Goal: Task Accomplishment & Management: Manage account settings

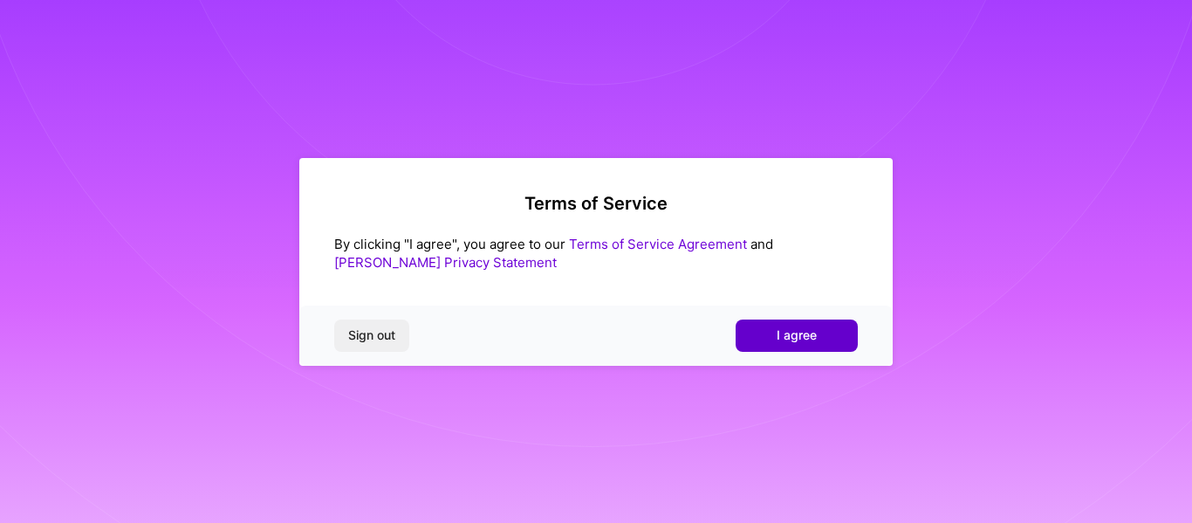
click at [785, 329] on span "I agree" at bounding box center [796, 334] width 40 height 17
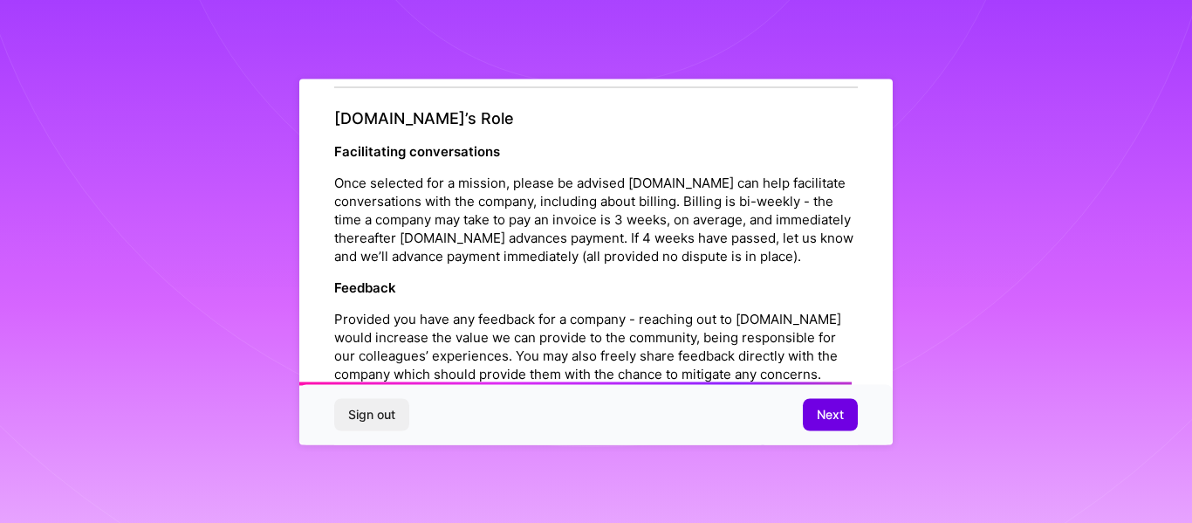
scroll to position [1992, 0]
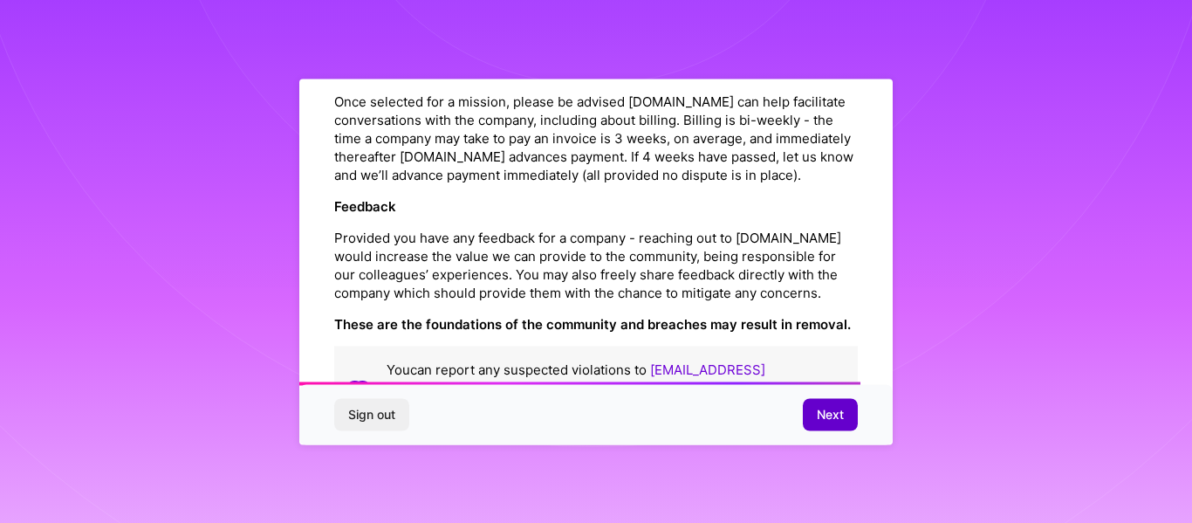
click at [821, 413] on span "Next" at bounding box center [829, 414] width 27 height 17
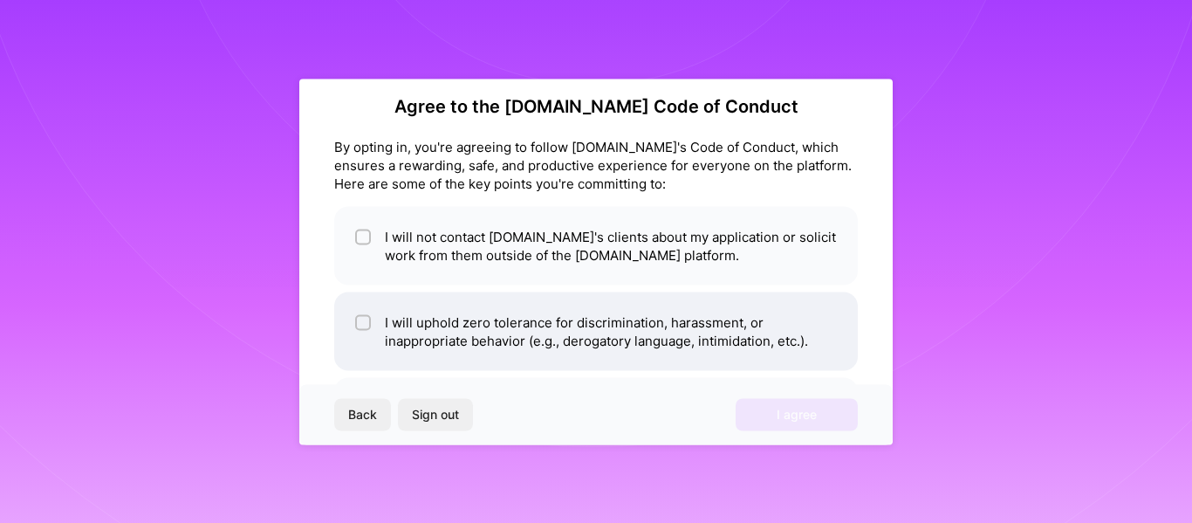
scroll to position [24, 0]
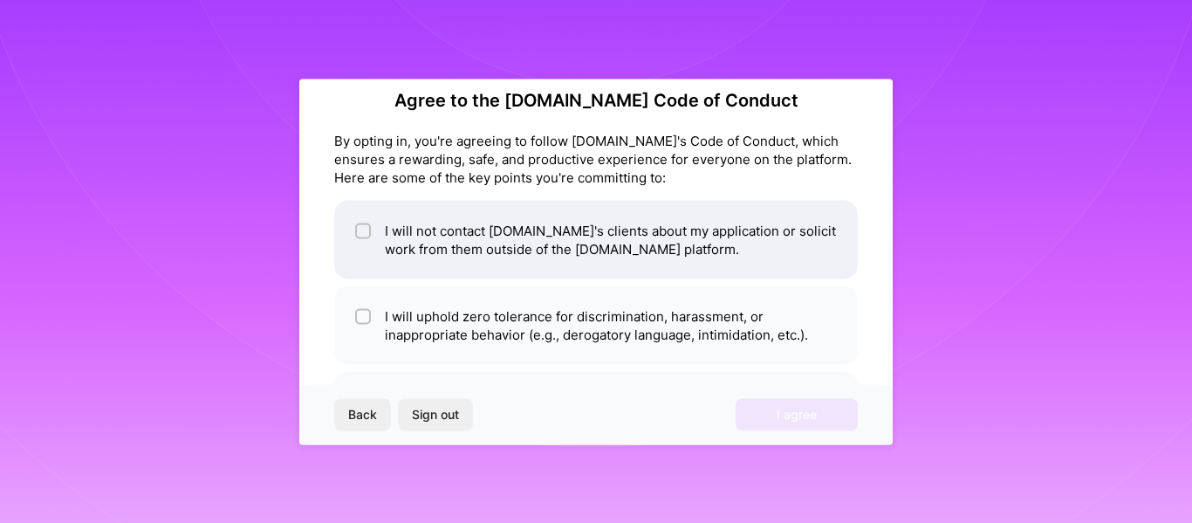
click at [359, 227] on input "checkbox" at bounding box center [365, 231] width 12 height 12
checkbox input "true"
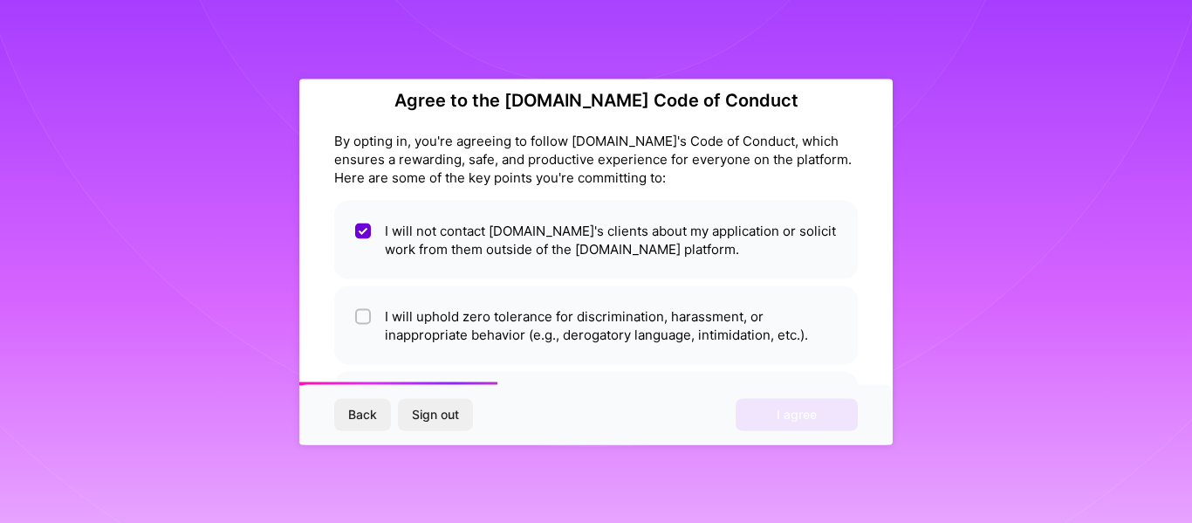
scroll to position [102, 0]
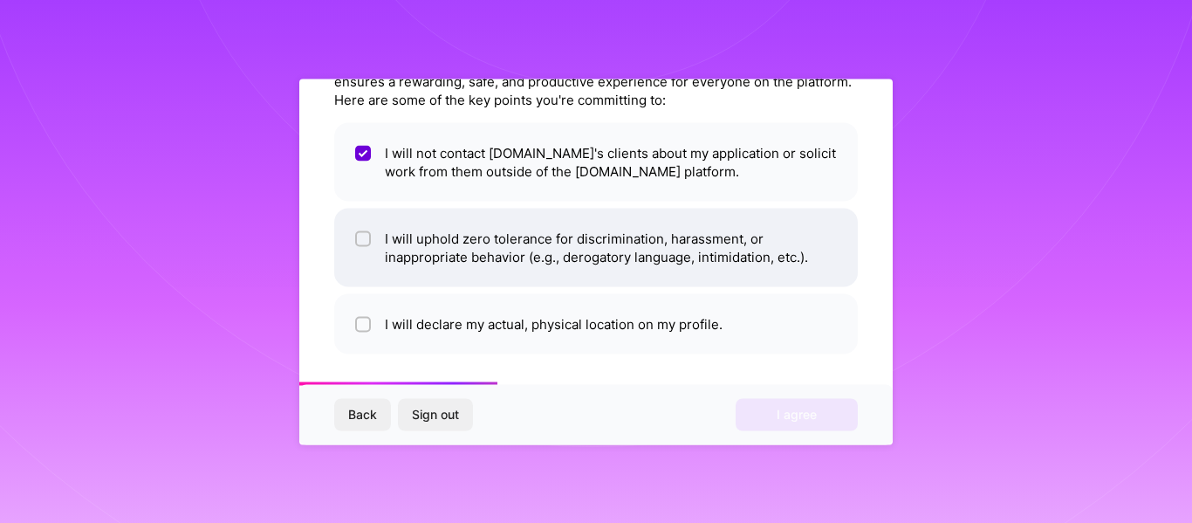
click at [358, 236] on div at bounding box center [363, 238] width 16 height 16
checkbox input "true"
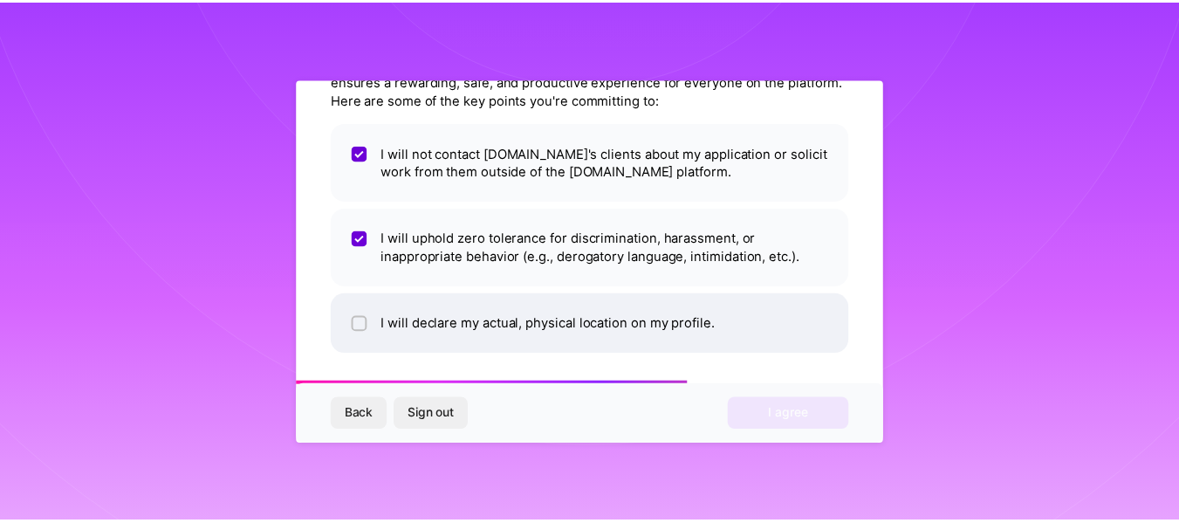
scroll to position [106, 0]
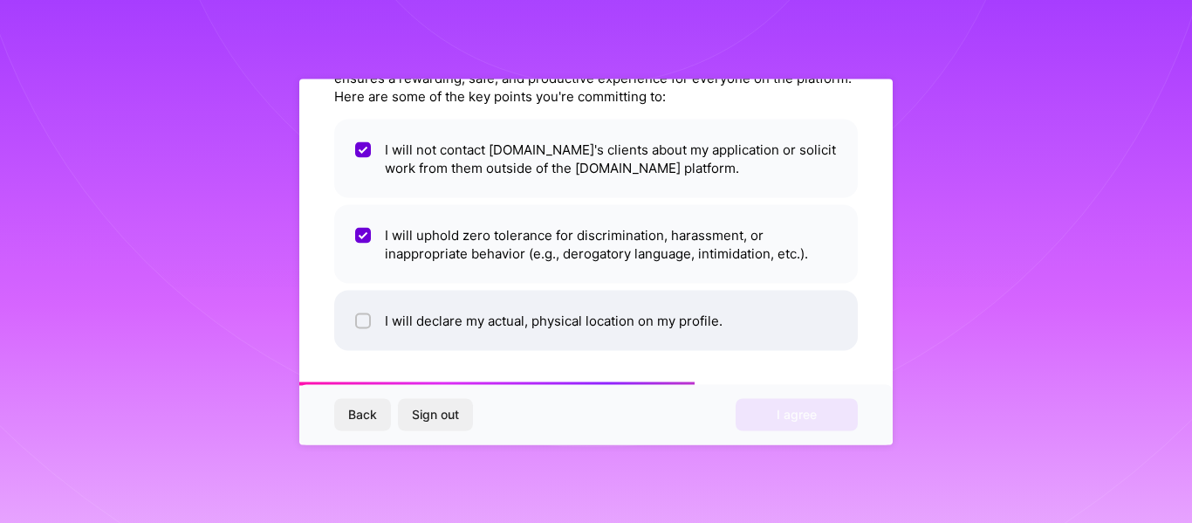
click at [354, 314] on li "I will declare my actual, physical location on my profile." at bounding box center [595, 320] width 523 height 60
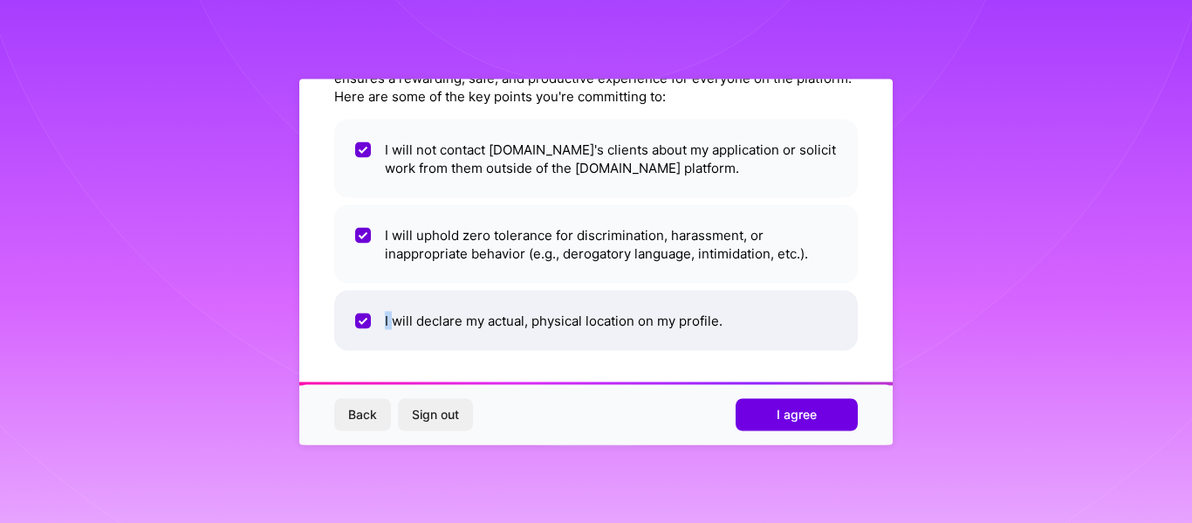
click at [354, 314] on li "I will declare my actual, physical location on my profile." at bounding box center [595, 320] width 523 height 60
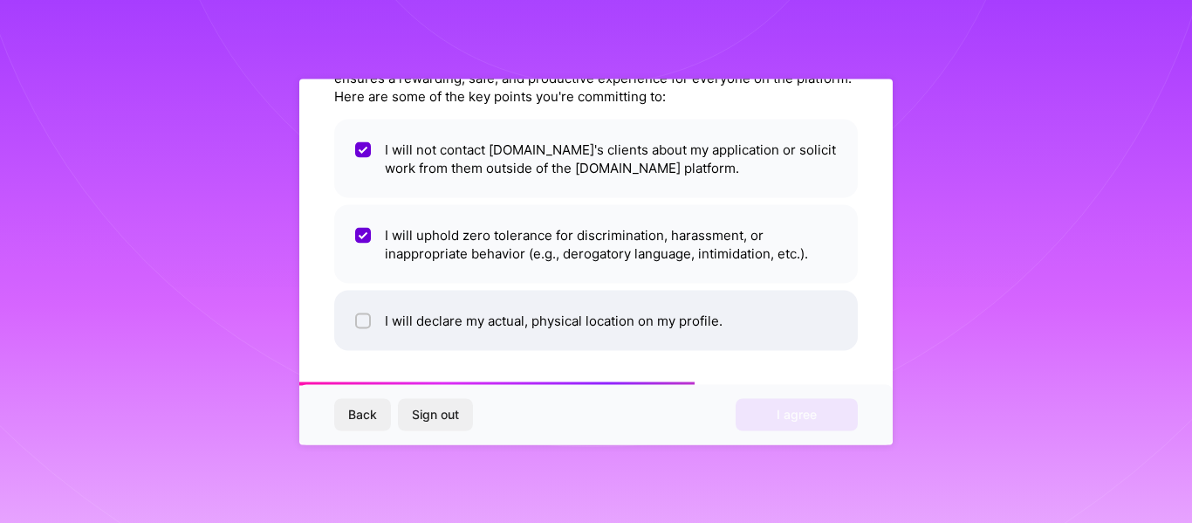
click at [354, 314] on li "I will declare my actual, physical location on my profile." at bounding box center [595, 320] width 523 height 60
checkbox input "true"
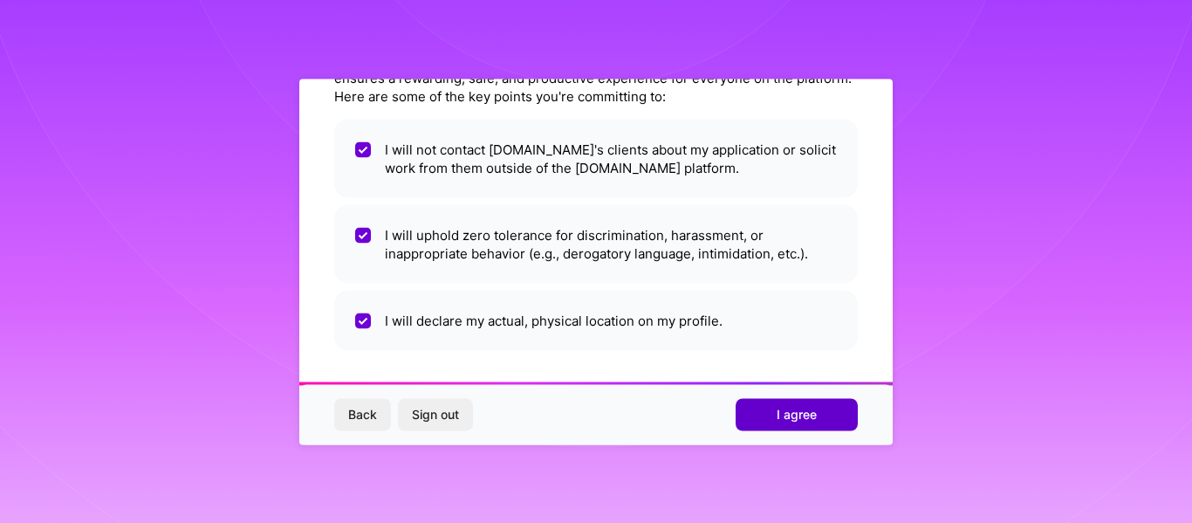
click at [776, 408] on span "I agree" at bounding box center [796, 414] width 40 height 17
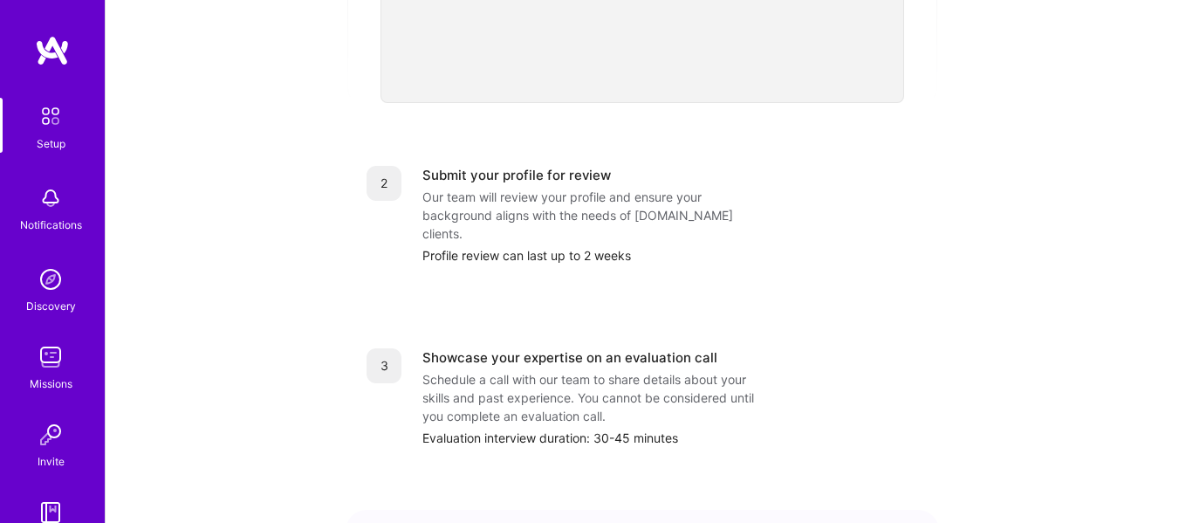
scroll to position [639, 0]
click at [42, 367] on img at bounding box center [50, 356] width 35 height 35
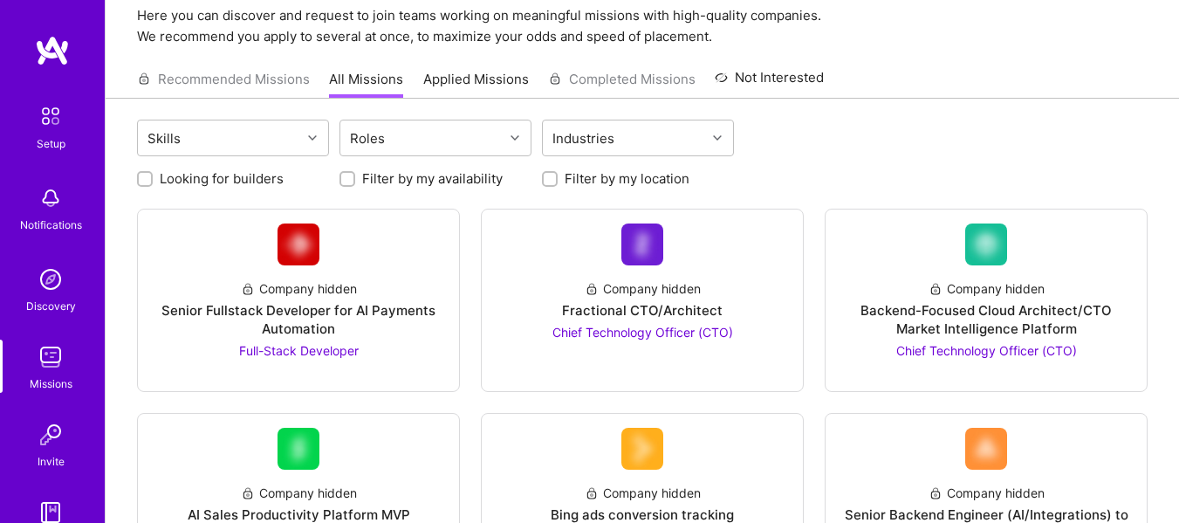
scroll to position [51, 0]
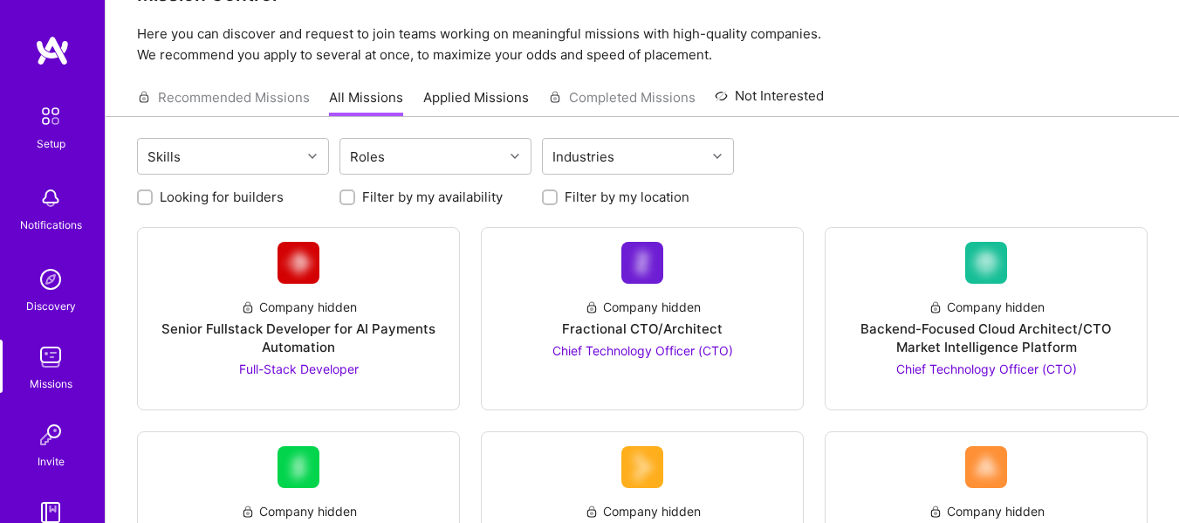
click at [241, 96] on div "Recommended Missions All Missions Applied Missions Completed Missions Not Inter…" at bounding box center [480, 98] width 687 height 38
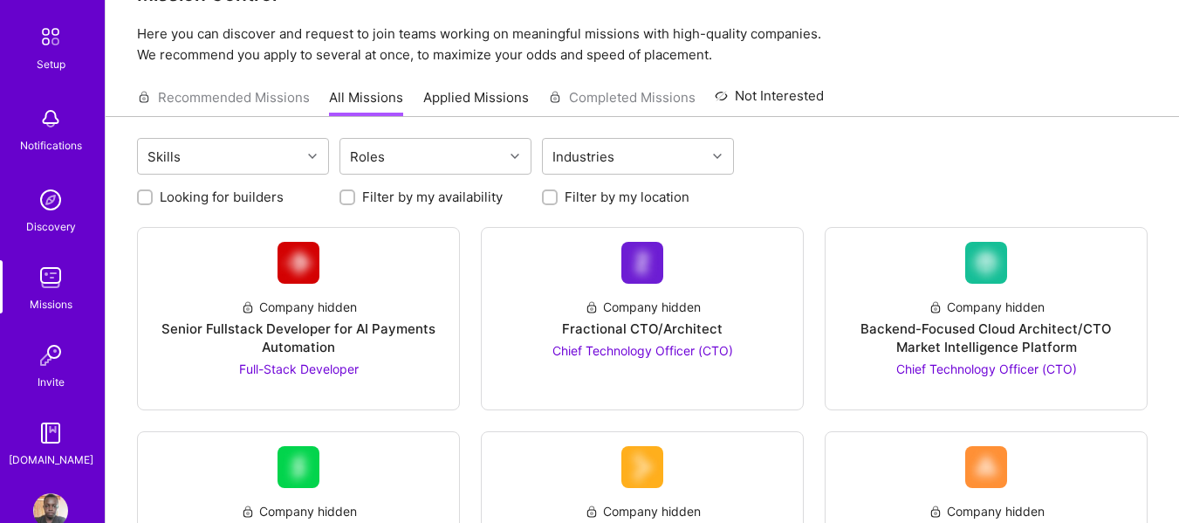
scroll to position [0, 0]
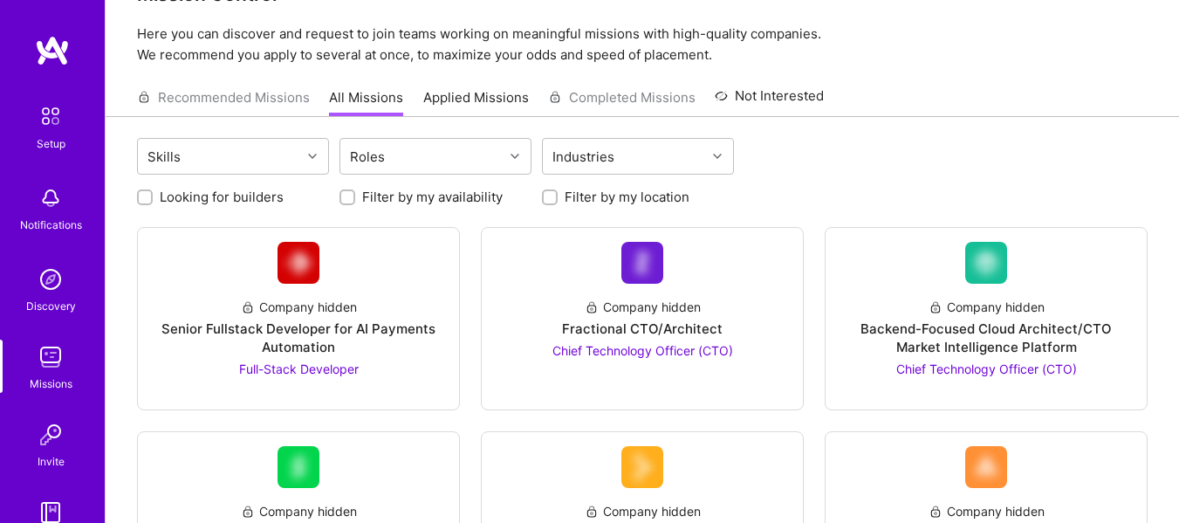
click at [57, 53] on img at bounding box center [52, 50] width 35 height 31
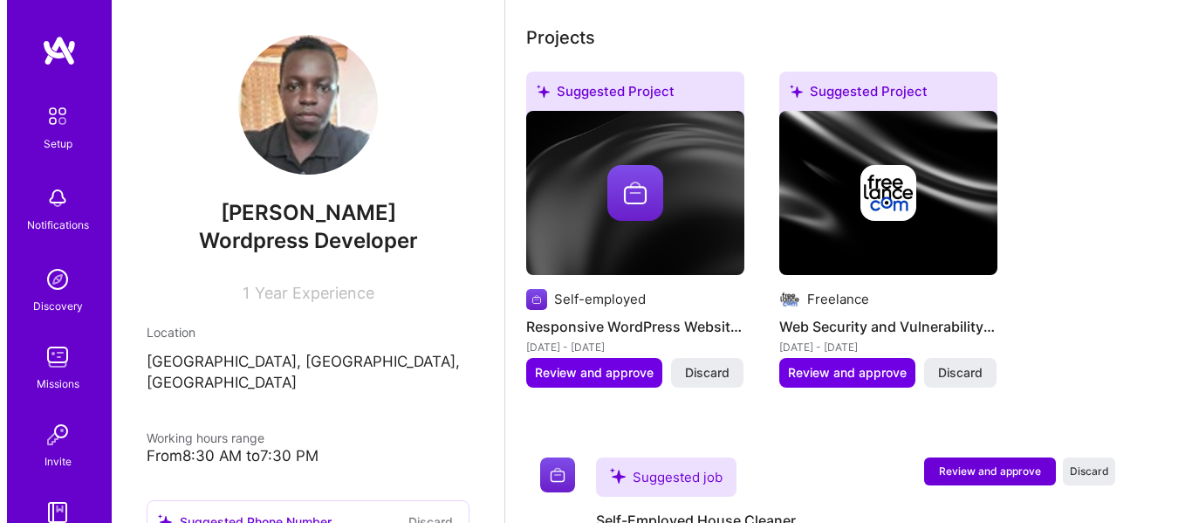
scroll to position [924, 0]
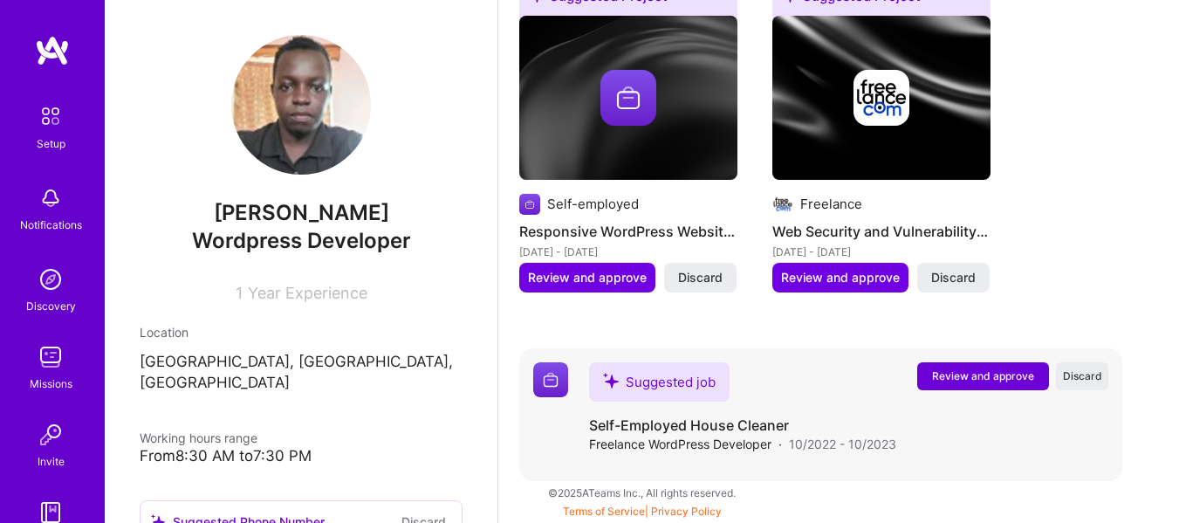
click at [991, 372] on span "Review and approve" at bounding box center [983, 375] width 102 height 15
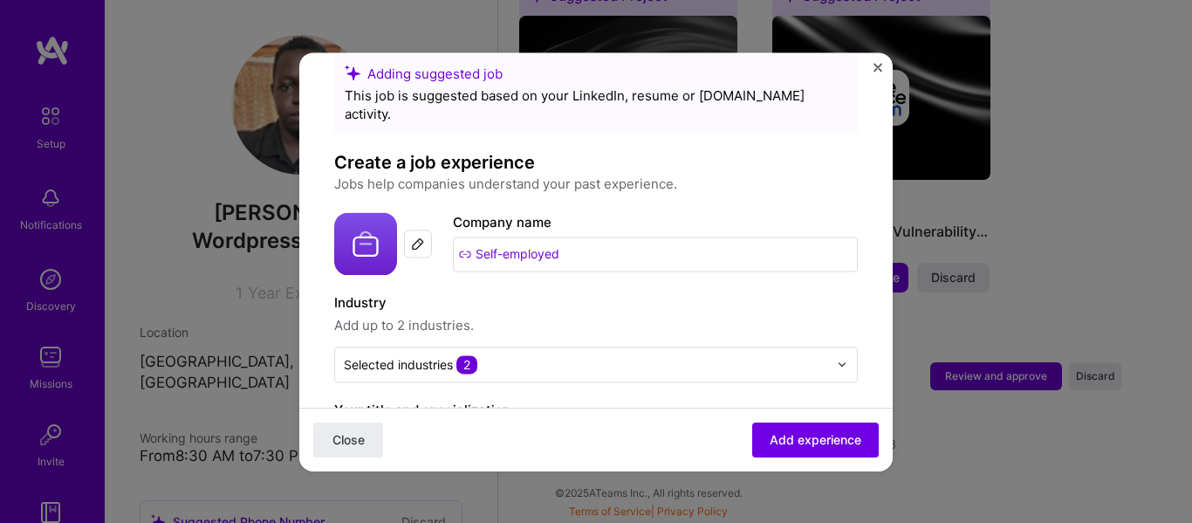
scroll to position [43, 0]
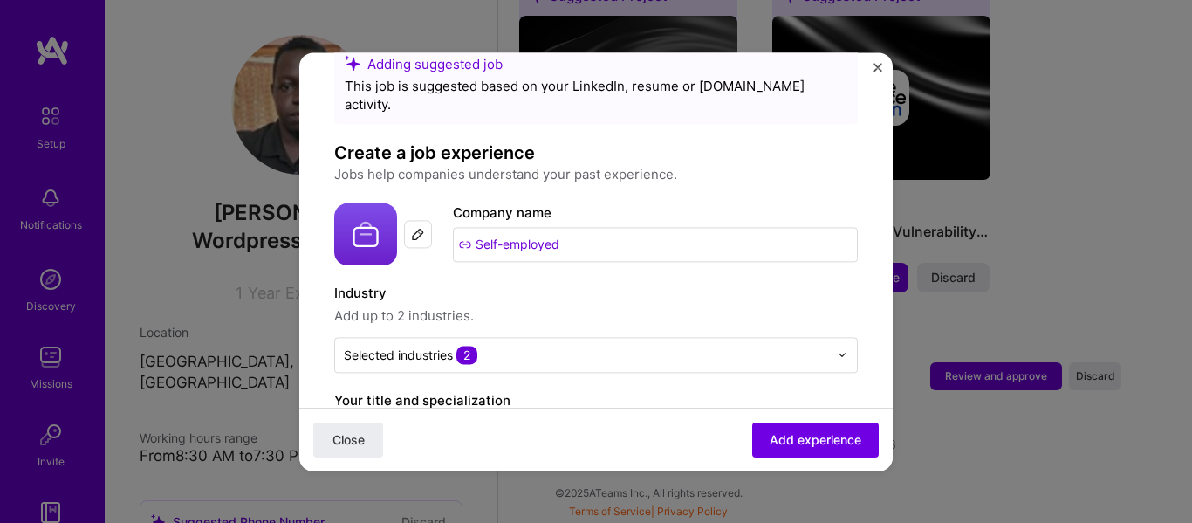
click at [659, 345] on input "text" at bounding box center [586, 354] width 484 height 18
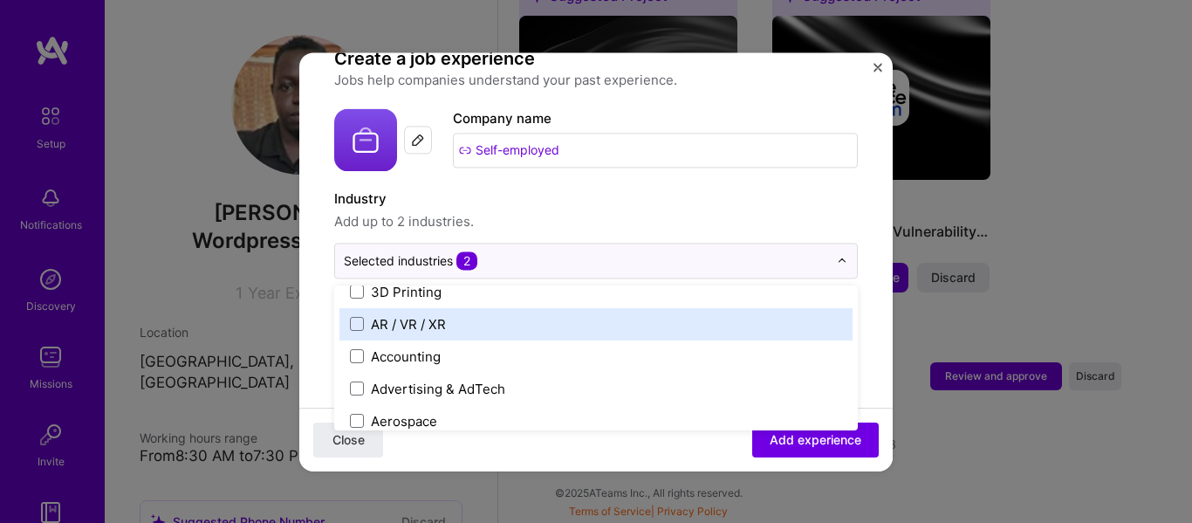
scroll to position [0, 0]
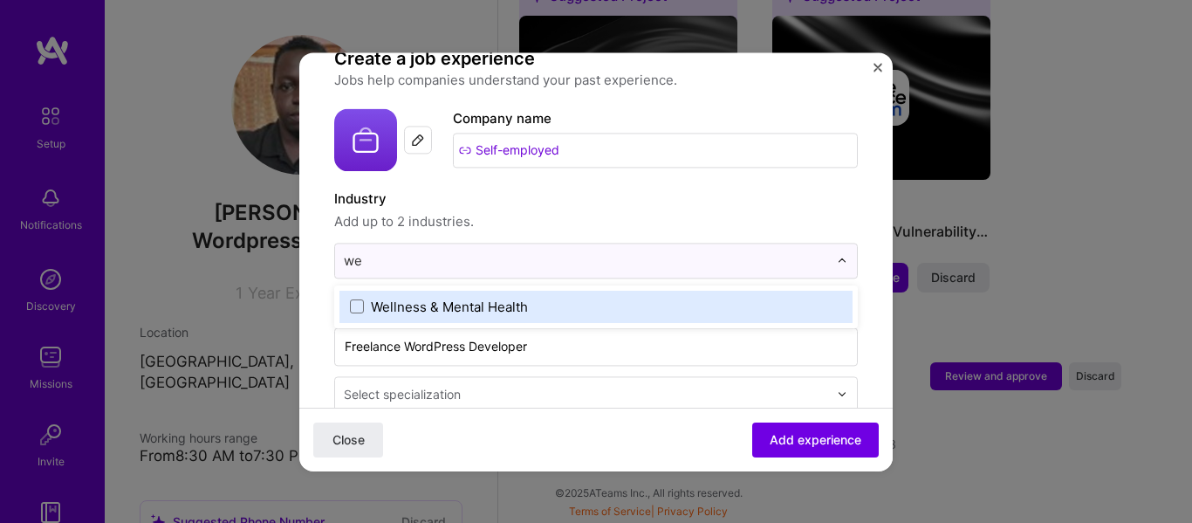
type input "w"
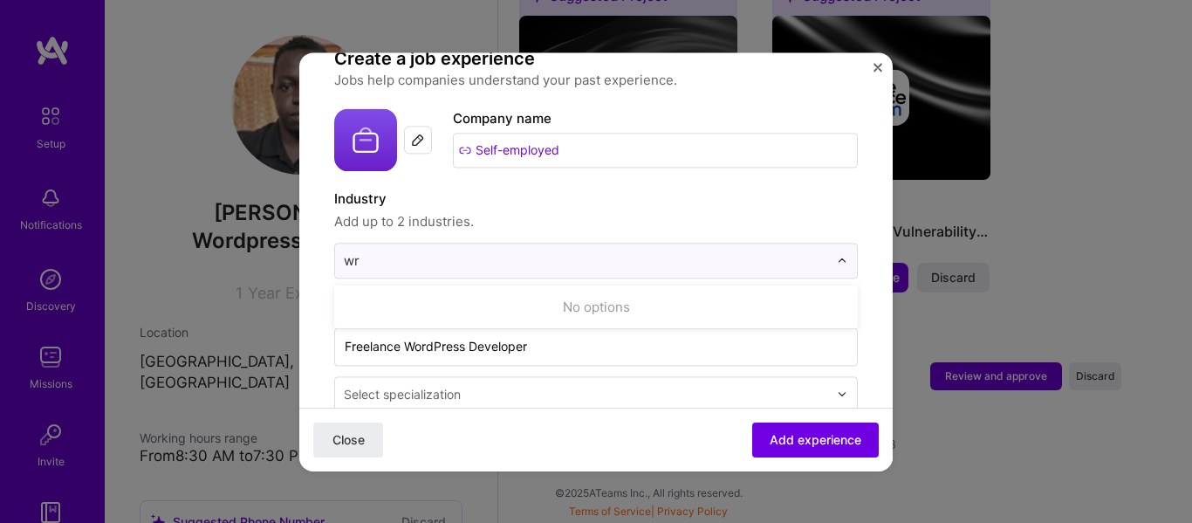
type input "w"
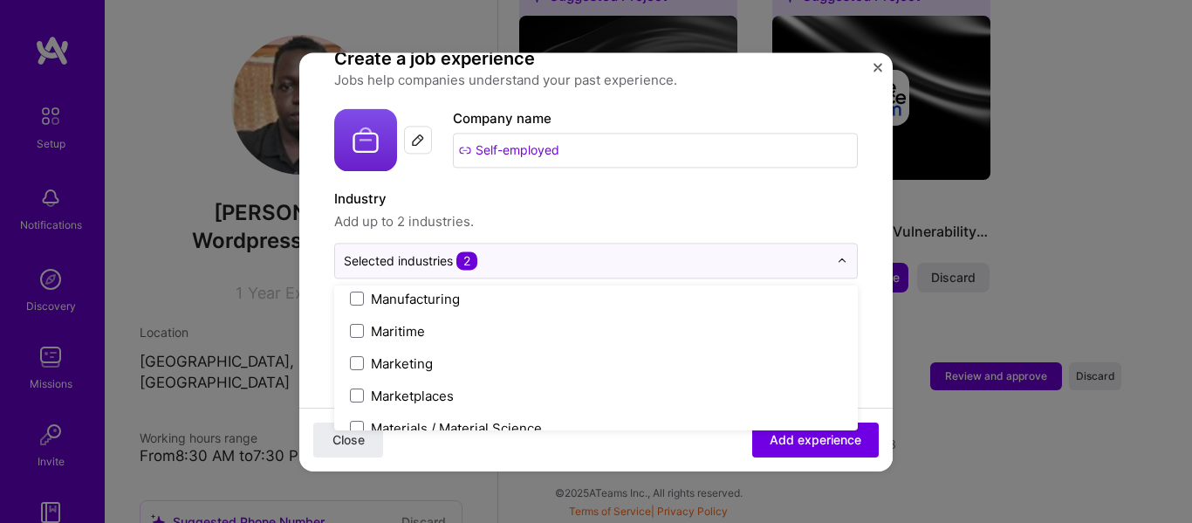
scroll to position [2561, 0]
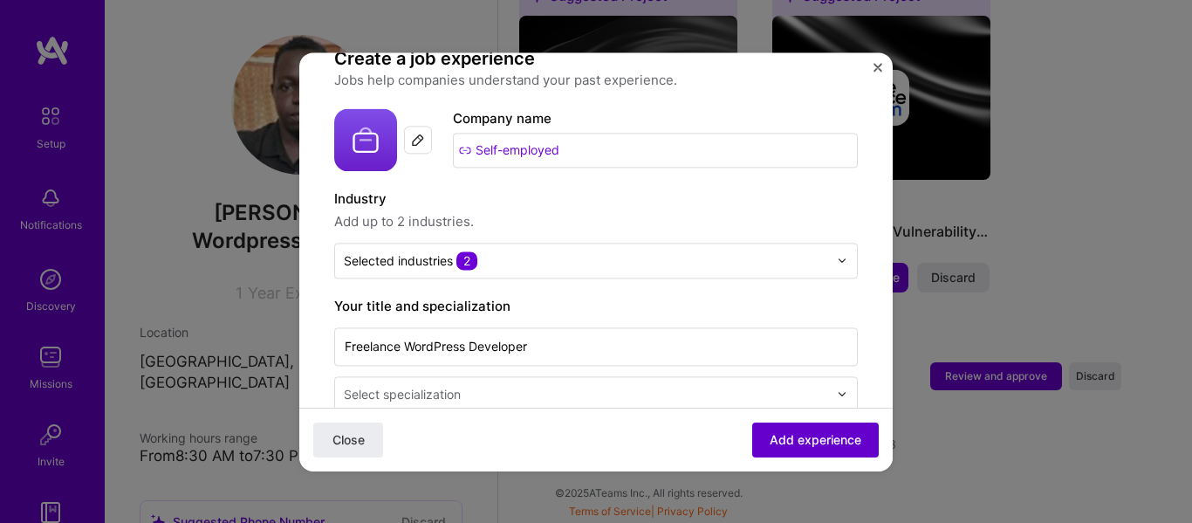
click at [775, 442] on span "Add experience" at bounding box center [815, 438] width 92 height 17
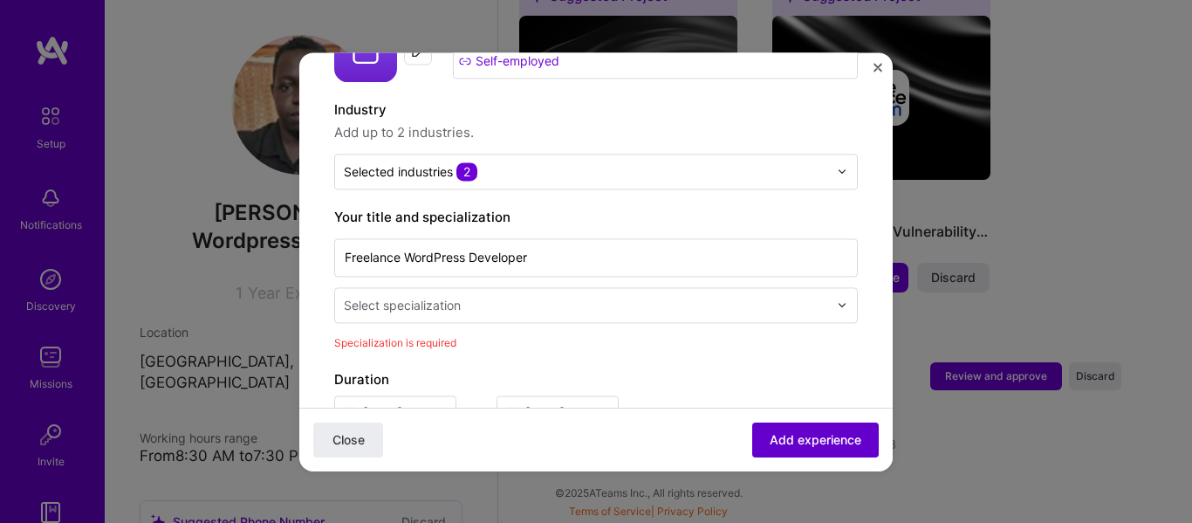
scroll to position [221, 0]
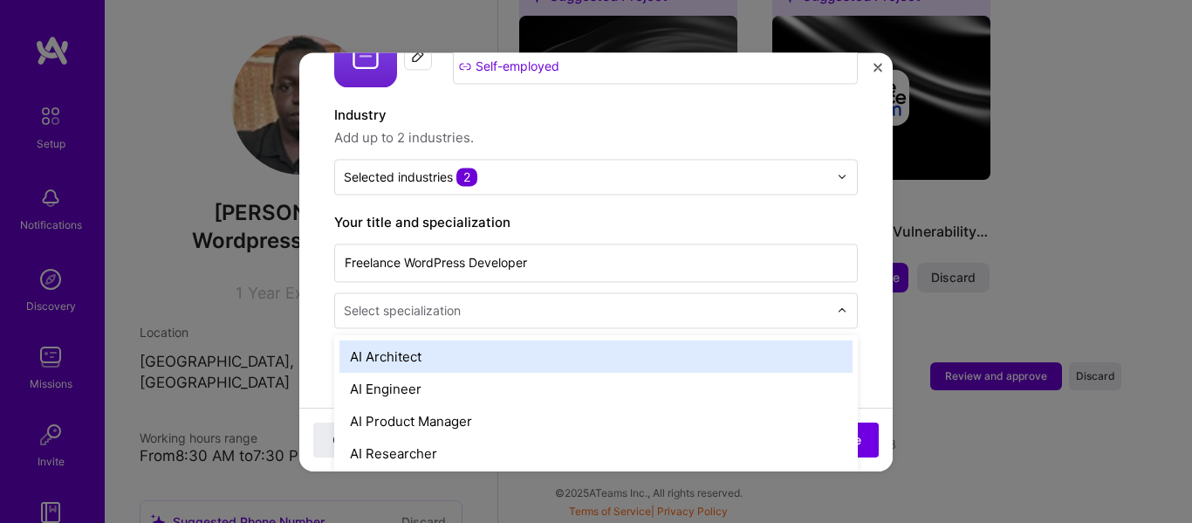
click at [700, 293] on div "Select specialization" at bounding box center [586, 310] width 502 height 34
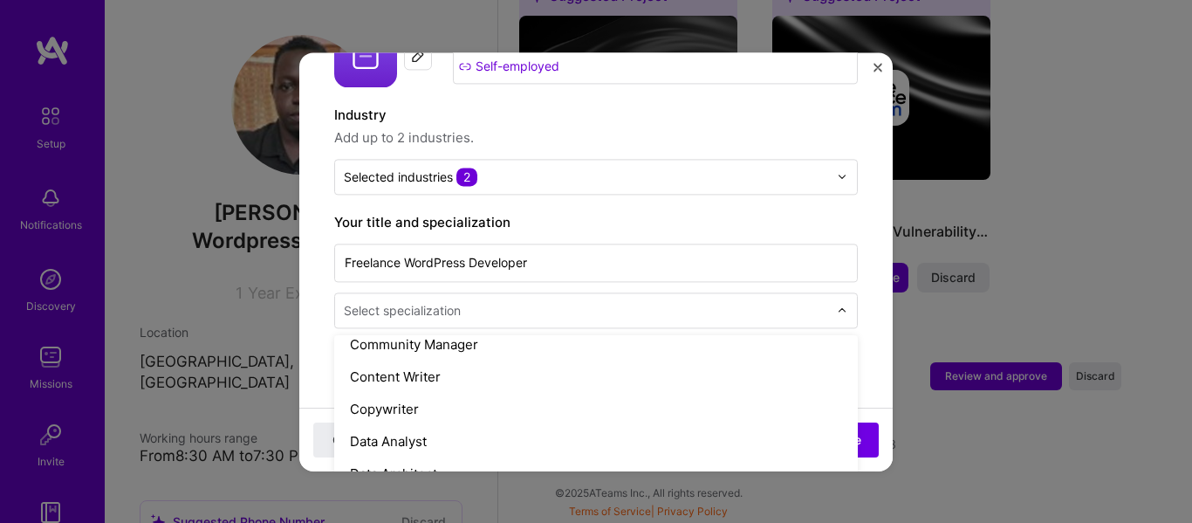
scroll to position [554, 0]
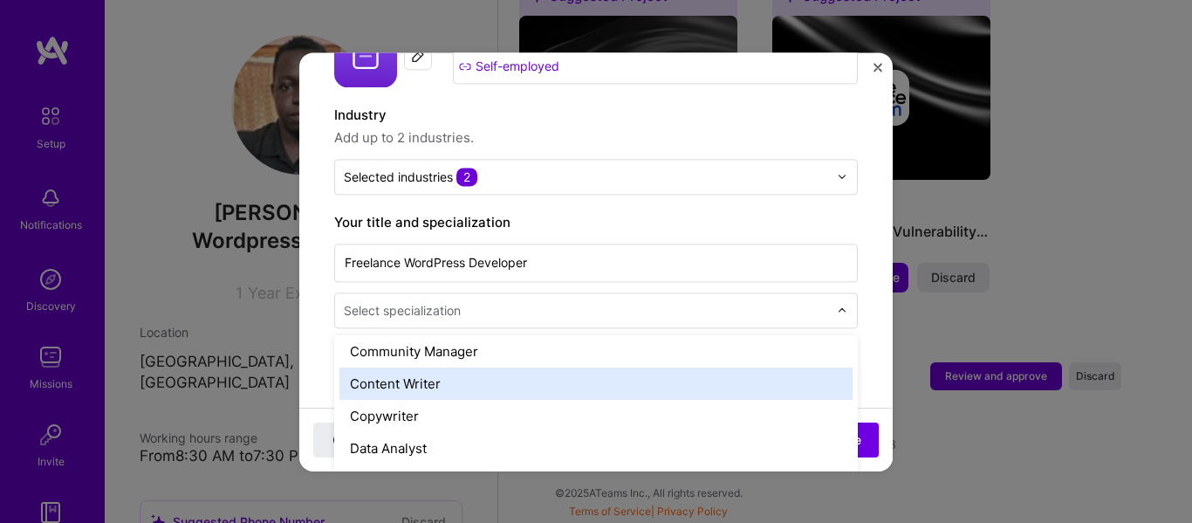
click at [659, 371] on div "Content Writer" at bounding box center [595, 383] width 513 height 32
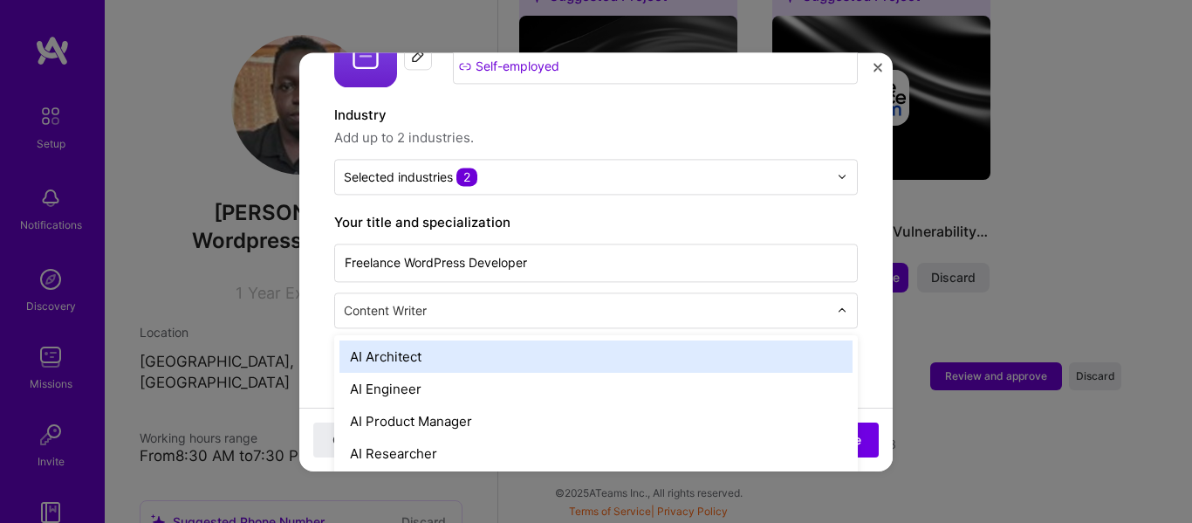
click at [654, 301] on input "text" at bounding box center [588, 310] width 488 height 18
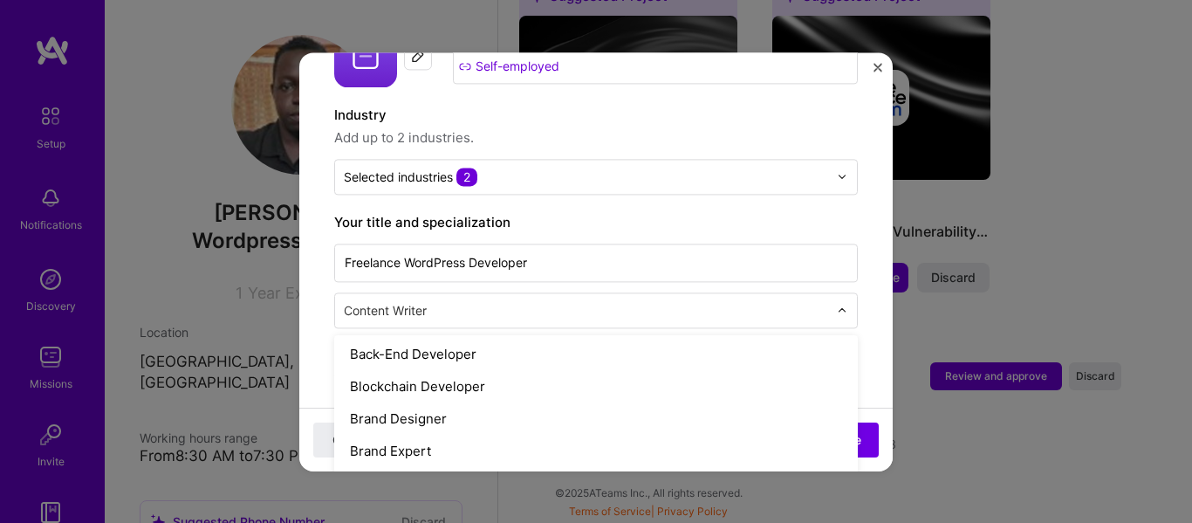
scroll to position [294, 0]
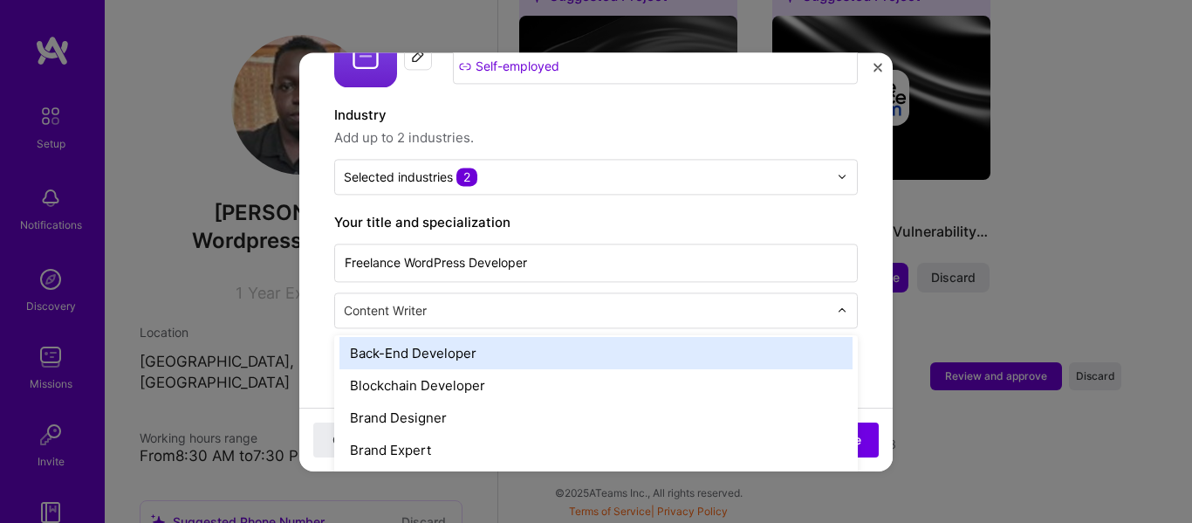
click at [564, 337] on div "Back-End Developer" at bounding box center [595, 353] width 513 height 32
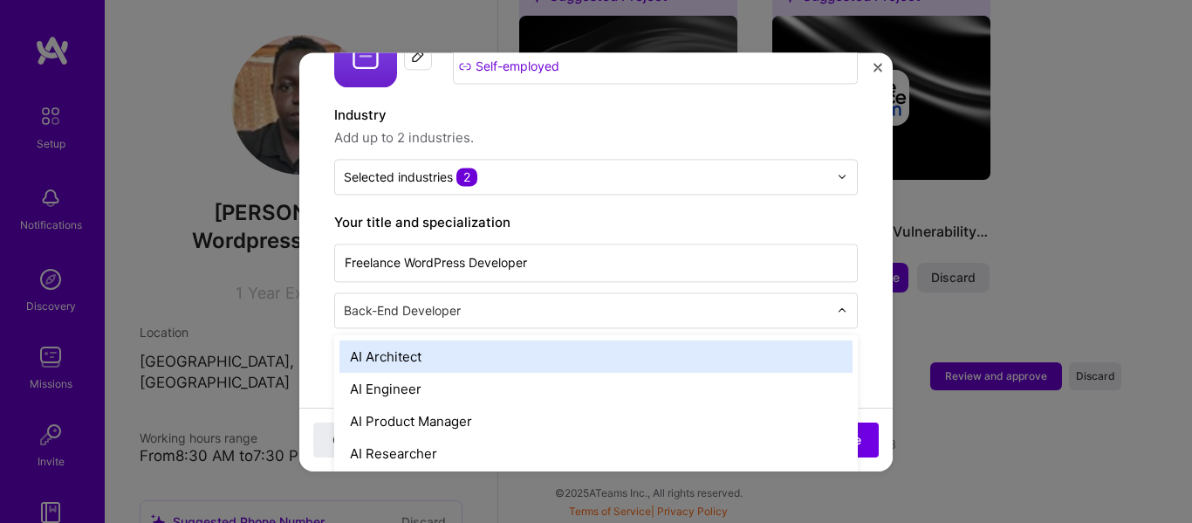
click at [574, 293] on div "Back-End Developer" at bounding box center [586, 310] width 502 height 34
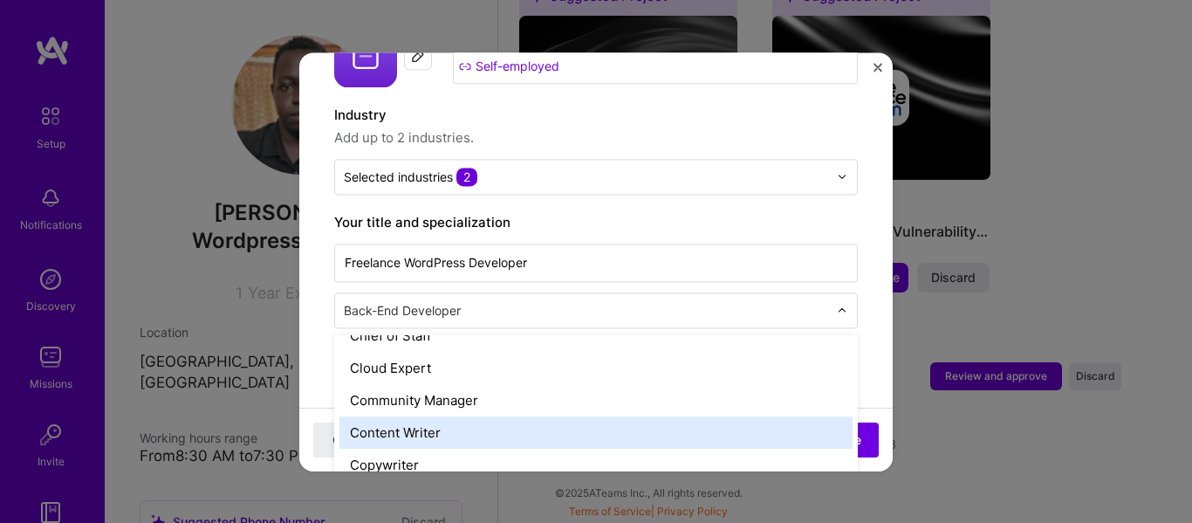
scroll to position [468, 0]
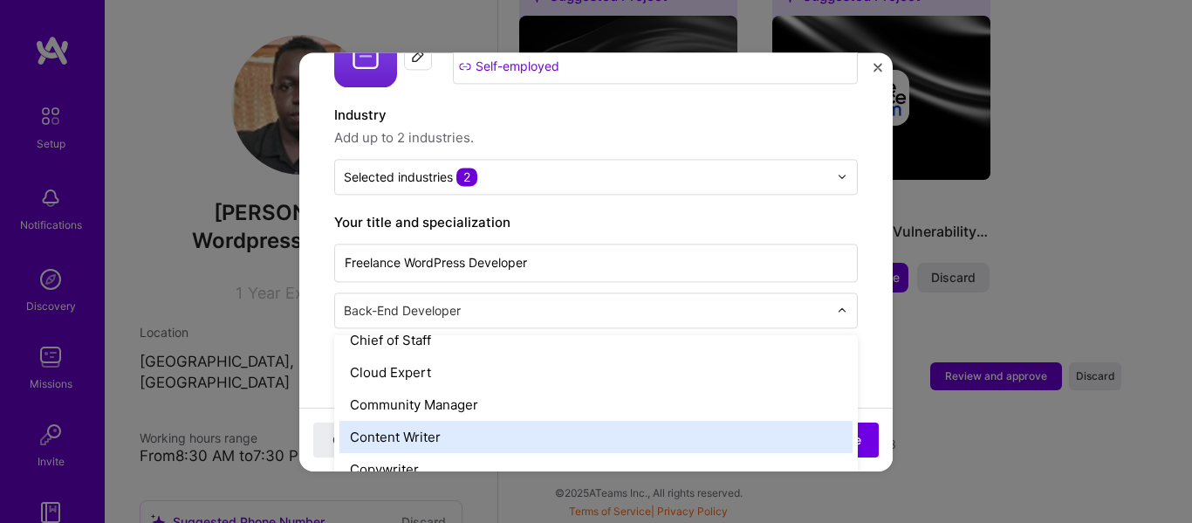
click at [538, 420] on div "Content Writer" at bounding box center [595, 436] width 513 height 32
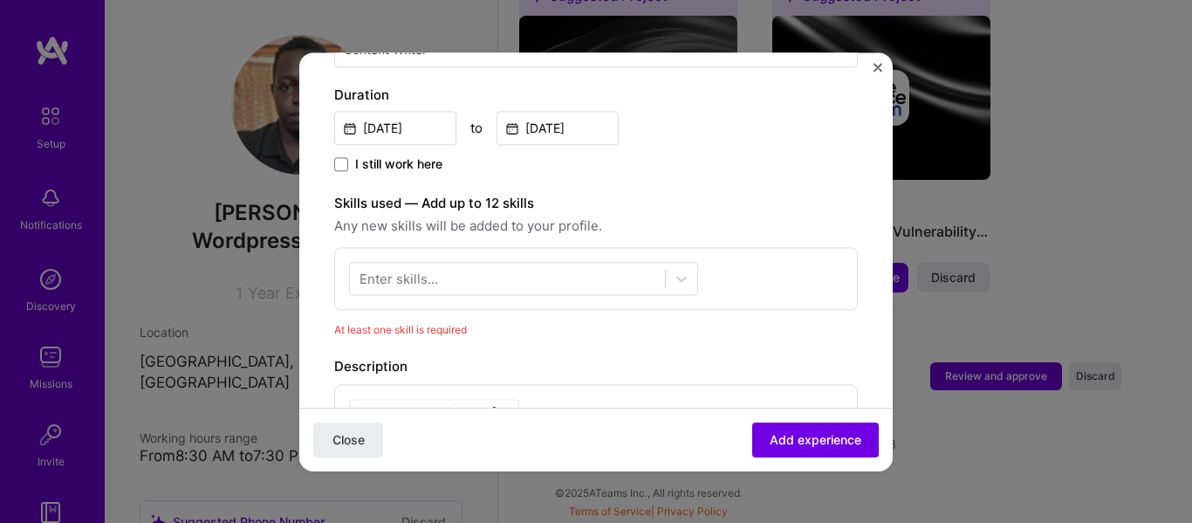
scroll to position [484, 0]
click at [620, 261] on div at bounding box center [507, 275] width 315 height 29
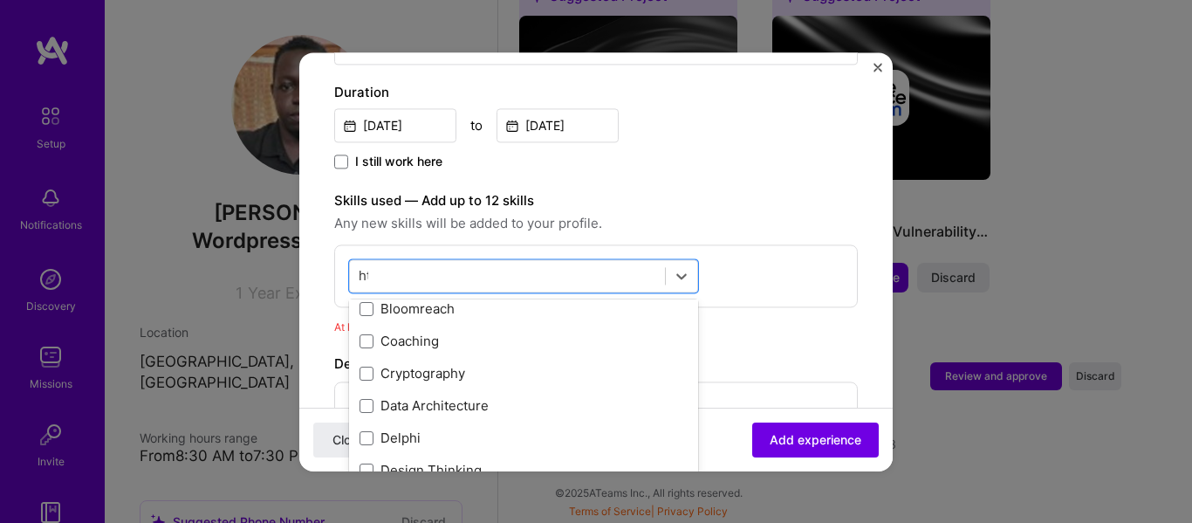
scroll to position [0, 0]
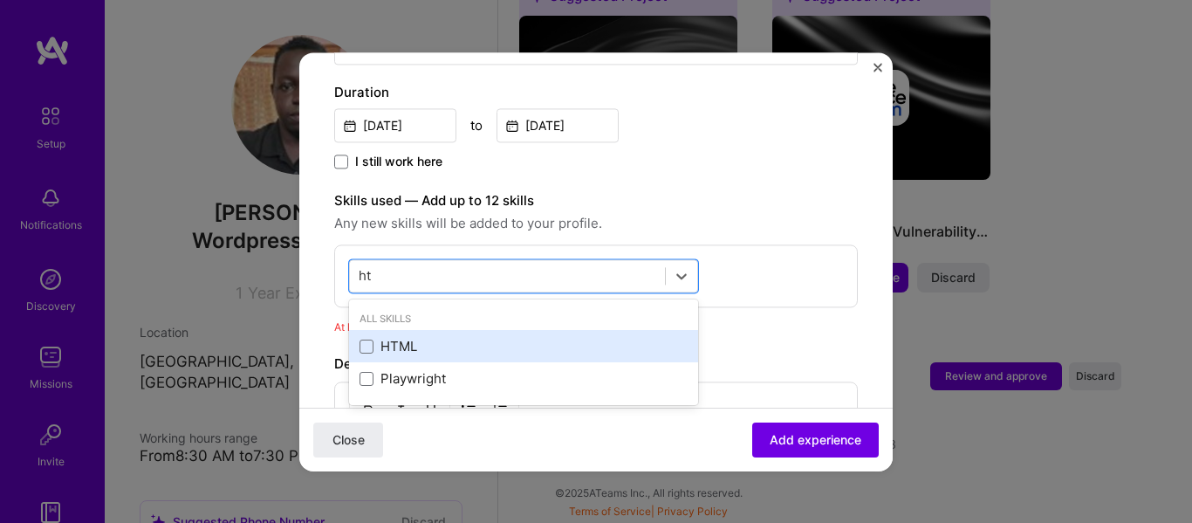
click at [576, 338] on div "HTML" at bounding box center [523, 347] width 328 height 18
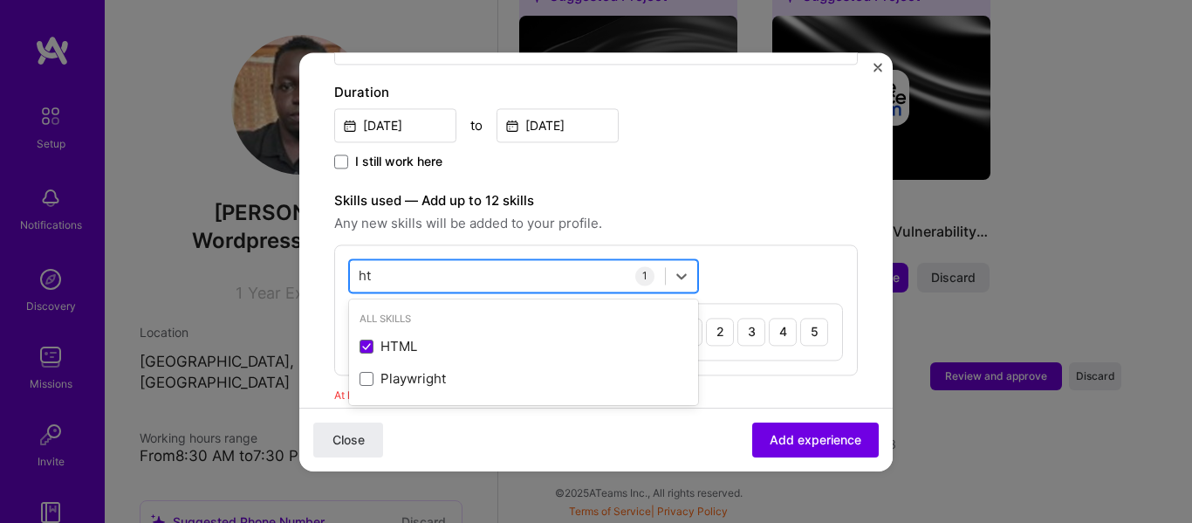
type input "h"
type input "c"
click at [561, 370] on div "Shopify" at bounding box center [523, 379] width 328 height 18
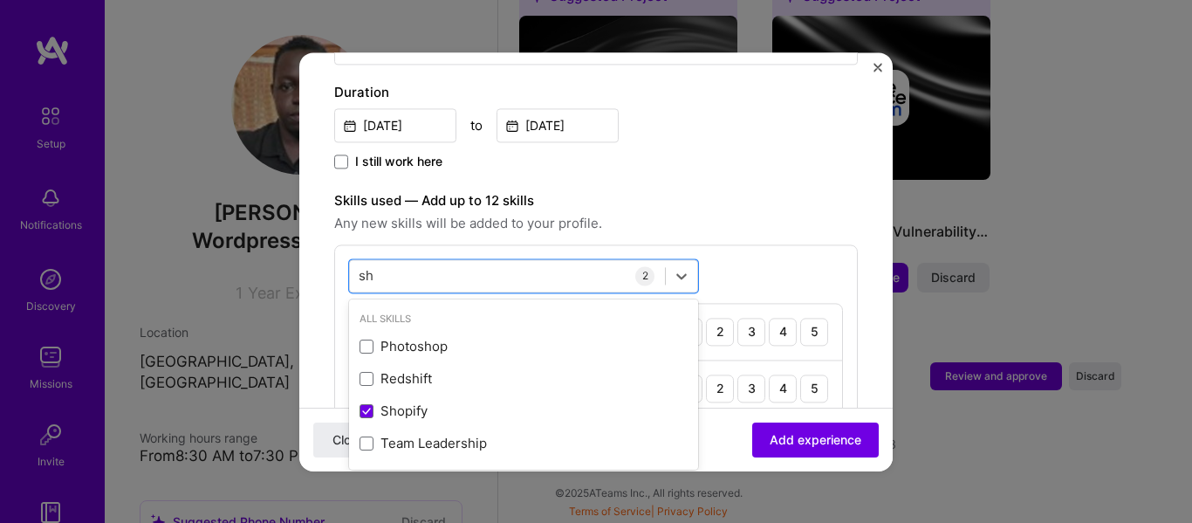
type input "s"
type input "2"
type input "A"
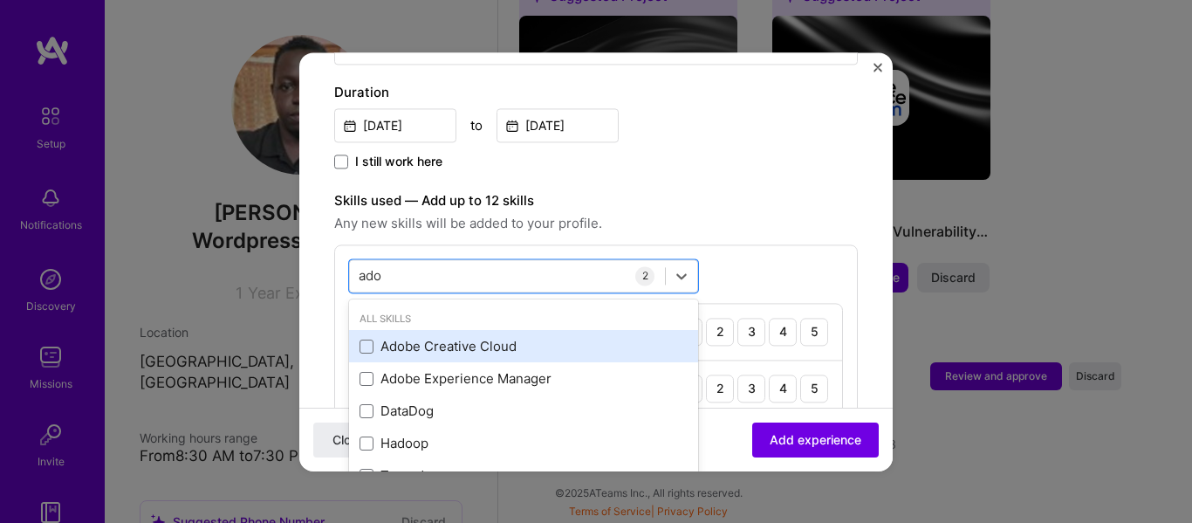
click at [508, 338] on div "Adobe Creative Cloud" at bounding box center [523, 347] width 328 height 18
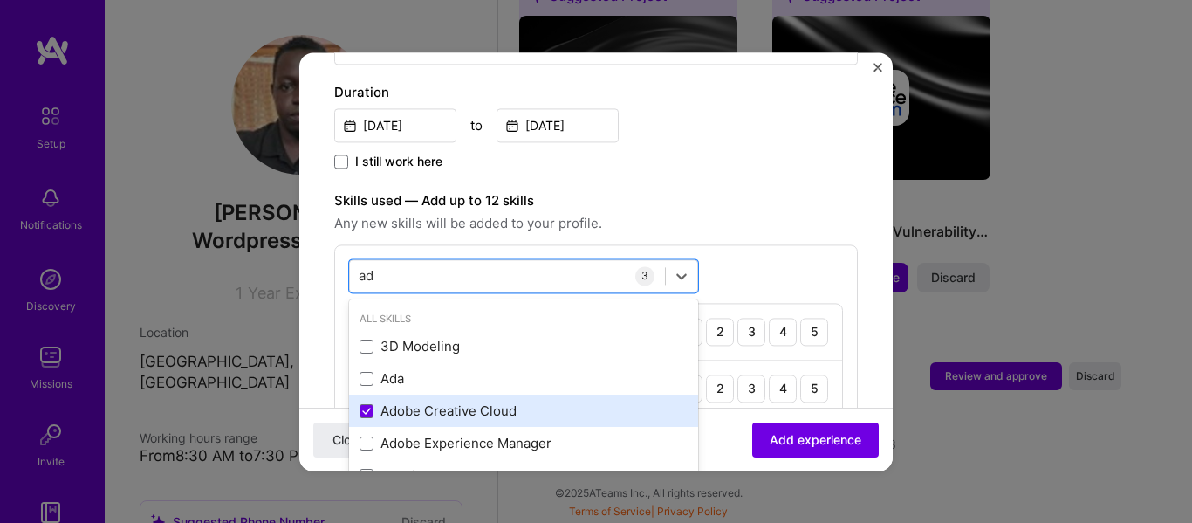
type input "a"
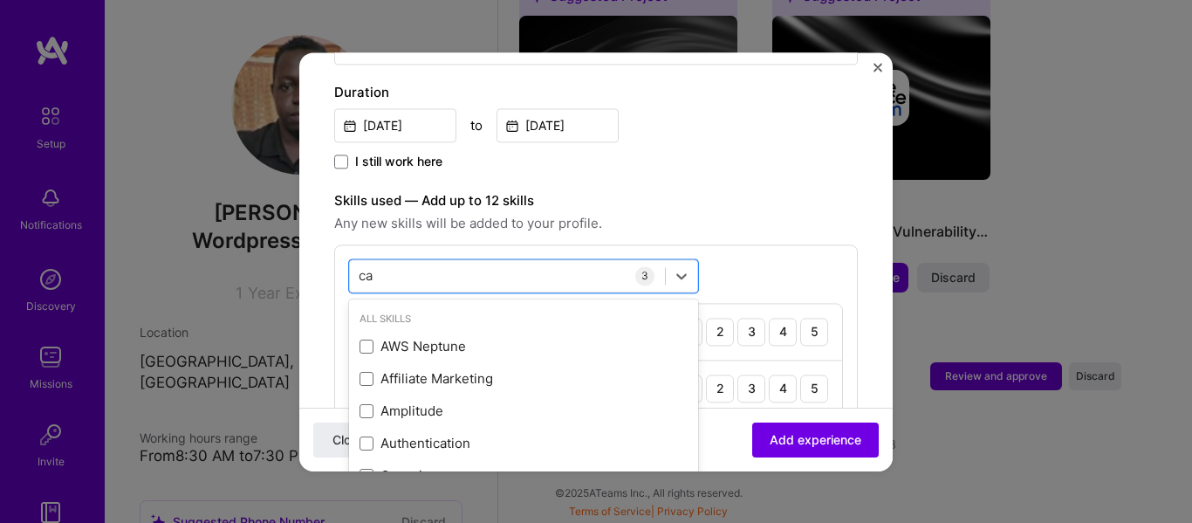
type input "c"
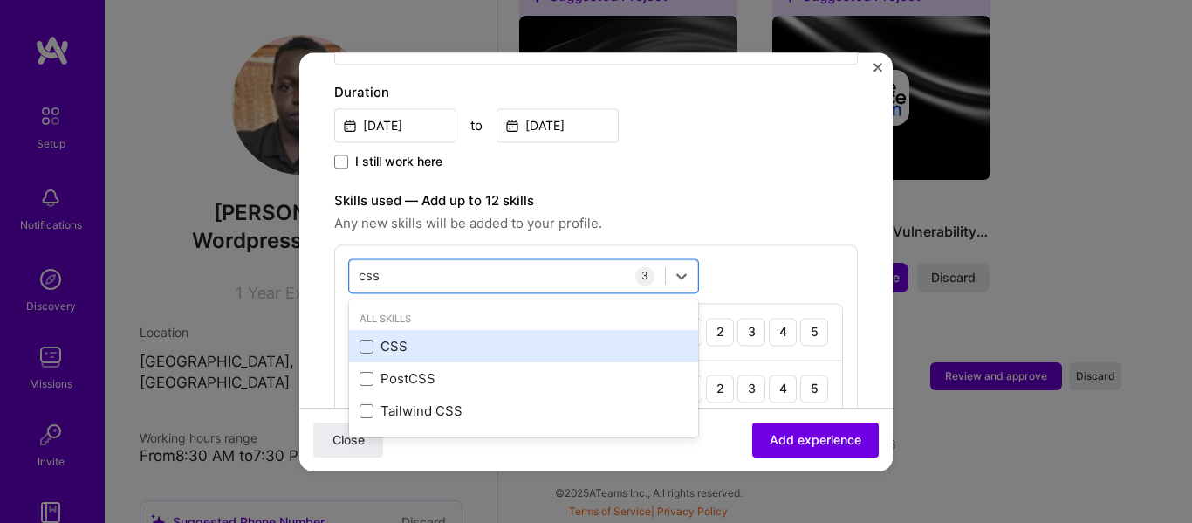
click at [518, 338] on div "CSS" at bounding box center [523, 347] width 328 height 18
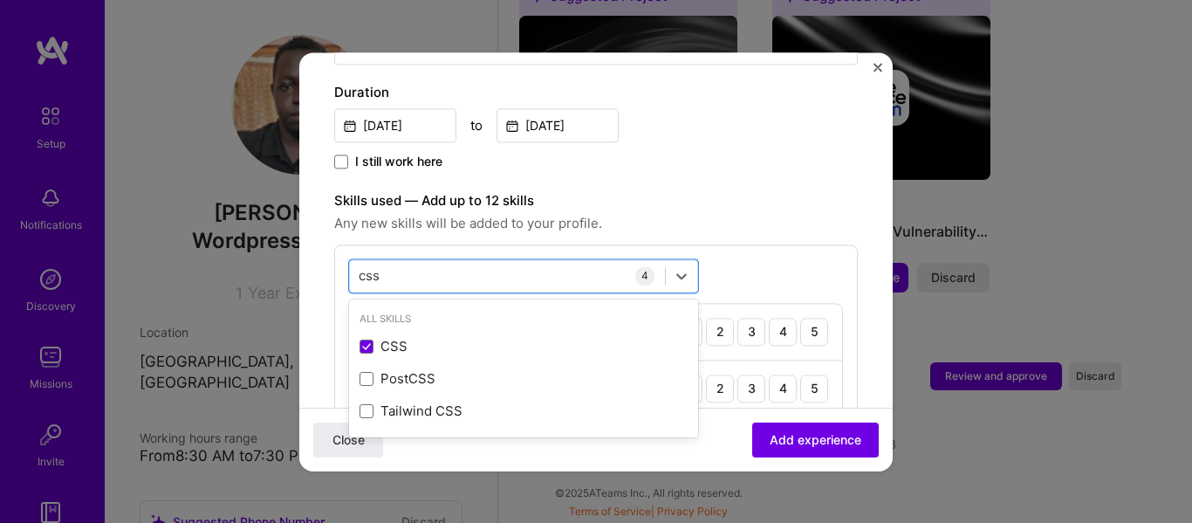
type input "css"
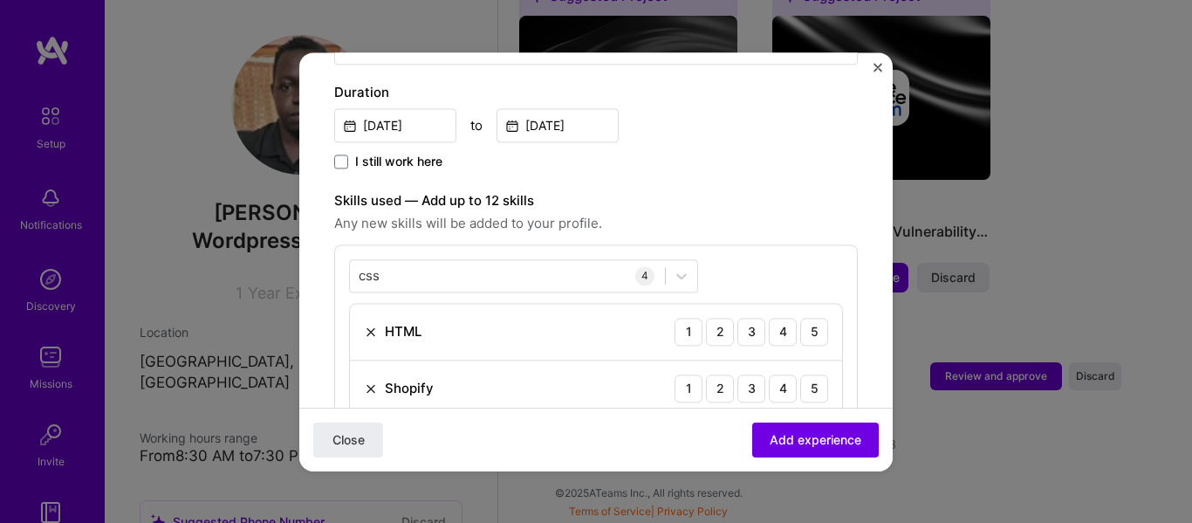
click at [871, 344] on form "Adding suggested job This job is suggested based on your LinkedIn, resume or A.…" at bounding box center [595, 385] width 593 height 1565
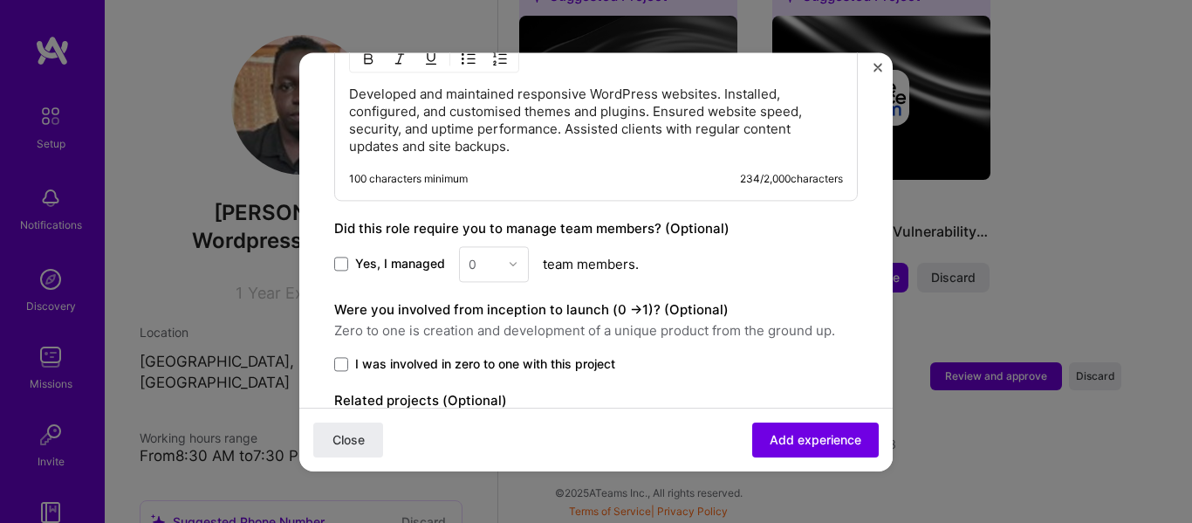
scroll to position [1075, 0]
click at [341, 254] on div "Yes, I managed 0 team members." at bounding box center [595, 263] width 523 height 36
click at [341, 256] on span at bounding box center [341, 263] width 14 height 14
click at [0, 0] on input "Yes, I managed" at bounding box center [0, 0] width 0 height 0
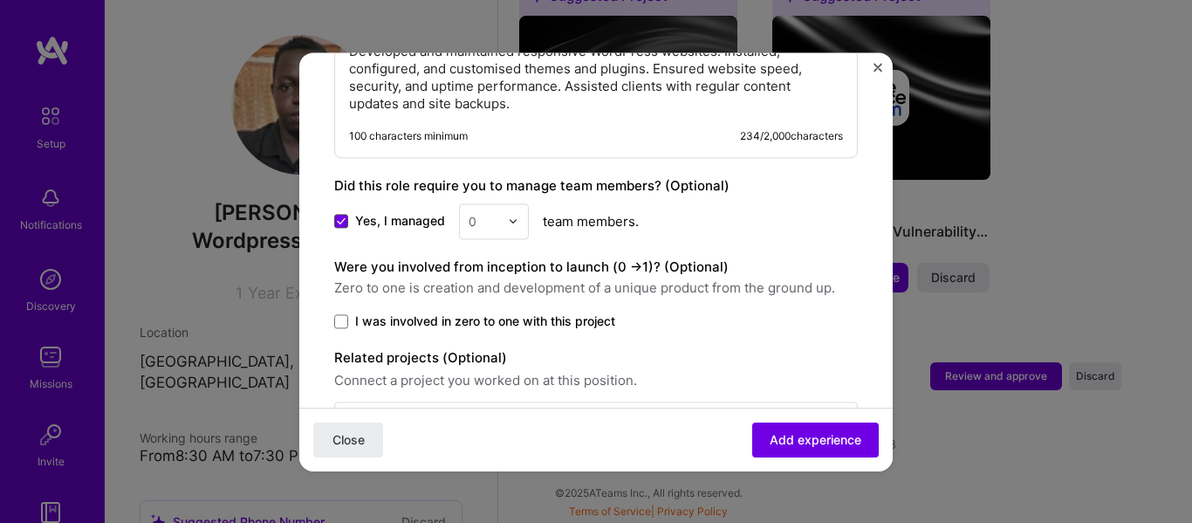
scroll to position [1118, 0]
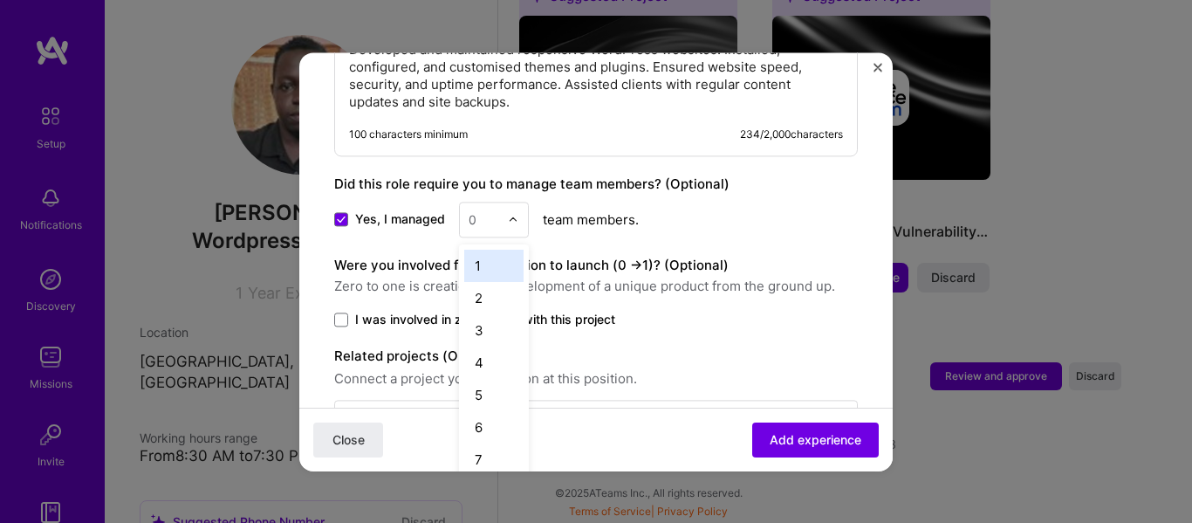
click at [513, 202] on div at bounding box center [518, 219] width 20 height 34
click at [488, 346] on div "4" at bounding box center [493, 362] width 59 height 32
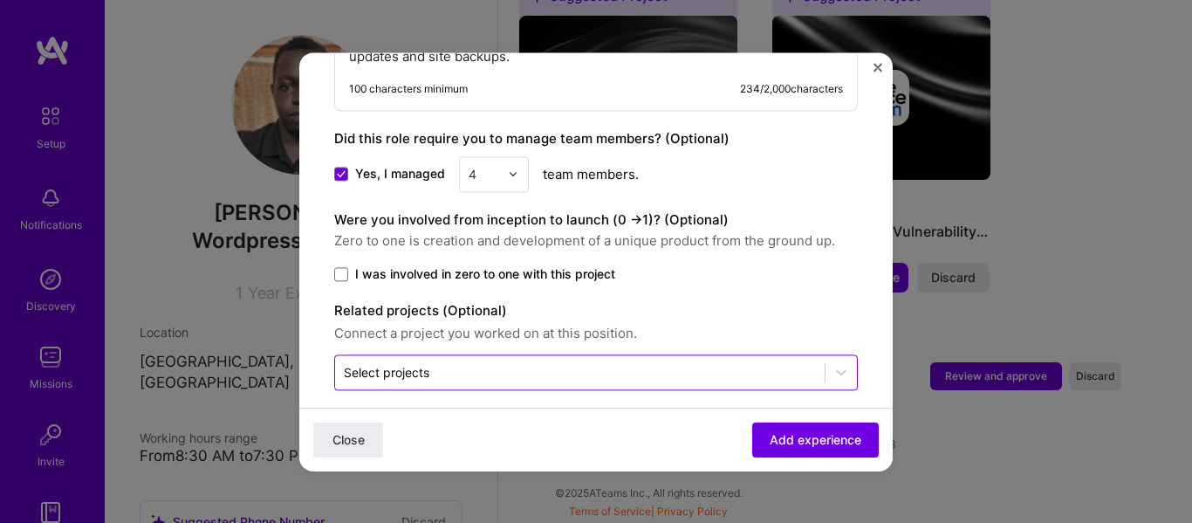
click at [448, 363] on input "text" at bounding box center [580, 372] width 472 height 18
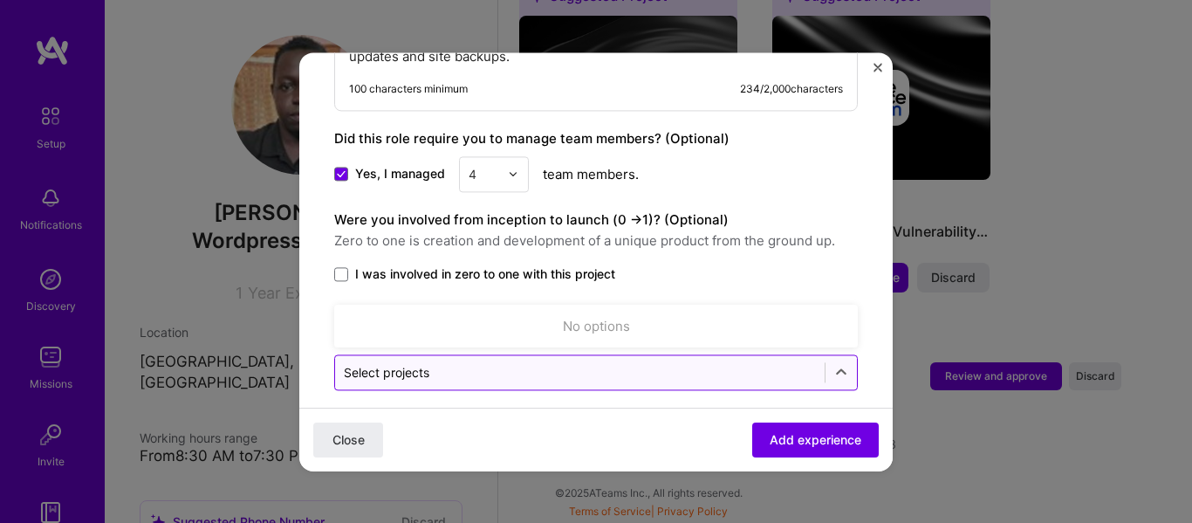
type input "f"
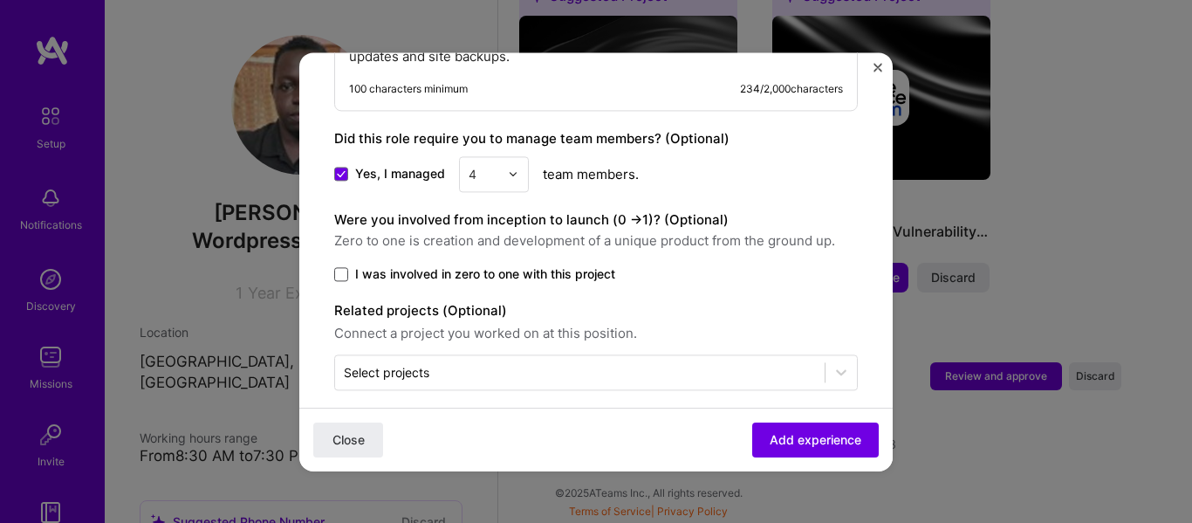
click at [342, 267] on span at bounding box center [341, 274] width 14 height 14
click at [0, 0] on input "I was involved in zero to one with this project" at bounding box center [0, 0] width 0 height 0
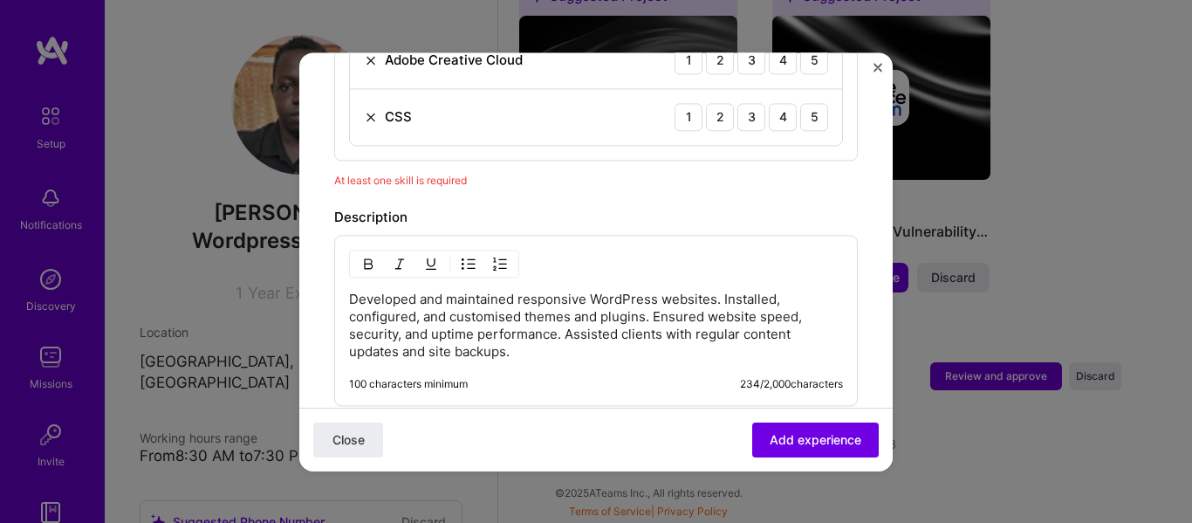
scroll to position [870, 0]
click at [803, 441] on span "Add experience" at bounding box center [815, 438] width 92 height 17
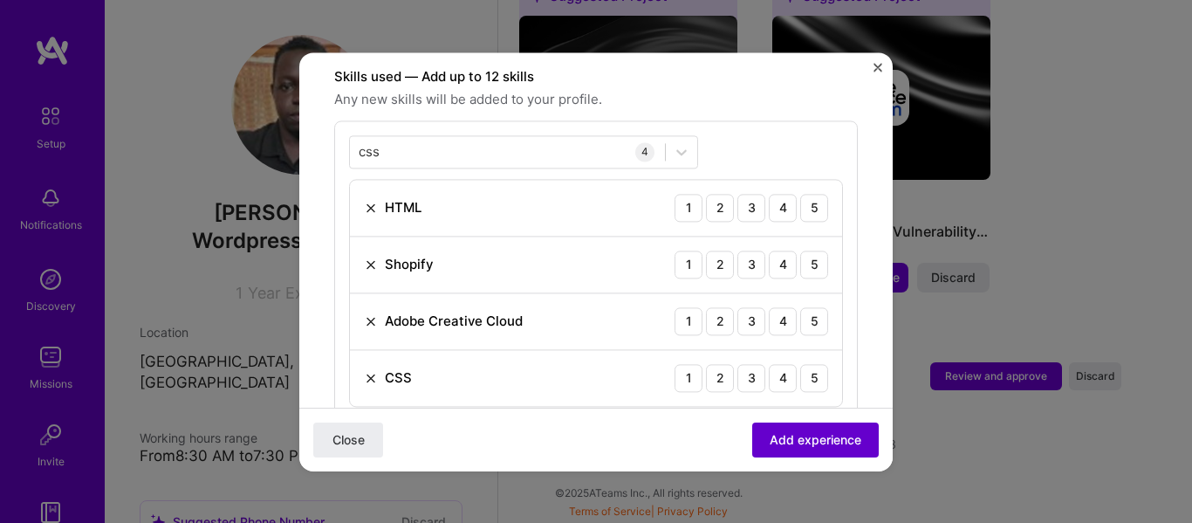
scroll to position [604, 0]
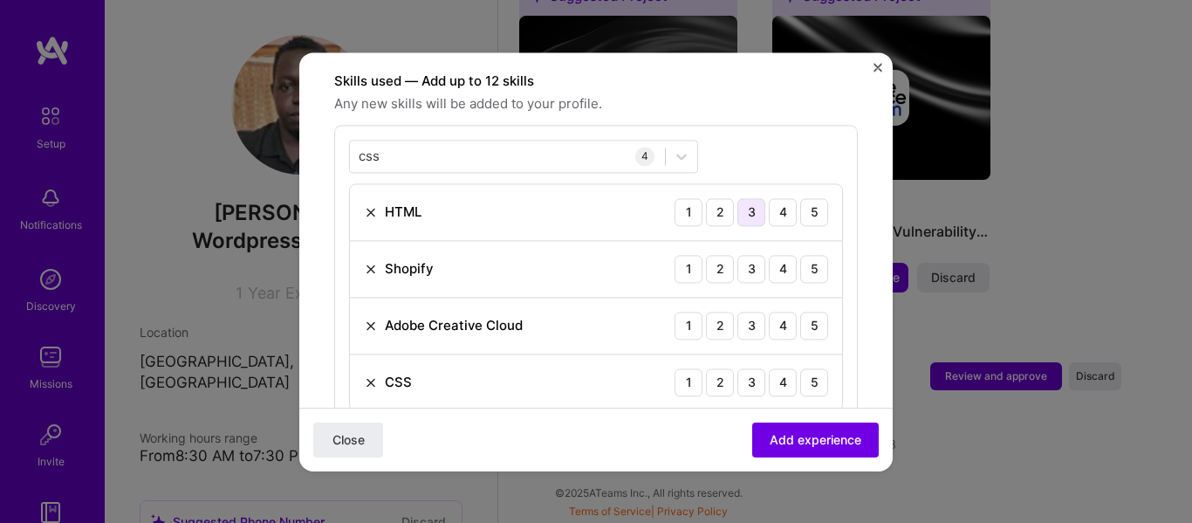
click at [748, 198] on div "3" at bounding box center [751, 212] width 28 height 28
click at [769, 256] on div "4" at bounding box center [783, 269] width 28 height 28
click at [744, 311] on div "3" at bounding box center [751, 325] width 28 height 28
click at [737, 368] on div "3" at bounding box center [751, 382] width 28 height 28
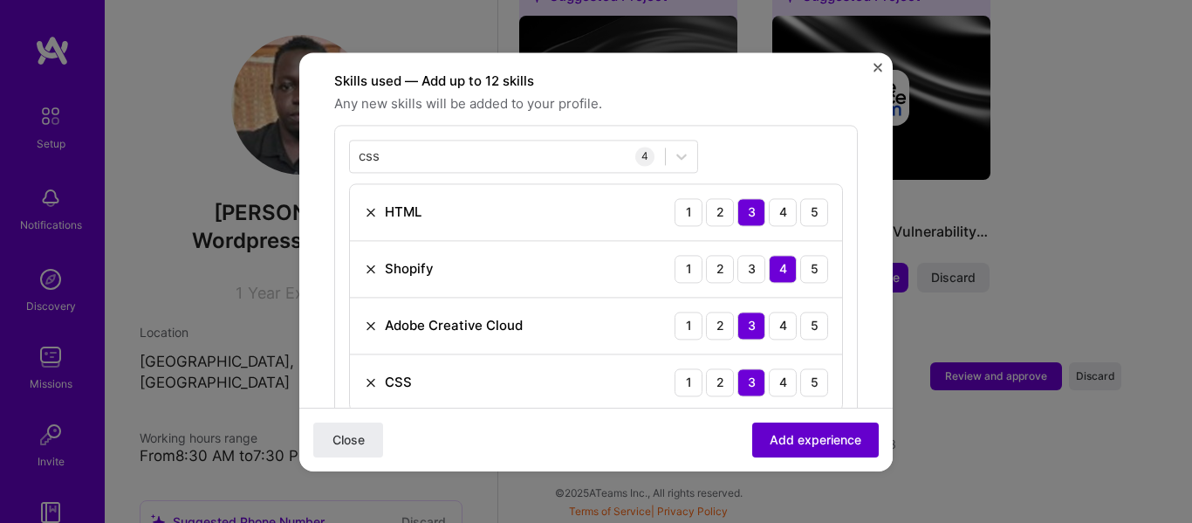
click at [776, 441] on span "Add experience" at bounding box center [815, 438] width 92 height 17
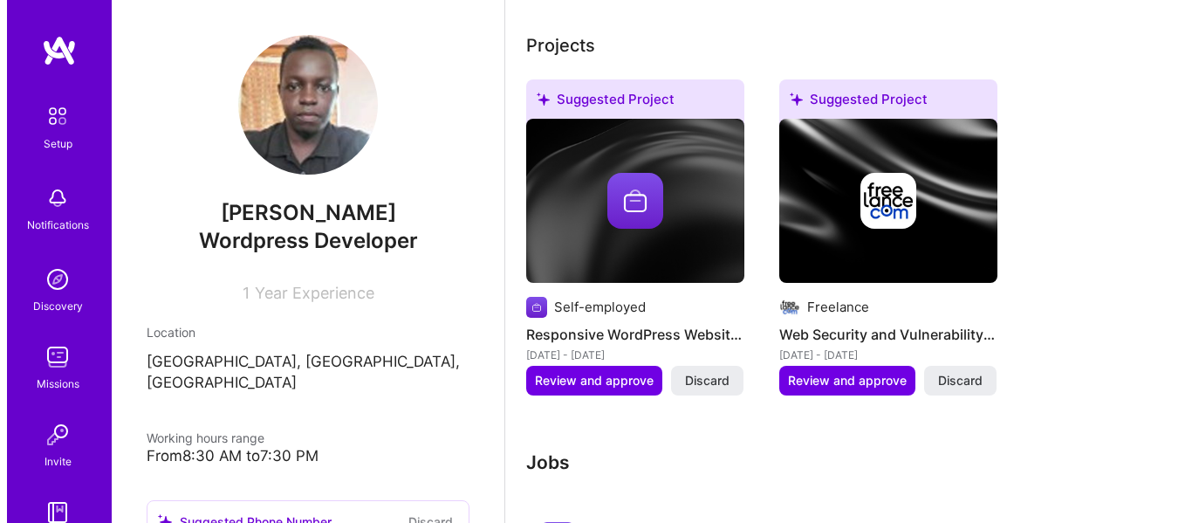
scroll to position [814, 0]
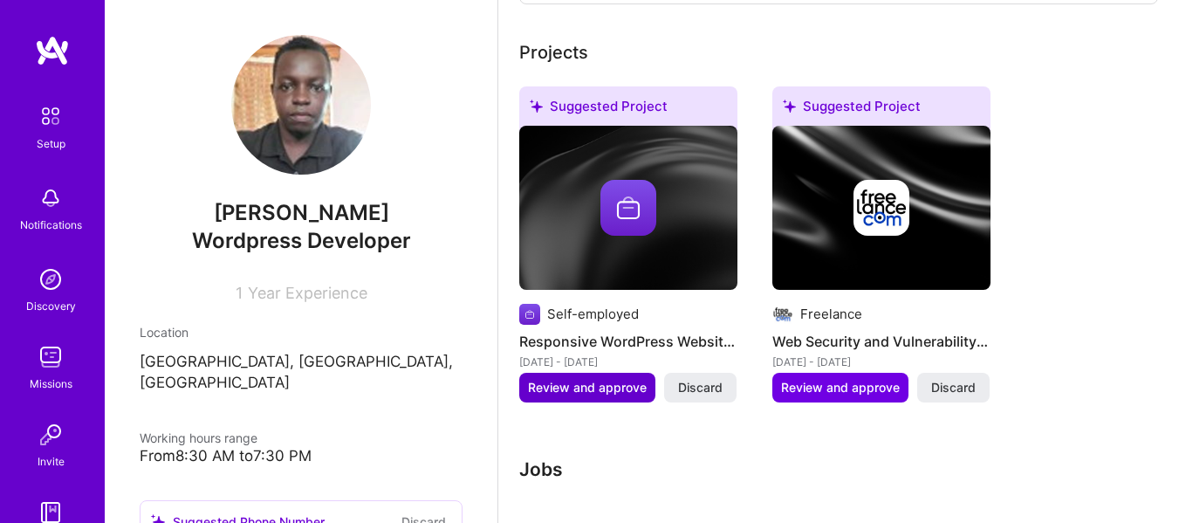
click at [557, 379] on span "Review and approve" at bounding box center [587, 387] width 119 height 17
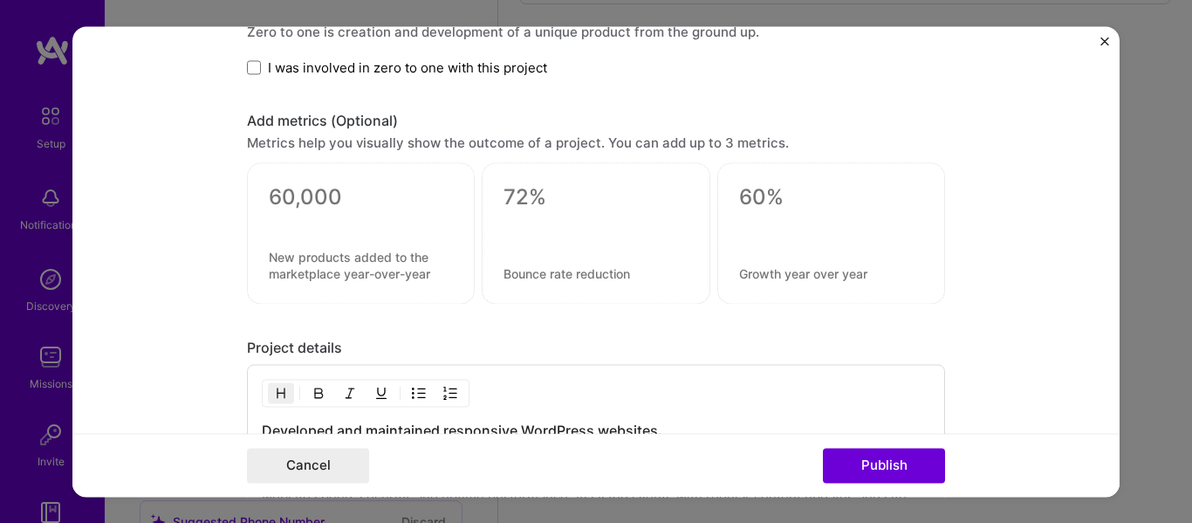
scroll to position [1234, 0]
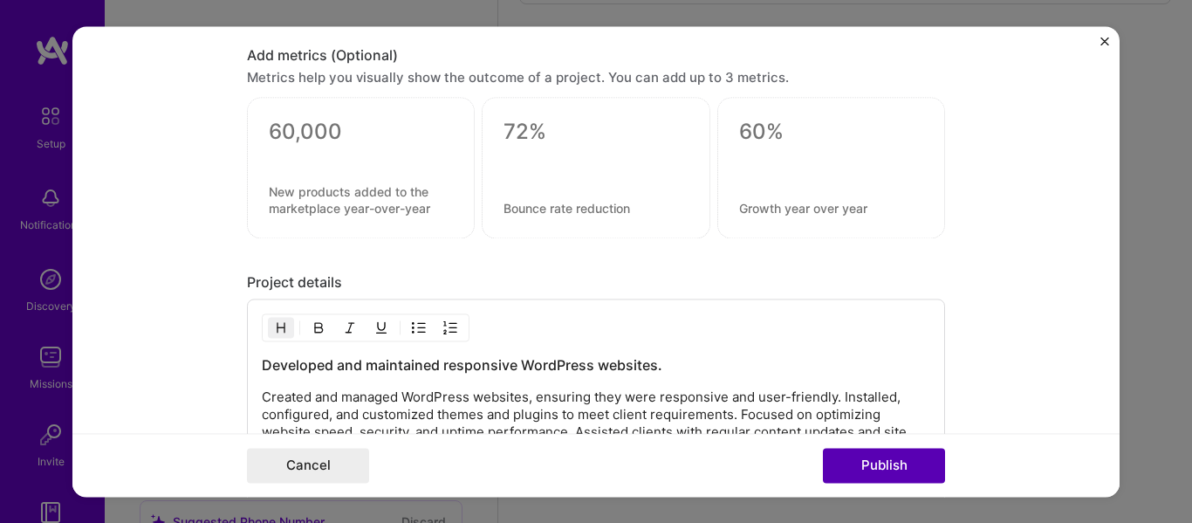
click at [868, 463] on button "Publish" at bounding box center [884, 465] width 122 height 35
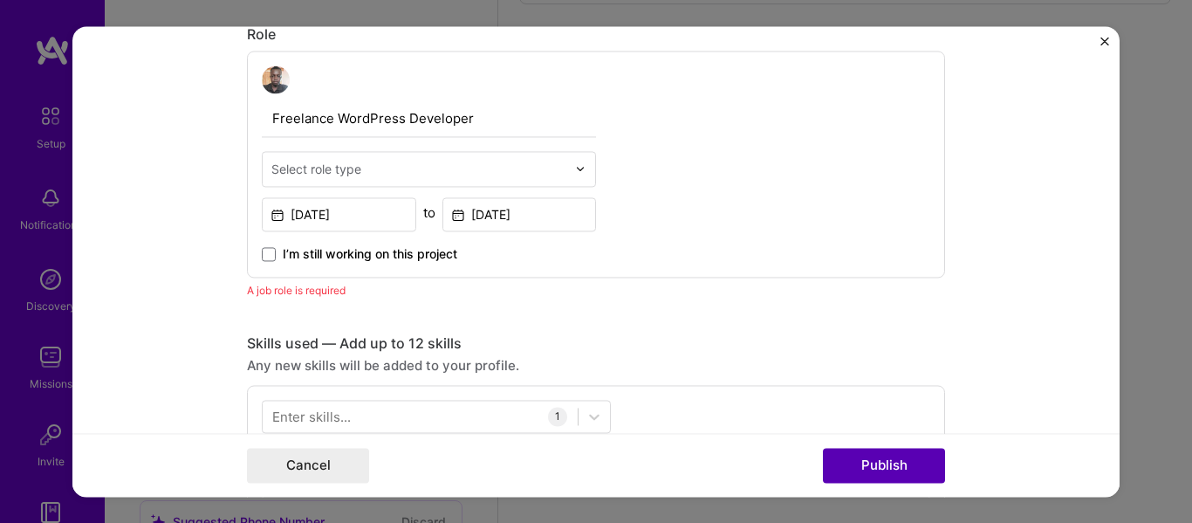
scroll to position [585, 0]
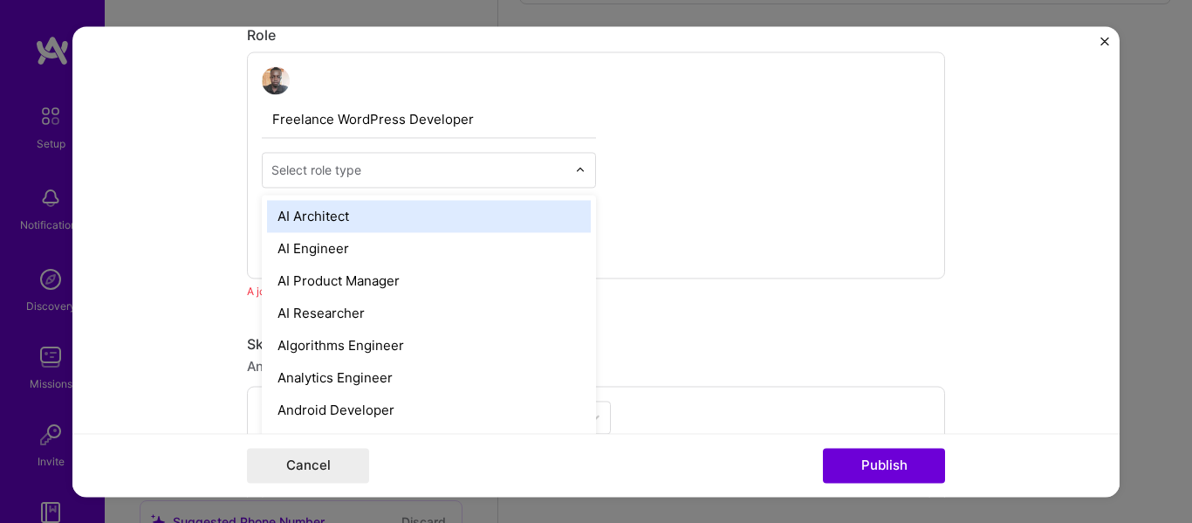
click at [477, 173] on input "text" at bounding box center [418, 170] width 295 height 18
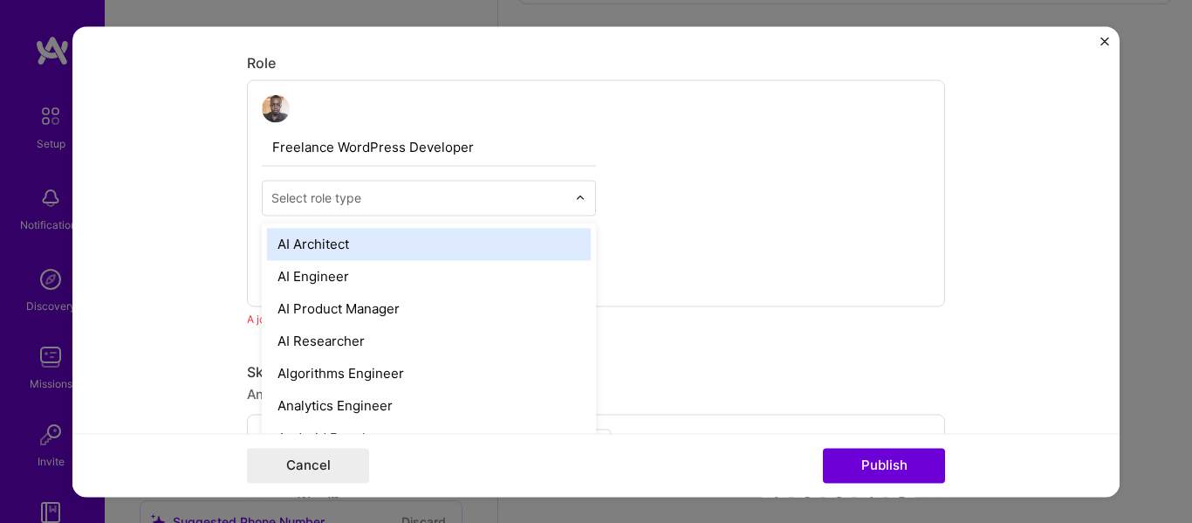
scroll to position [557, 0]
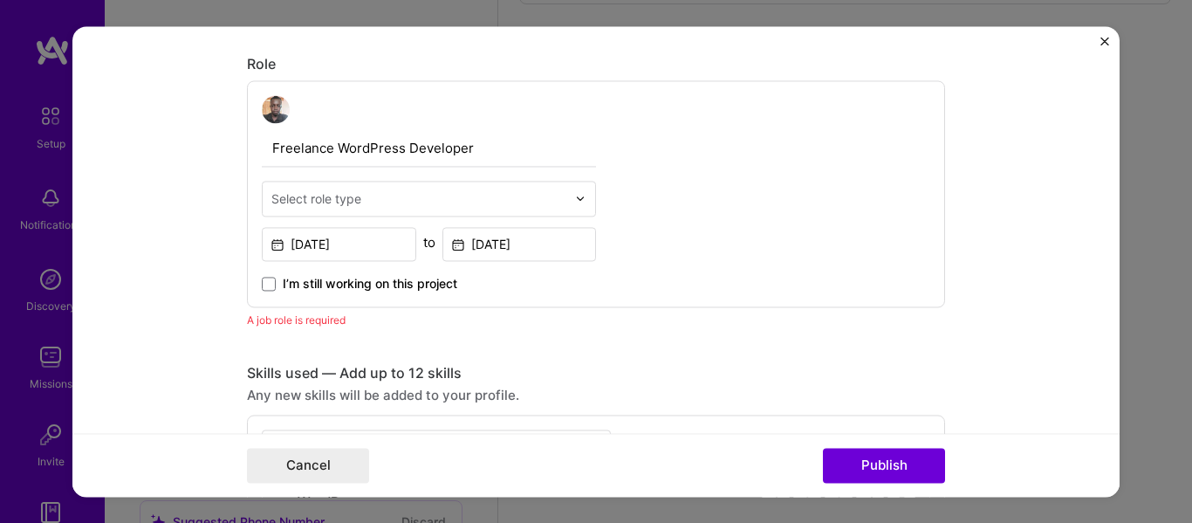
click at [687, 218] on div "Freelance WordPress Developer Select role type Oct, 2022 to Oct, 2023 I’m still…" at bounding box center [596, 193] width 698 height 227
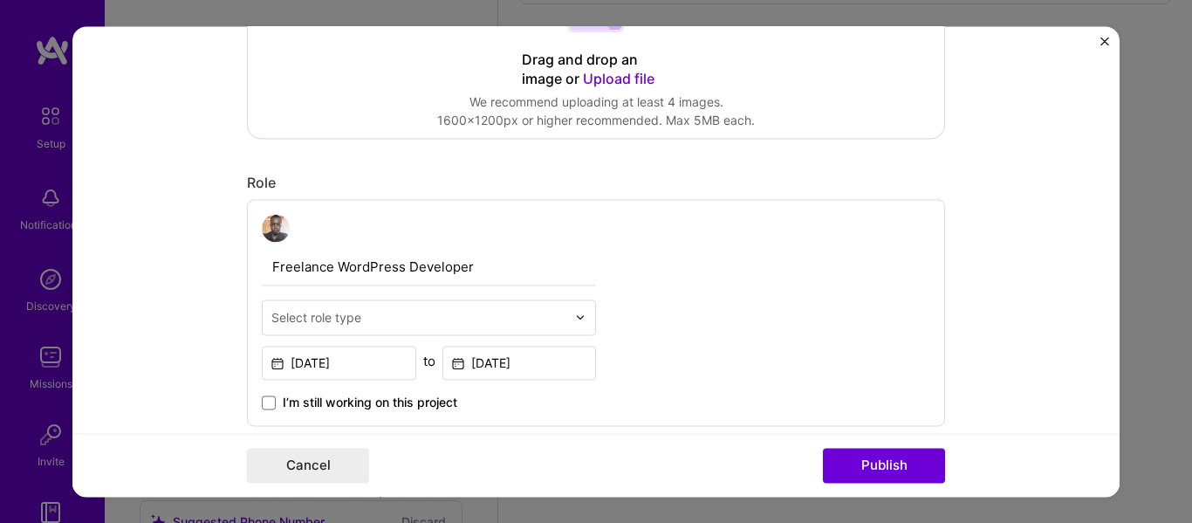
scroll to position [401, 0]
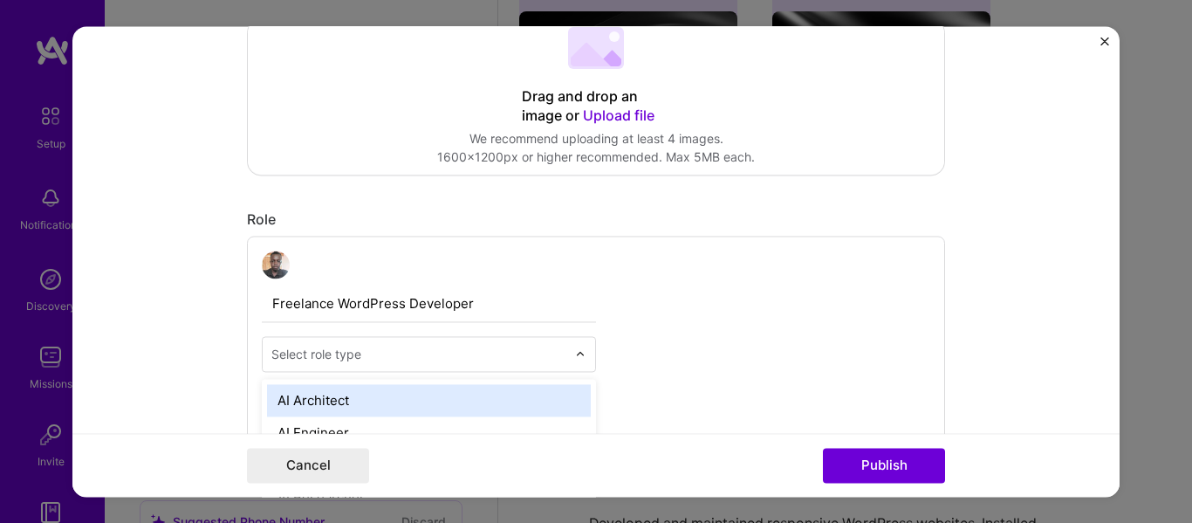
click at [534, 345] on input "text" at bounding box center [418, 354] width 295 height 18
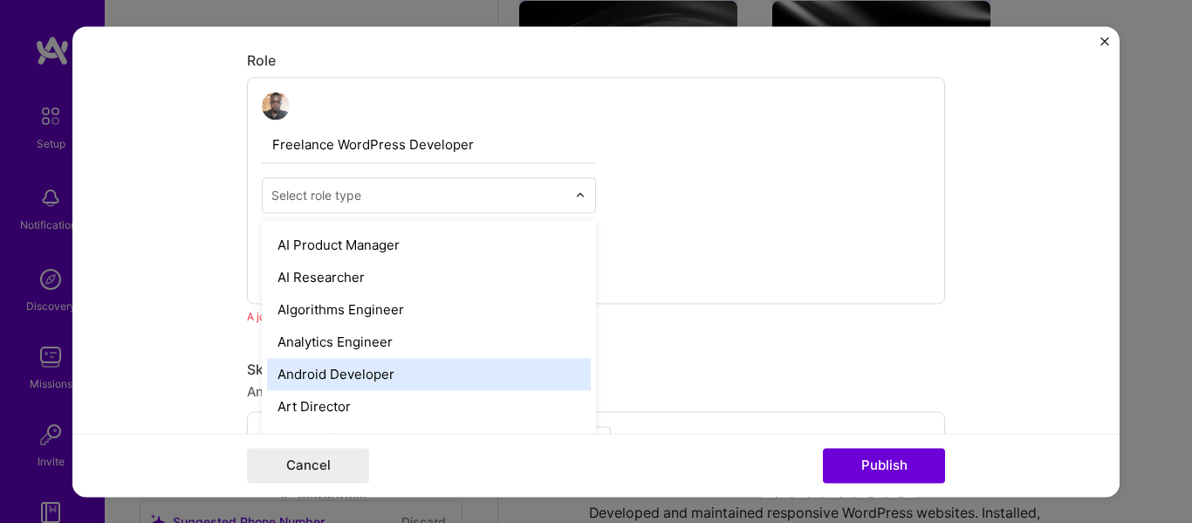
scroll to position [59, 0]
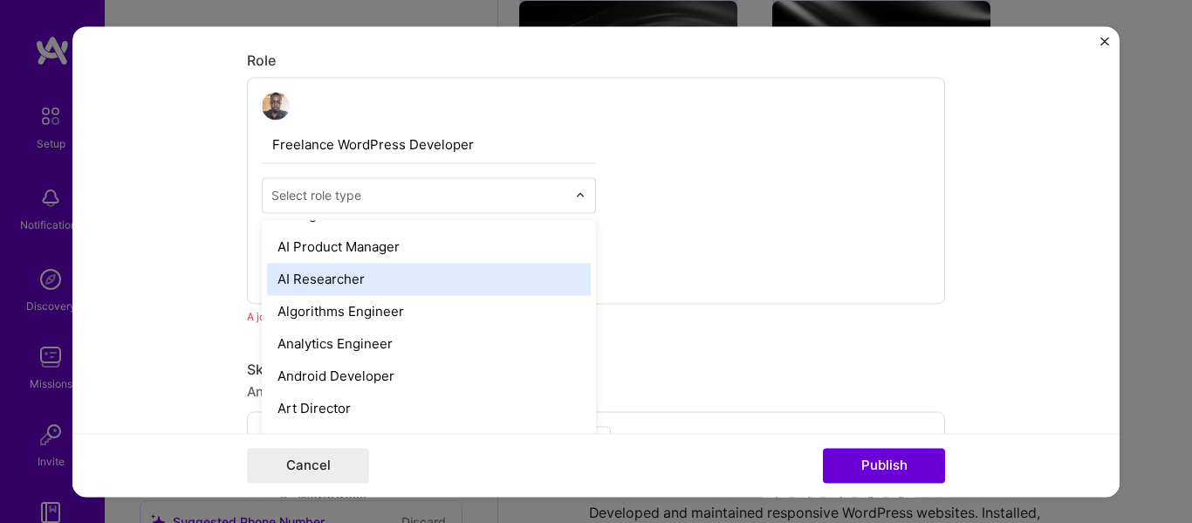
click at [441, 287] on div "AI Researcher" at bounding box center [429, 279] width 324 height 32
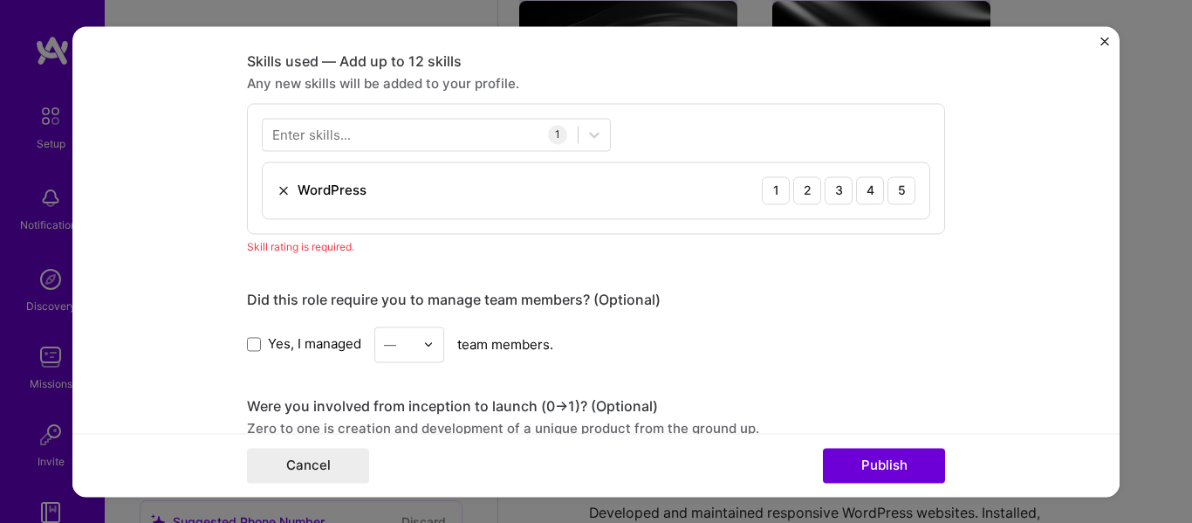
scroll to position [845, 0]
click at [585, 128] on icon at bounding box center [593, 134] width 17 height 17
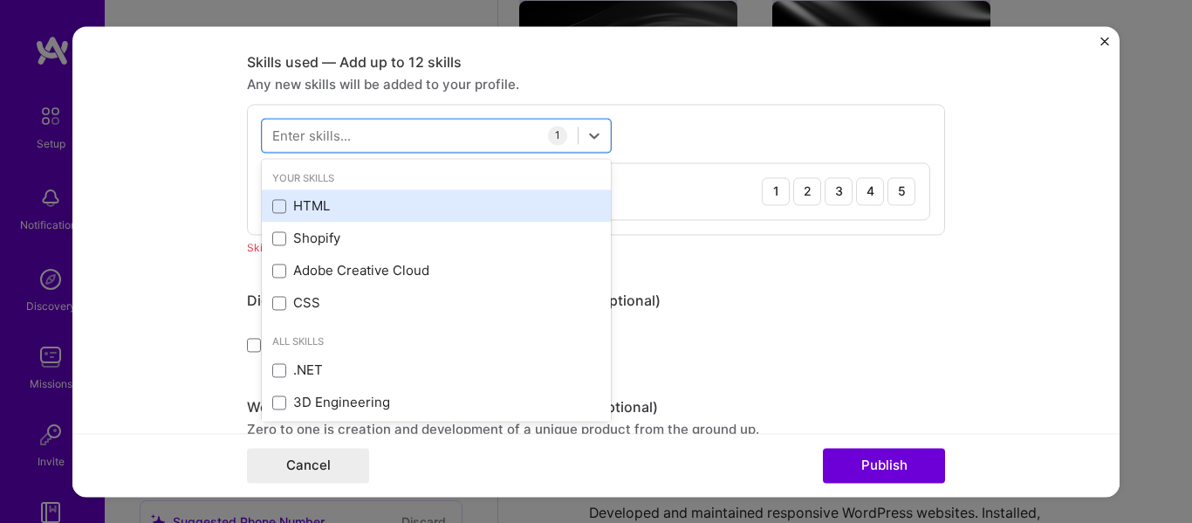
click at [470, 205] on div "HTML" at bounding box center [436, 206] width 328 height 18
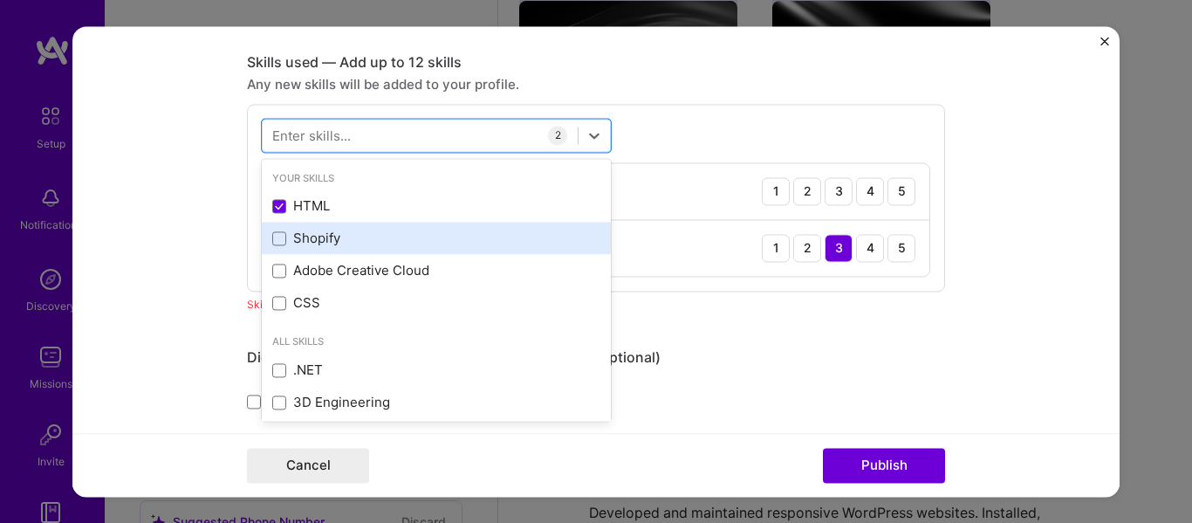
click at [438, 240] on div "Shopify" at bounding box center [436, 238] width 328 height 18
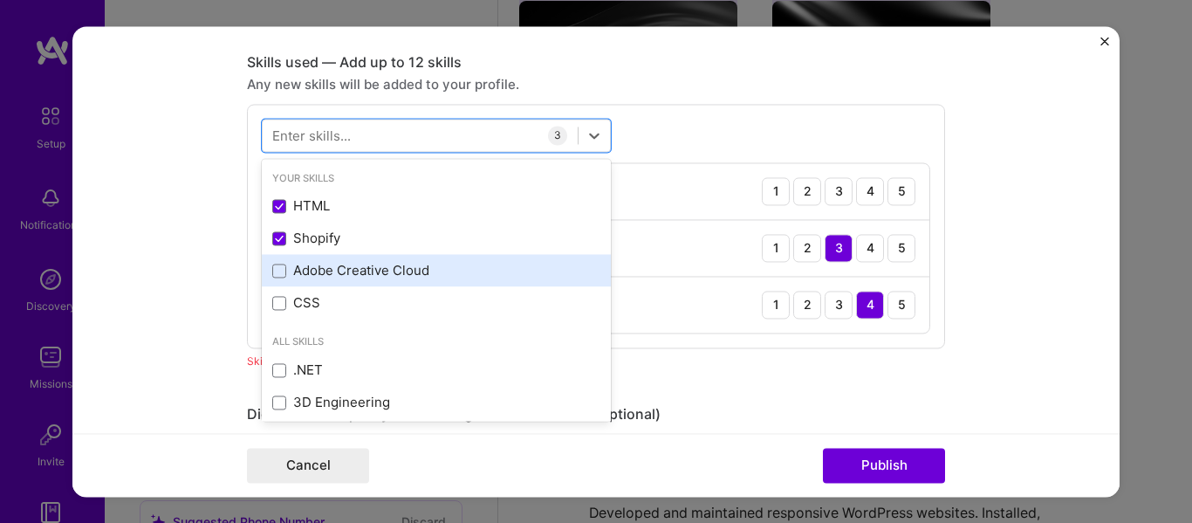
click at [417, 270] on div "Adobe Creative Cloud" at bounding box center [436, 271] width 328 height 18
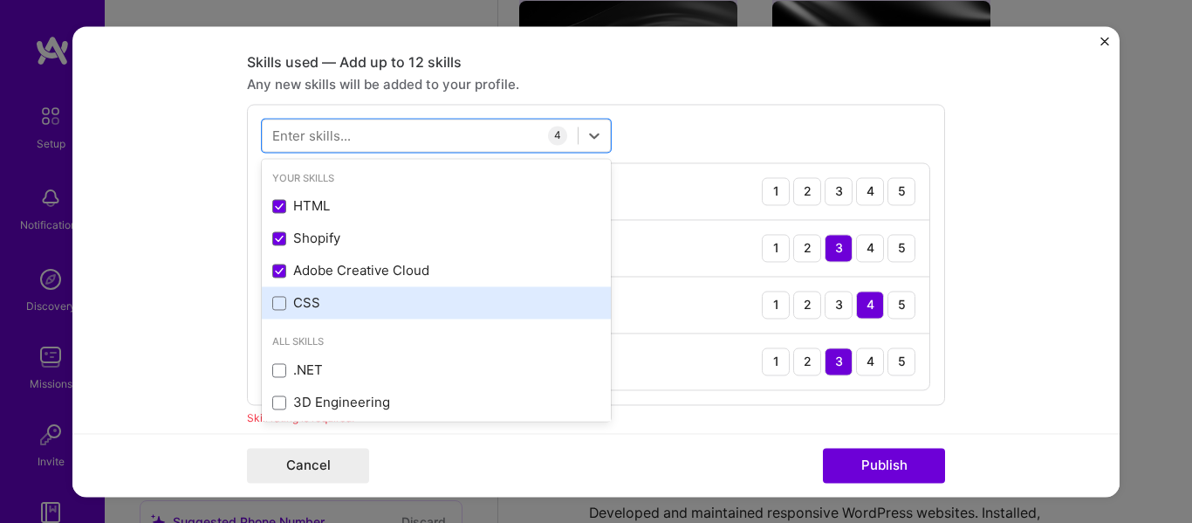
click at [403, 292] on div "CSS" at bounding box center [436, 303] width 349 height 32
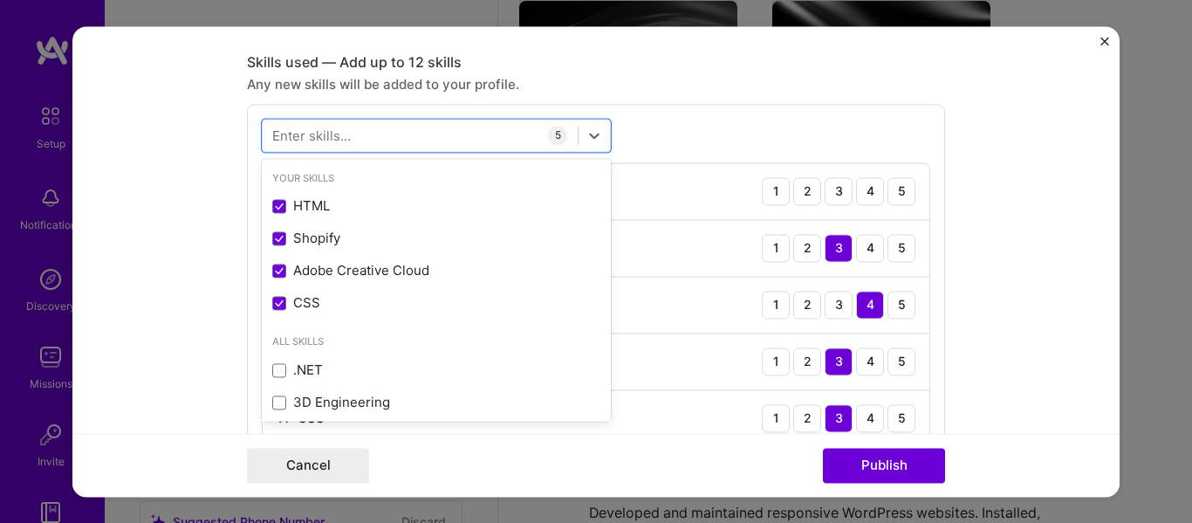
click at [968, 283] on form "Editing suggested project This project is suggested based on your LinkedIn, res…" at bounding box center [595, 261] width 1047 height 470
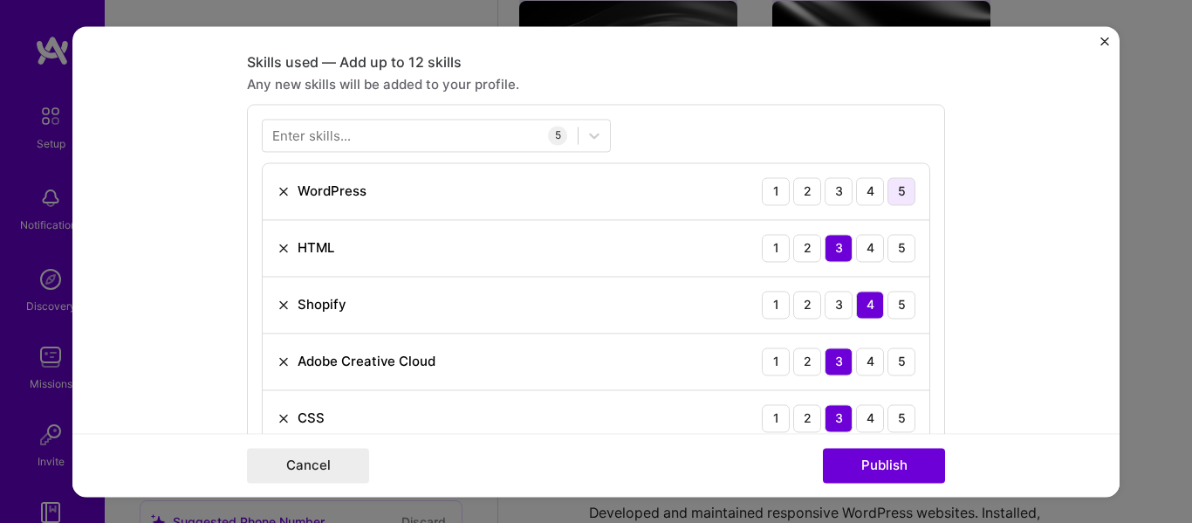
click at [892, 183] on div "5" at bounding box center [901, 191] width 28 height 28
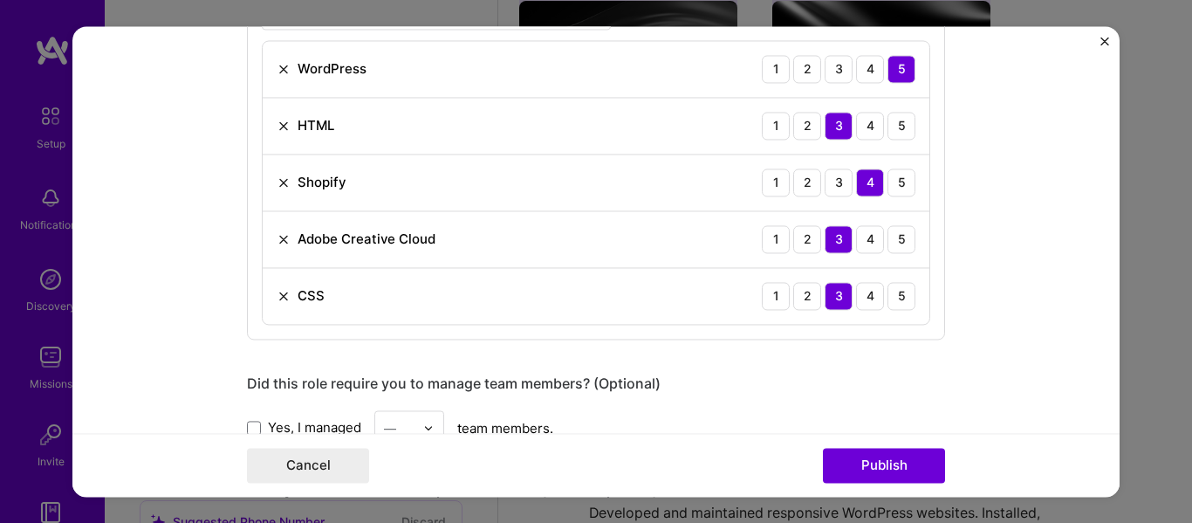
scroll to position [968, 0]
click at [885, 457] on button "Publish" at bounding box center [884, 465] width 122 height 35
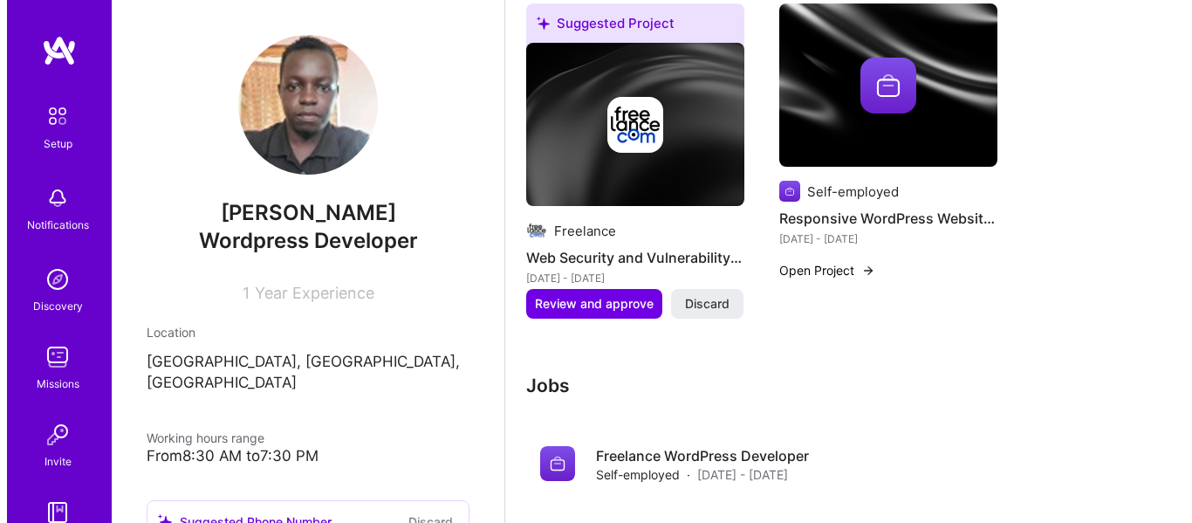
scroll to position [854, 0]
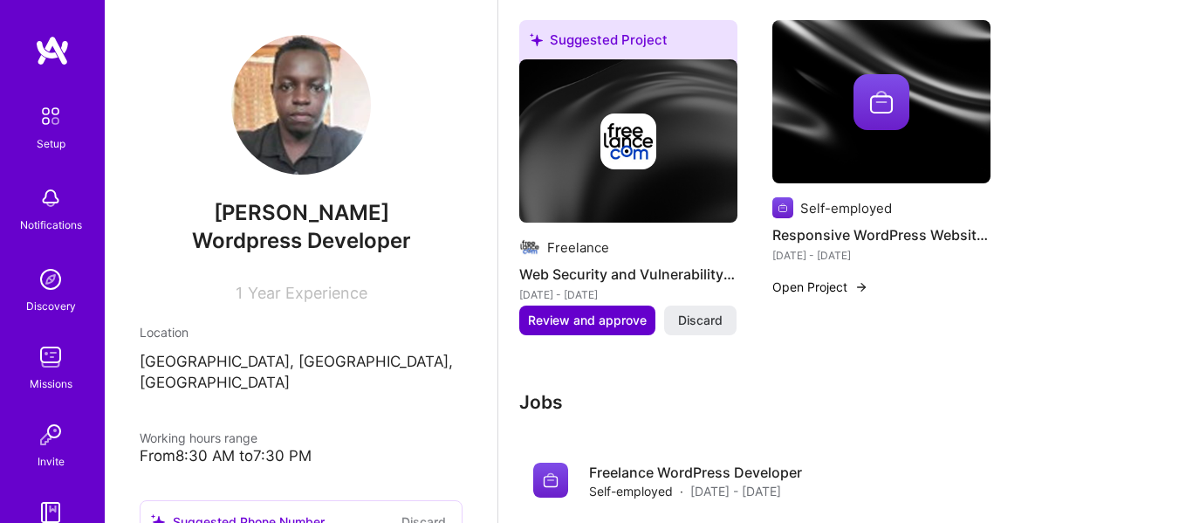
click at [628, 317] on span "Review and approve" at bounding box center [587, 319] width 119 height 17
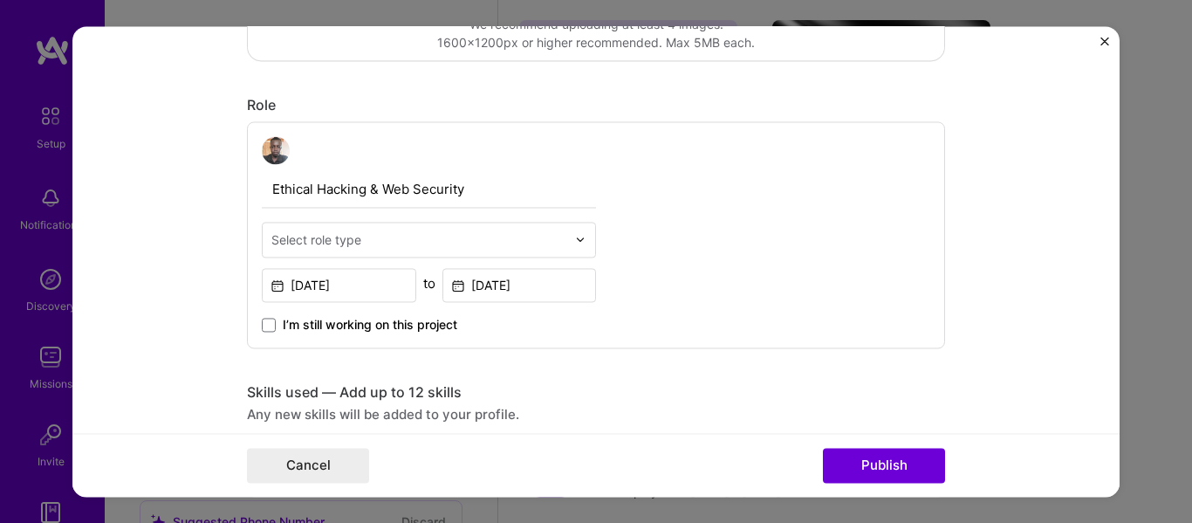
scroll to position [516, 0]
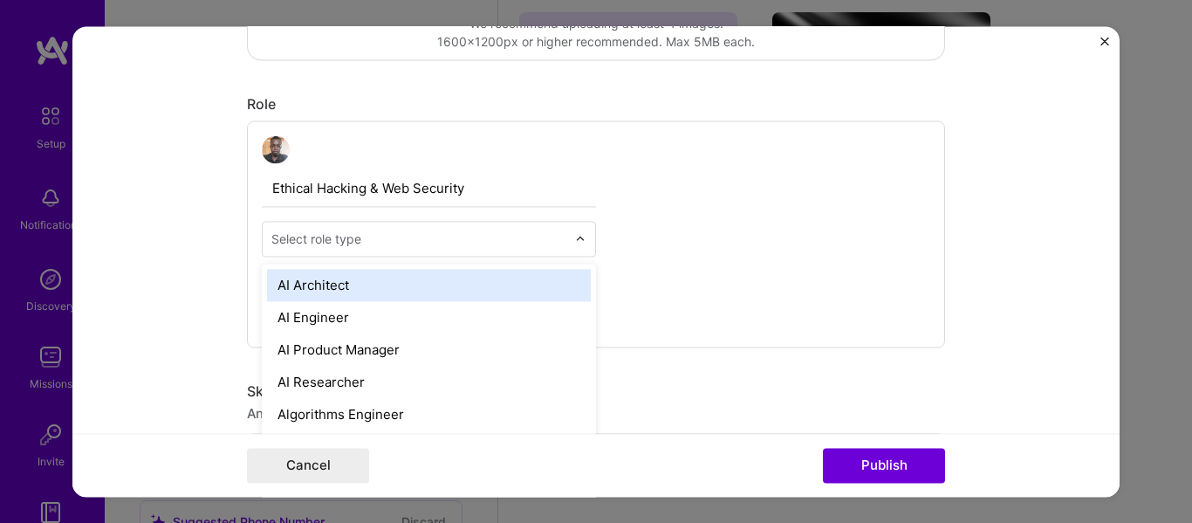
click at [576, 229] on div at bounding box center [585, 239] width 20 height 34
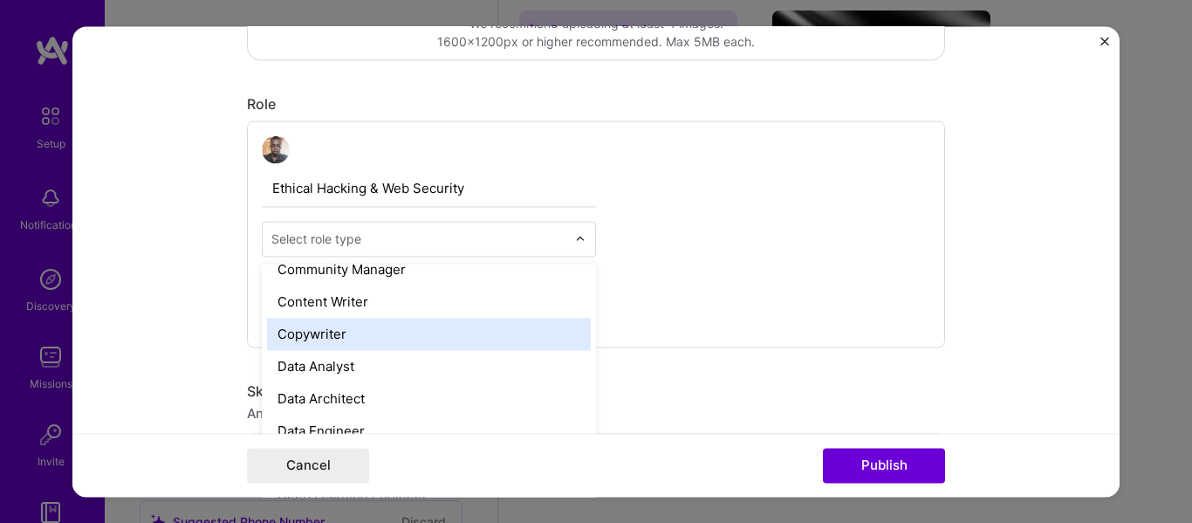
scroll to position [564, 0]
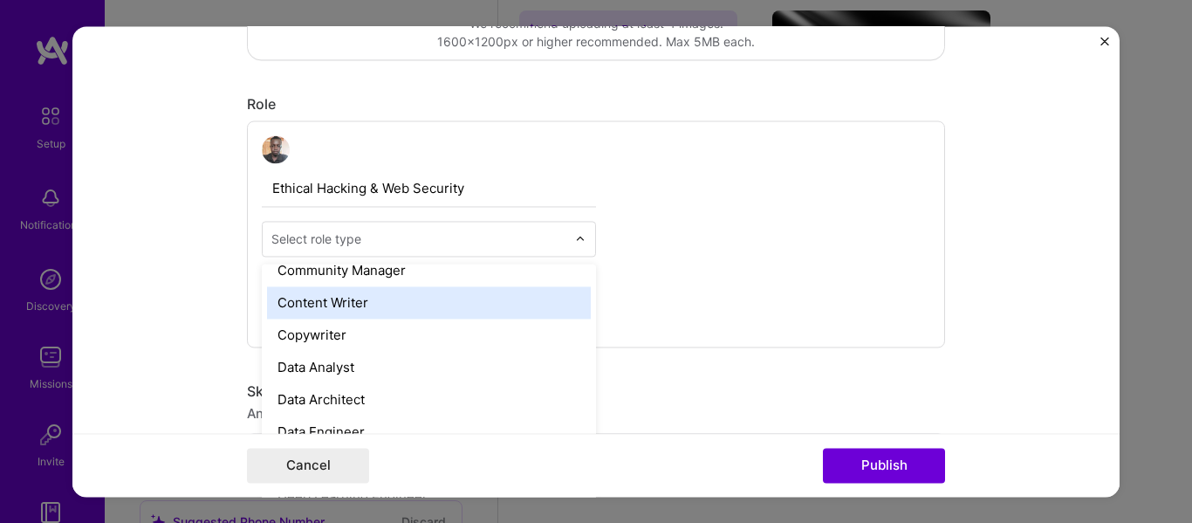
click at [526, 304] on div "Content Writer" at bounding box center [429, 302] width 324 height 32
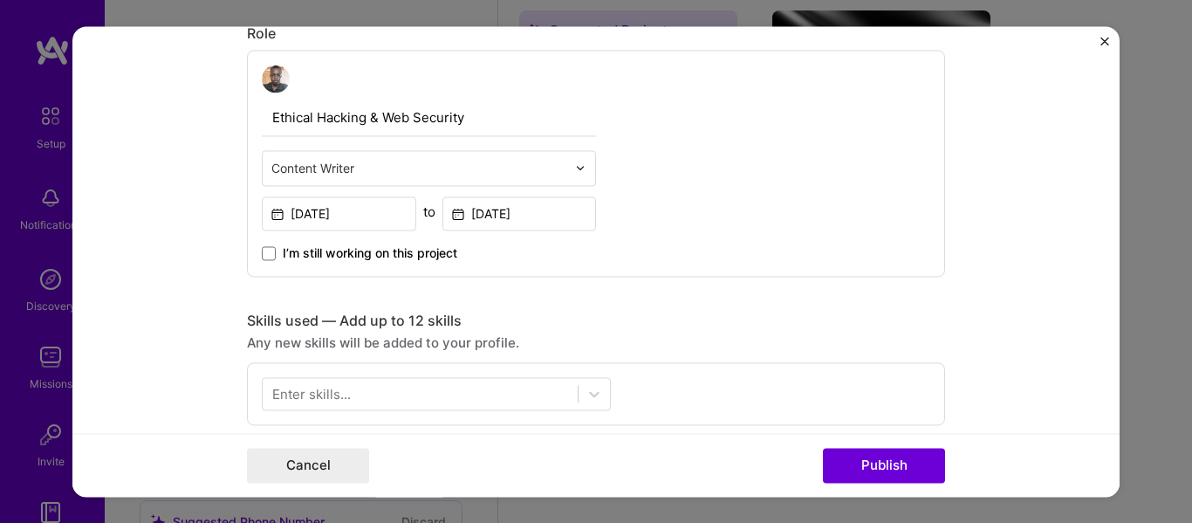
scroll to position [633, 0]
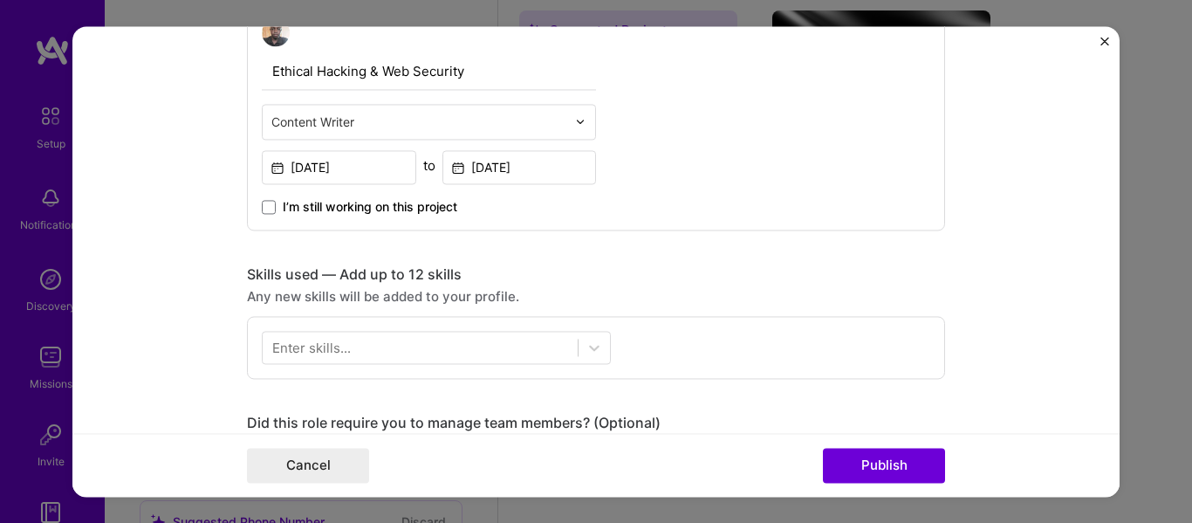
click at [600, 344] on div at bounding box center [593, 346] width 31 height 31
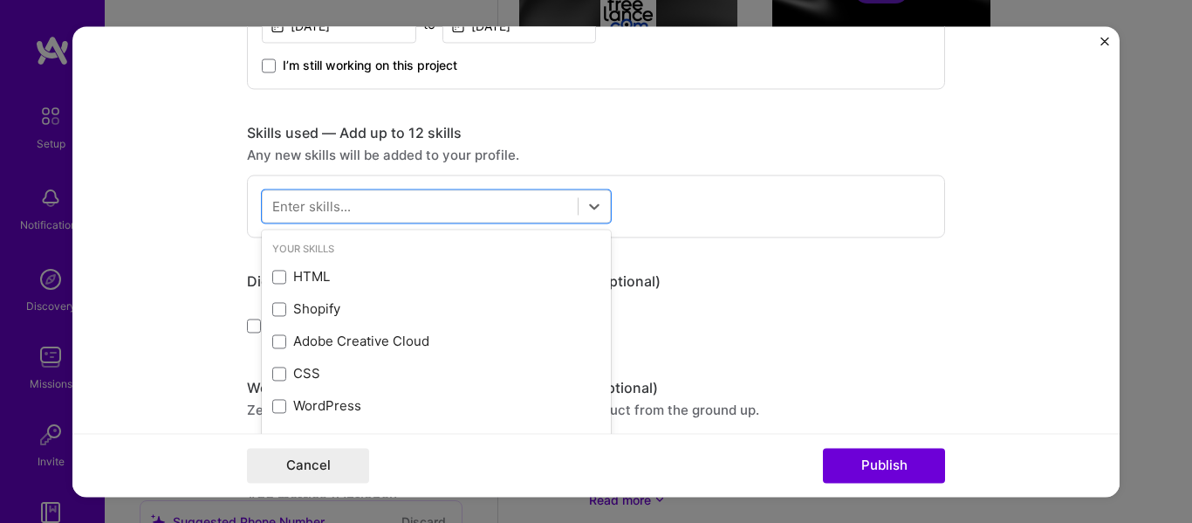
scroll to position [775, 0]
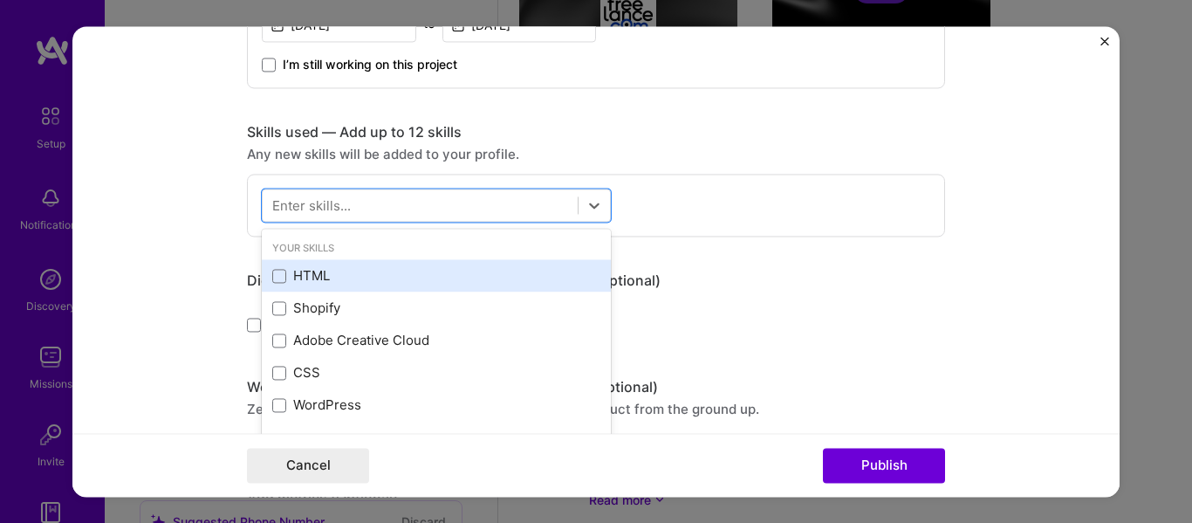
click at [407, 269] on div "HTML" at bounding box center [436, 276] width 328 height 18
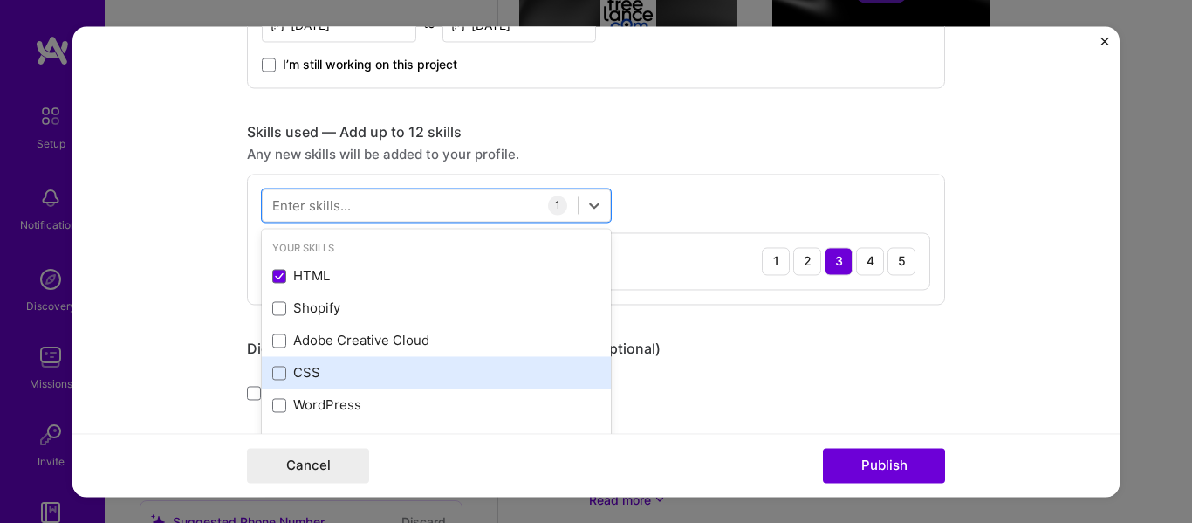
click at [374, 365] on div "CSS" at bounding box center [436, 373] width 328 height 18
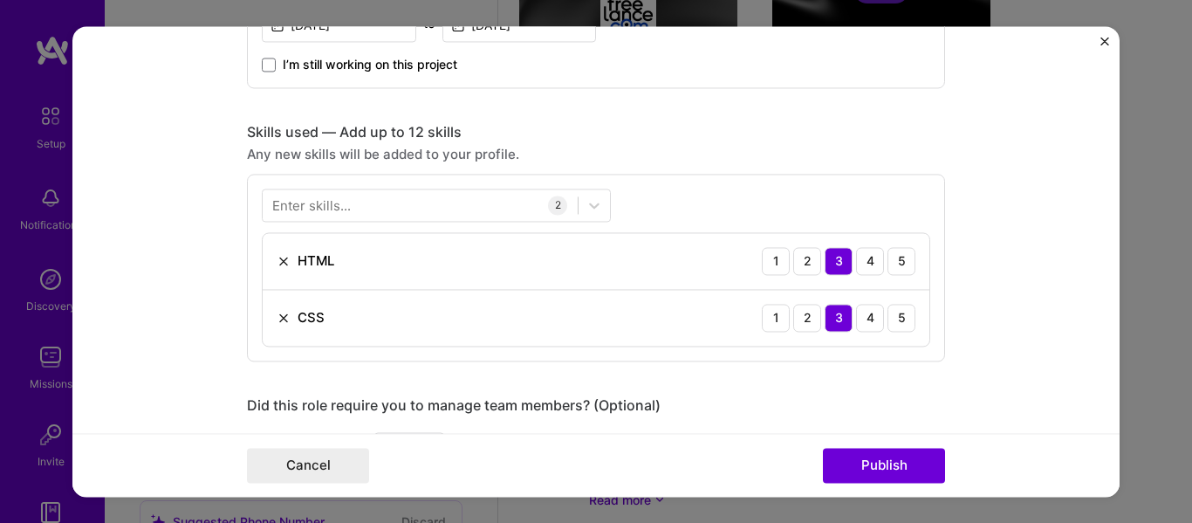
click at [816, 219] on div "Enter skills... 2 HTML 1 2 3 4 5 CSS 1 2 3 4 5" at bounding box center [596, 268] width 698 height 188
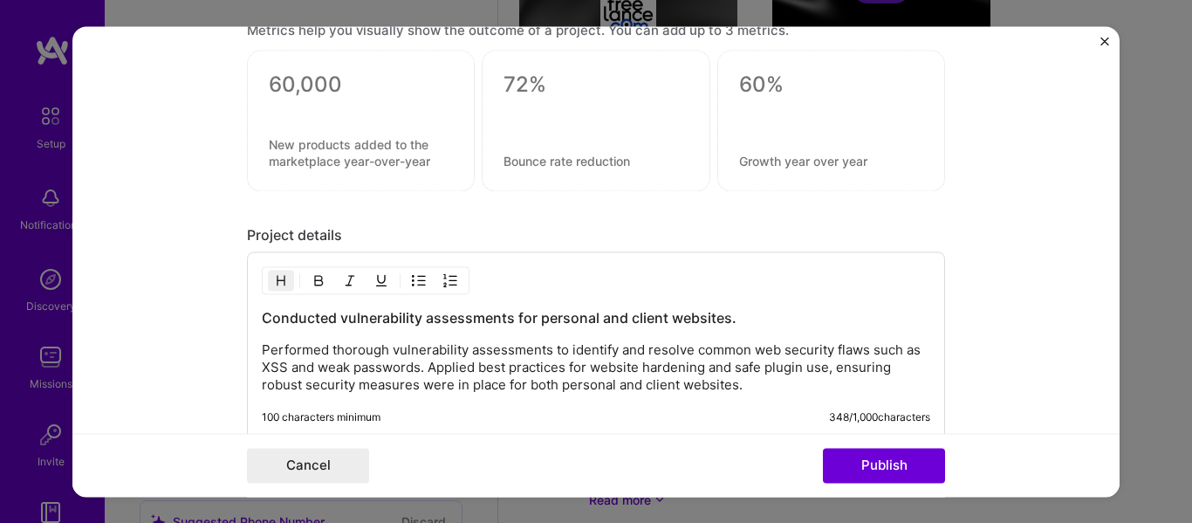
scroll to position [1612, 0]
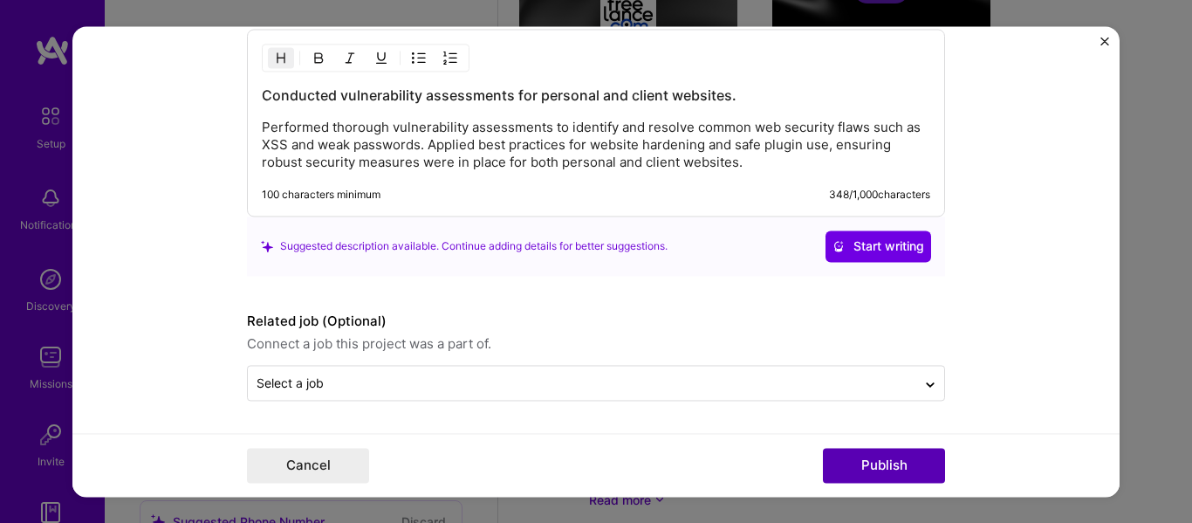
click at [882, 459] on button "Publish" at bounding box center [884, 465] width 122 height 35
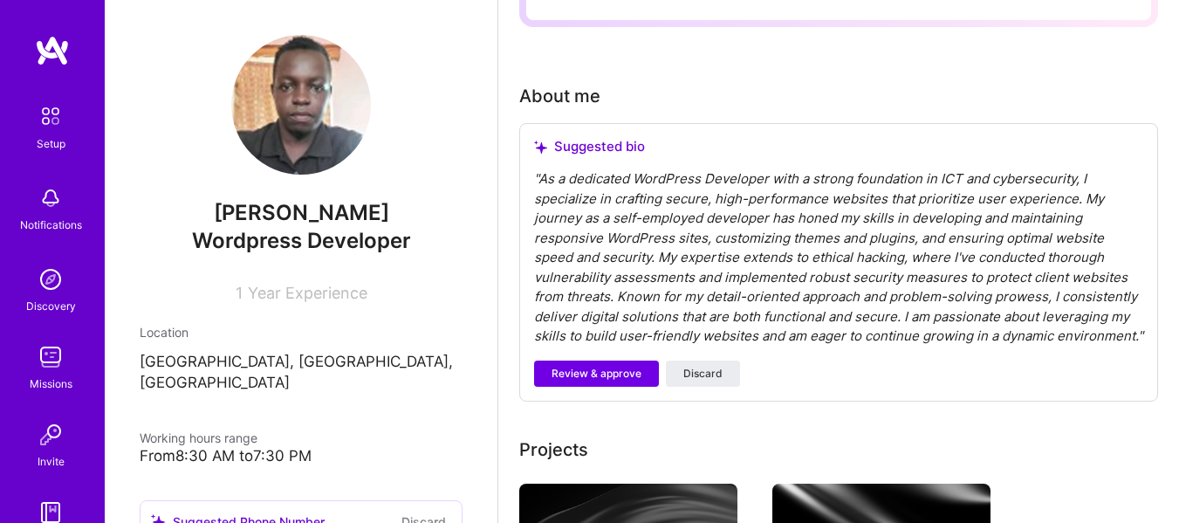
scroll to position [363, 0]
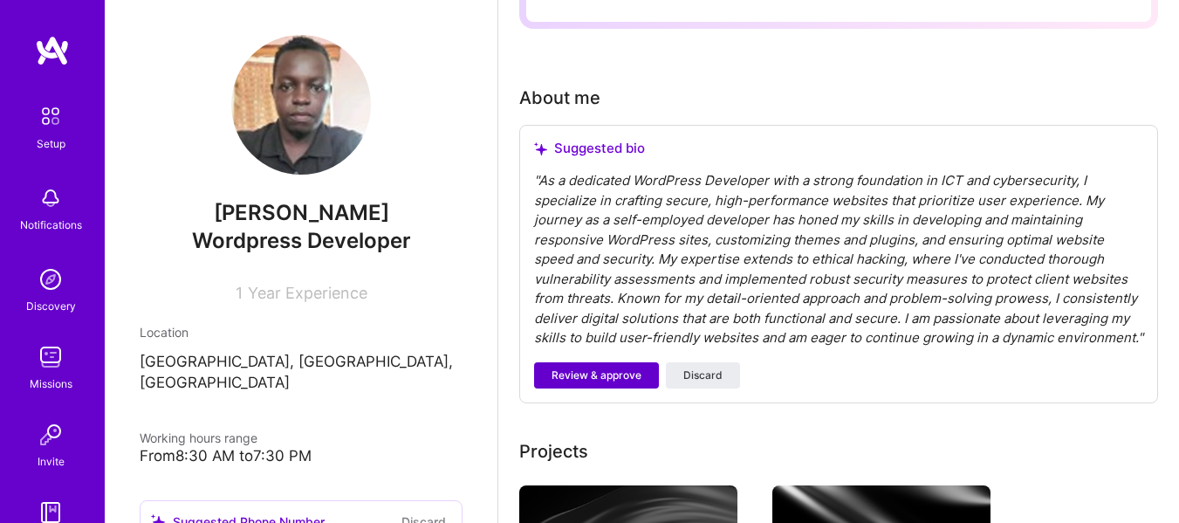
click at [583, 369] on span "Review & approve" at bounding box center [596, 375] width 90 height 16
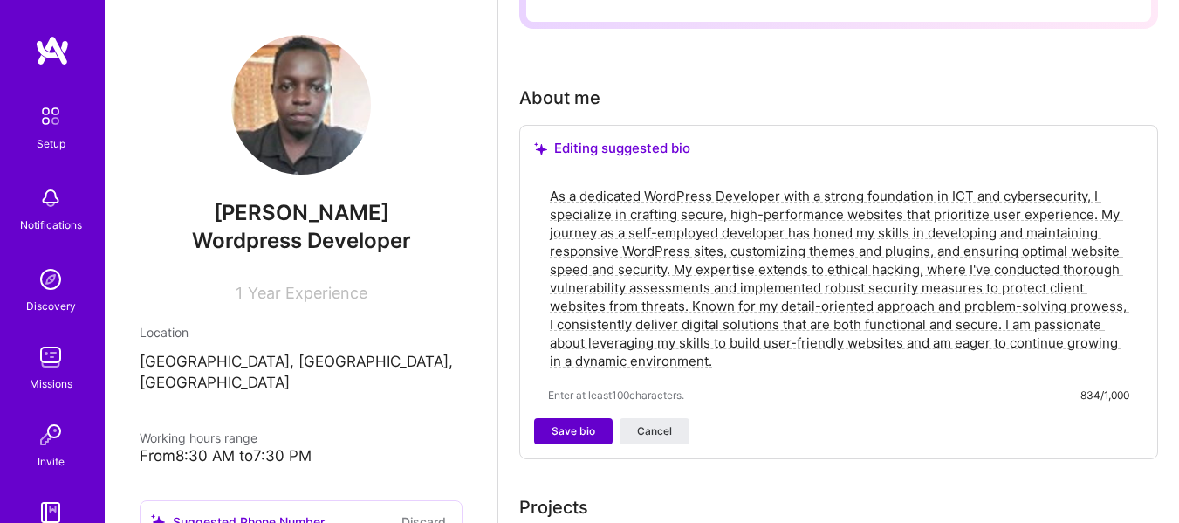
click at [571, 422] on button "Save bio" at bounding box center [573, 431] width 79 height 26
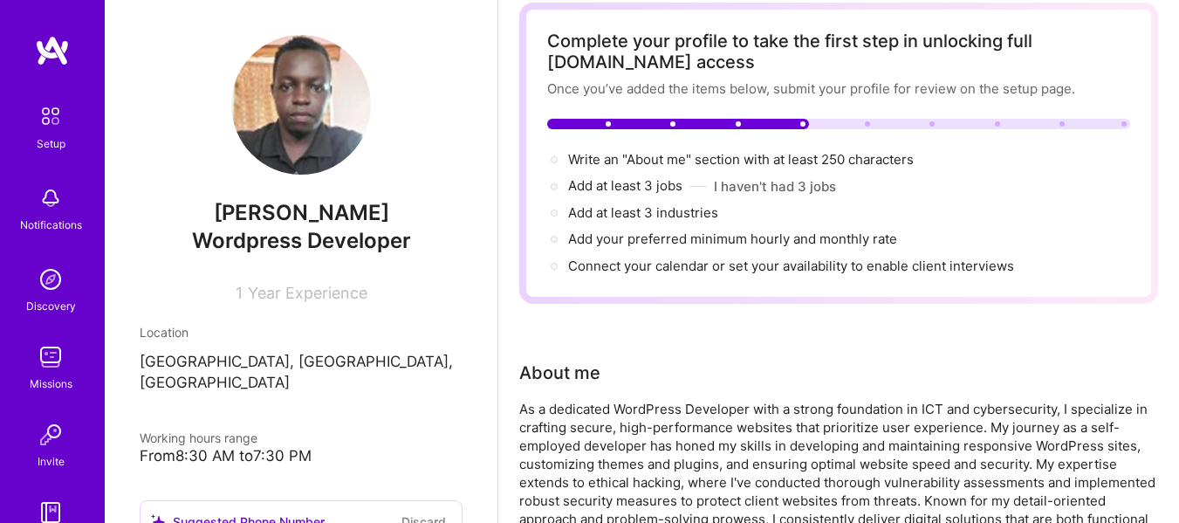
scroll to position [0, 0]
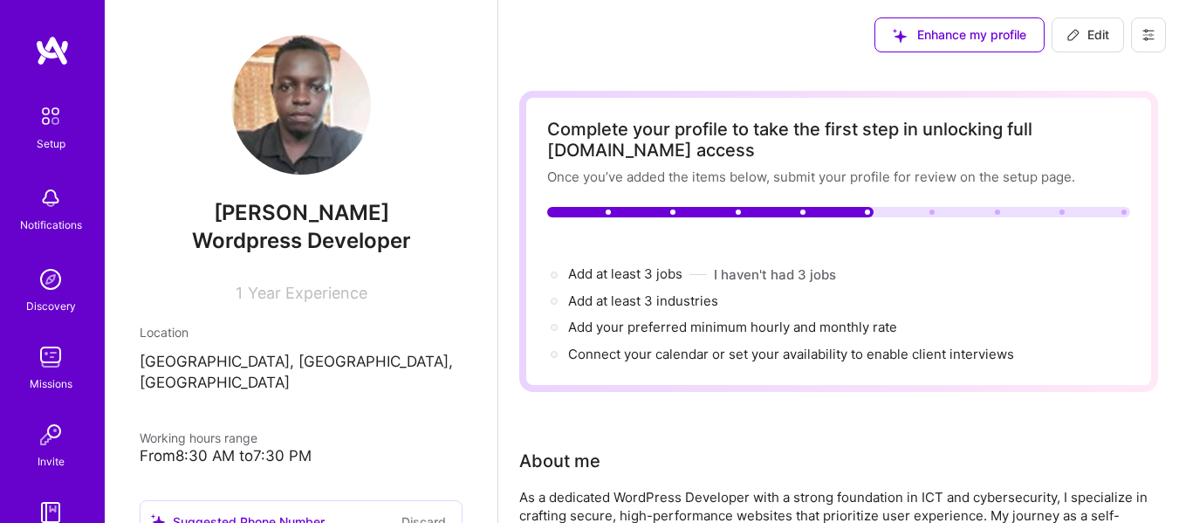
click at [38, 66] on div "Setup Notifications Discovery Missions Invite A.Guide" at bounding box center [52, 291] width 105 height 513
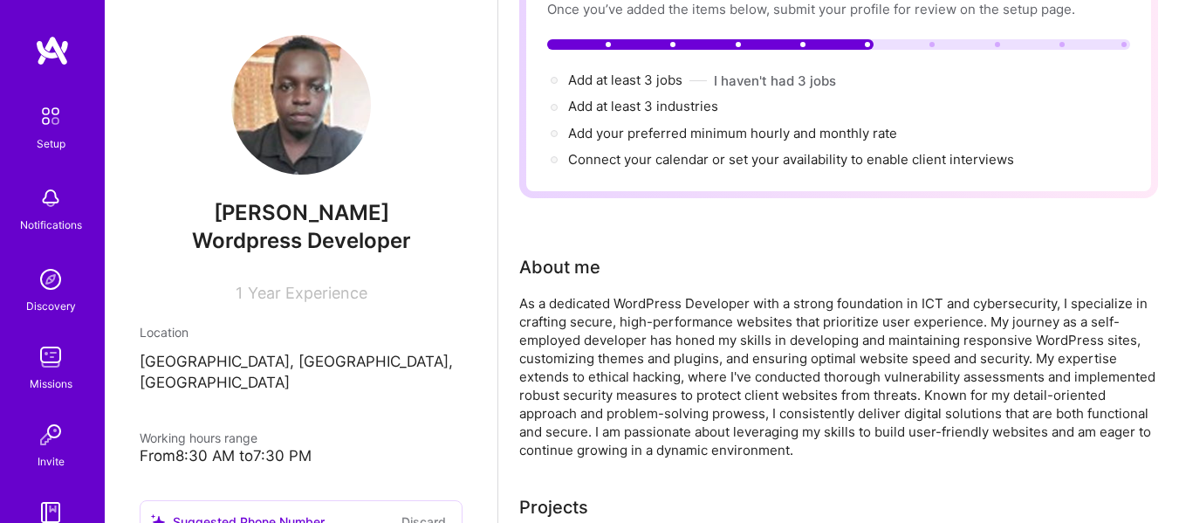
click at [38, 48] on img at bounding box center [52, 50] width 35 height 31
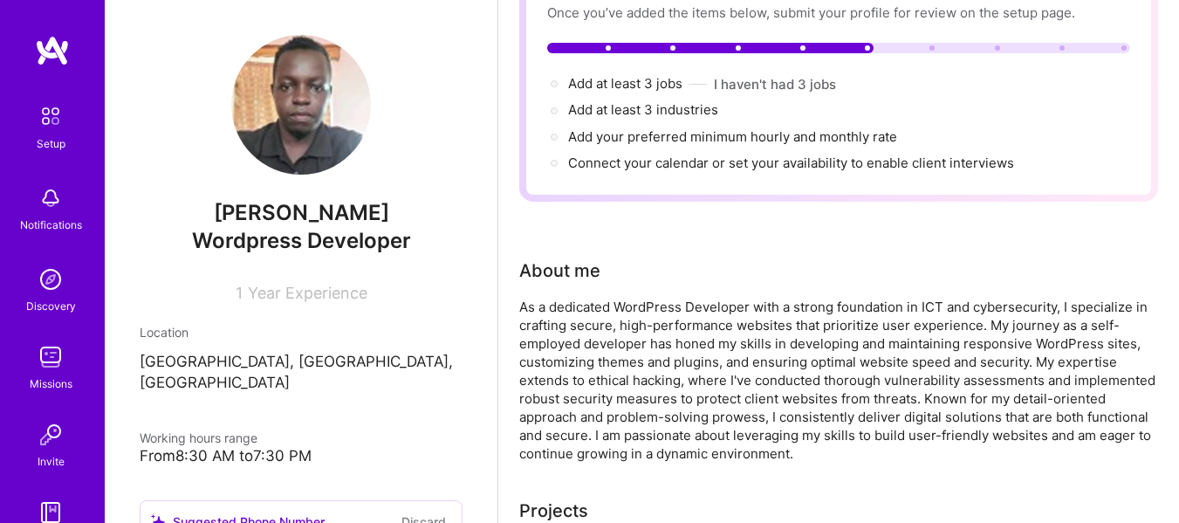
scroll to position [163, 0]
click at [38, 149] on div "Setup" at bounding box center [51, 143] width 29 height 18
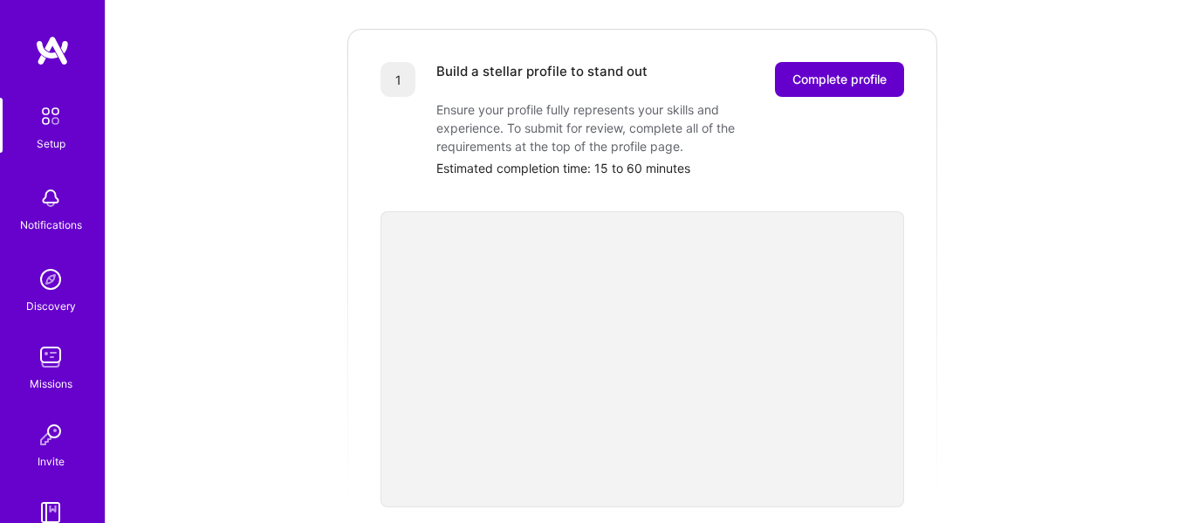
scroll to position [235, 0]
click at [35, 284] on img at bounding box center [50, 279] width 35 height 35
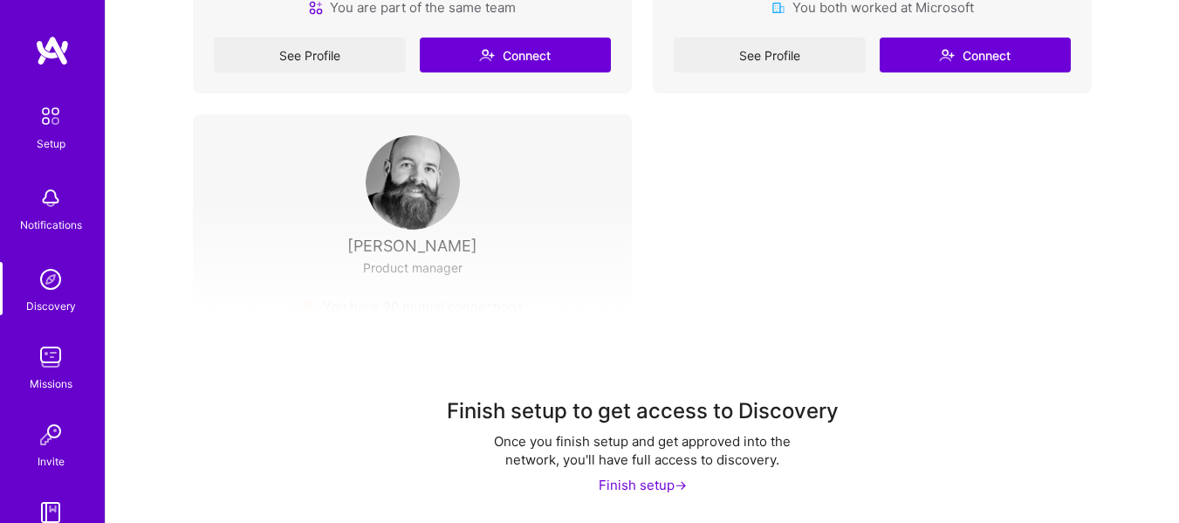
scroll to position [589, 0]
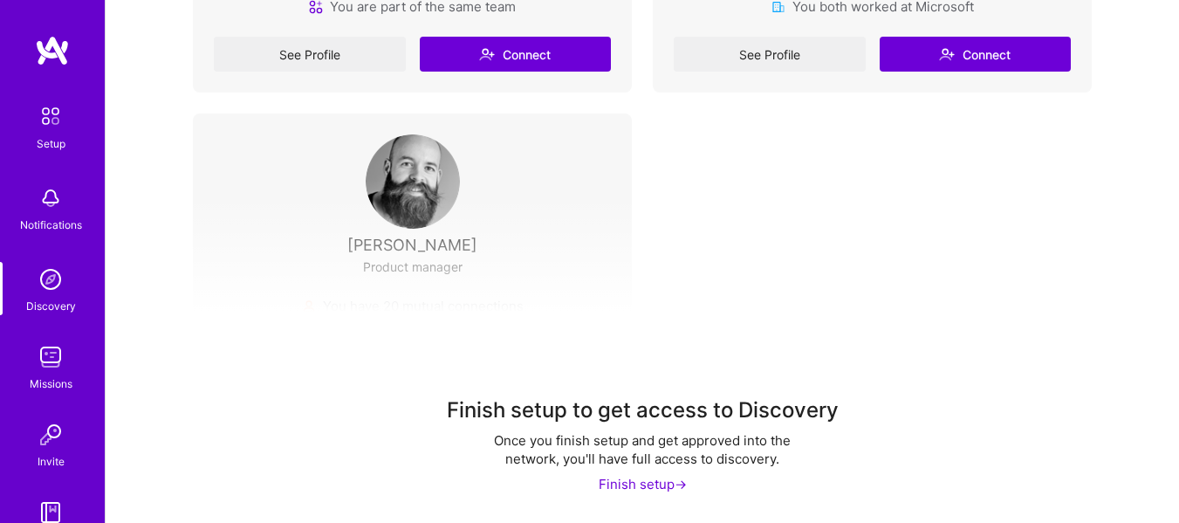
click at [611, 482] on div "Finish setup ->" at bounding box center [642, 484] width 88 height 18
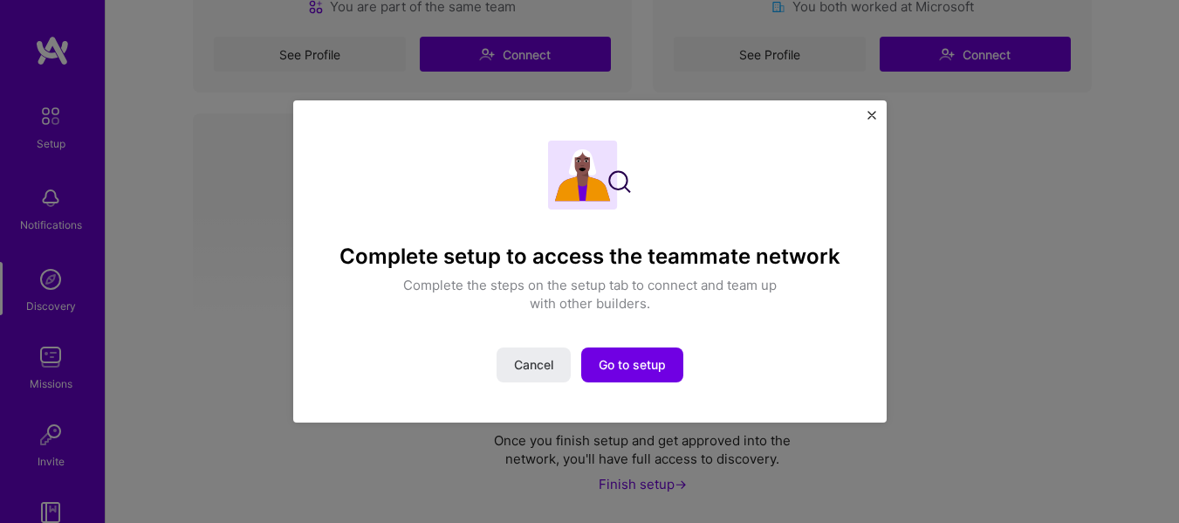
click at [870, 117] on img "Close" at bounding box center [871, 115] width 9 height 9
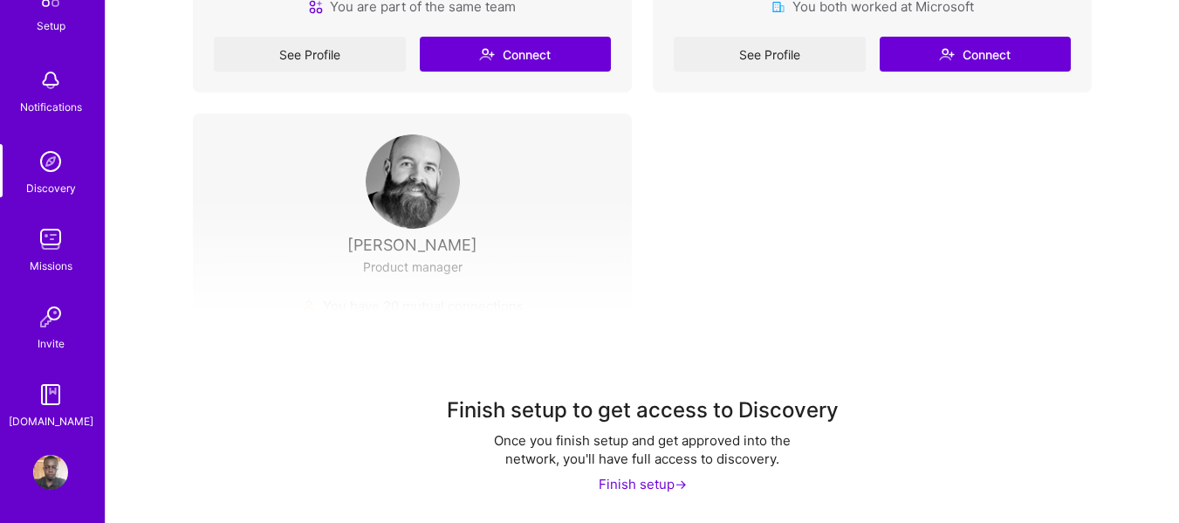
scroll to position [120, 0]
click at [47, 397] on img at bounding box center [50, 392] width 35 height 35
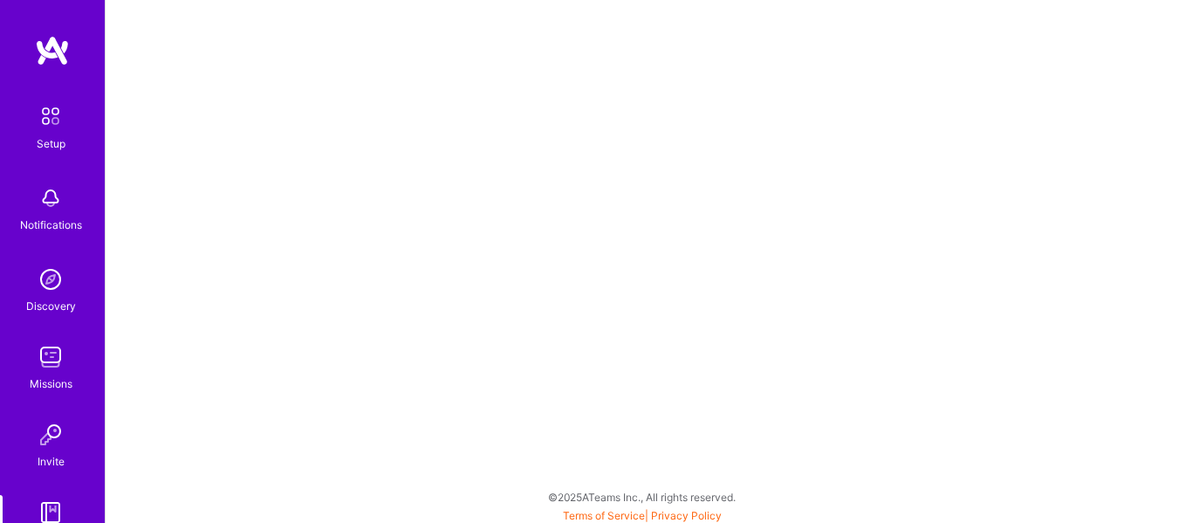
click at [37, 351] on img at bounding box center [50, 356] width 35 height 35
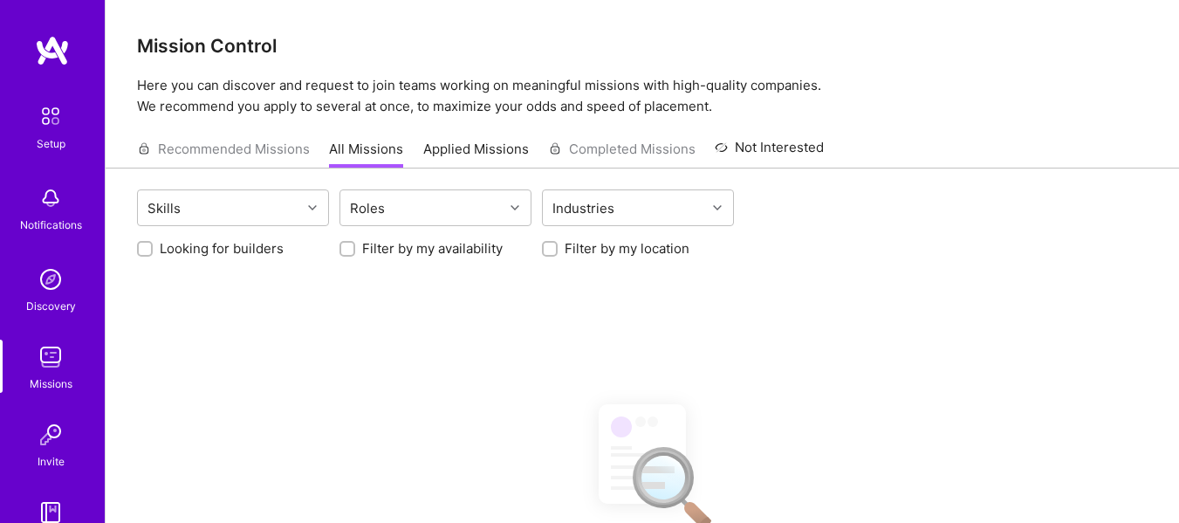
click at [499, 145] on link "Applied Missions" at bounding box center [476, 154] width 106 height 29
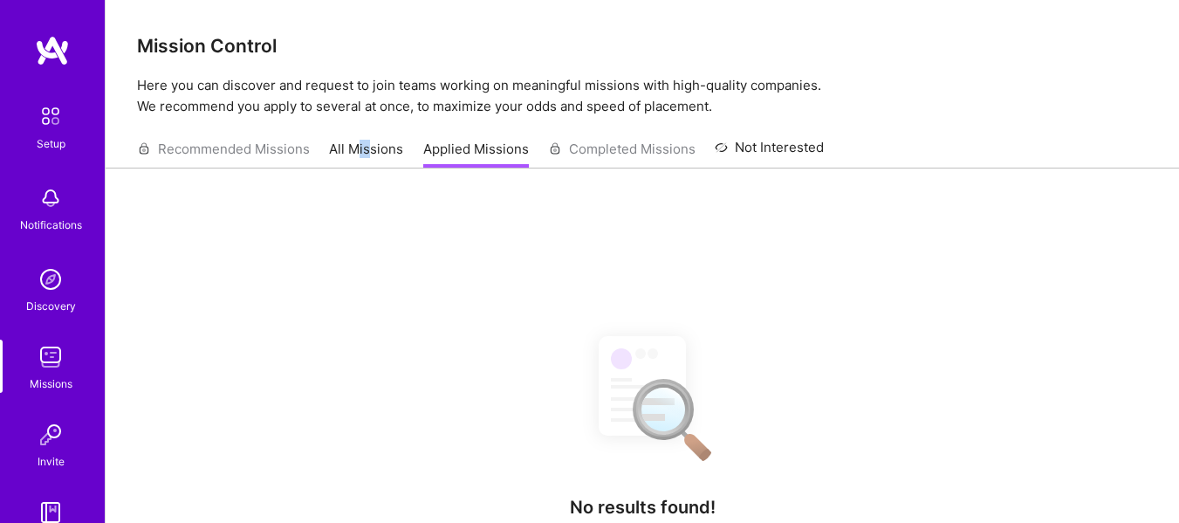
drag, startPoint x: 365, startPoint y: 133, endPoint x: 358, endPoint y: 155, distance: 22.9
click at [358, 155] on div "Recommended Missions All Missions Applied Missions Completed Missions Not Inter…" at bounding box center [480, 149] width 687 height 38
click at [358, 155] on link "All Missions" at bounding box center [366, 154] width 74 height 29
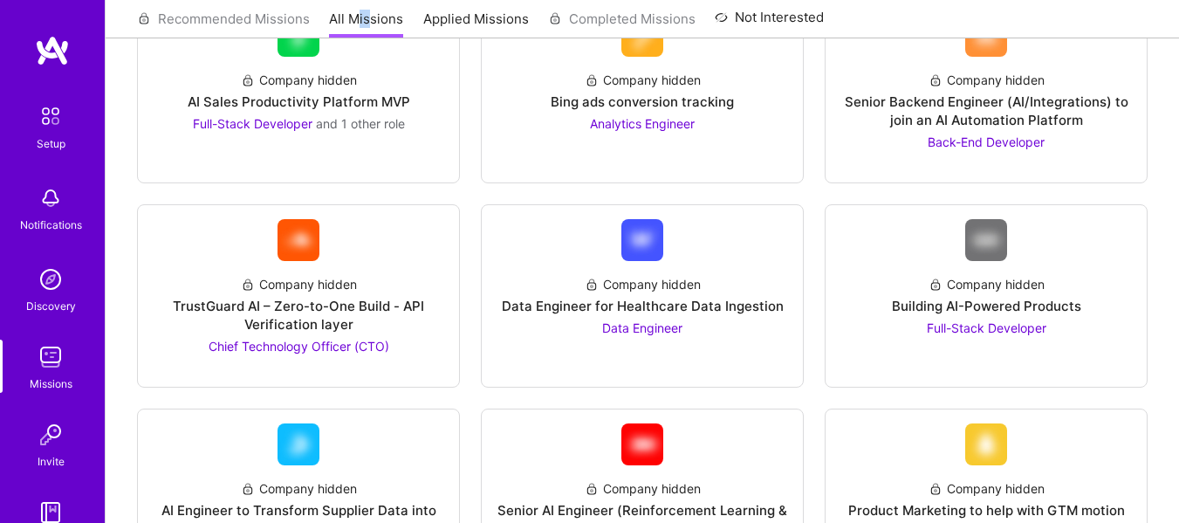
scroll to position [484, 0]
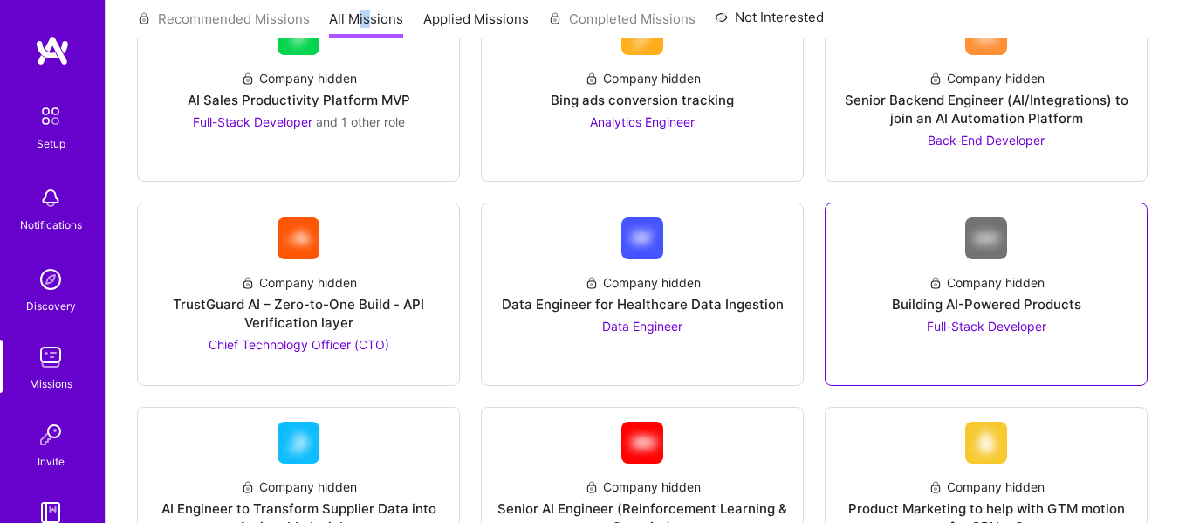
click at [892, 294] on div "Company hidden Building AI-Powered Products Full-Stack Developer" at bounding box center [985, 297] width 293 height 76
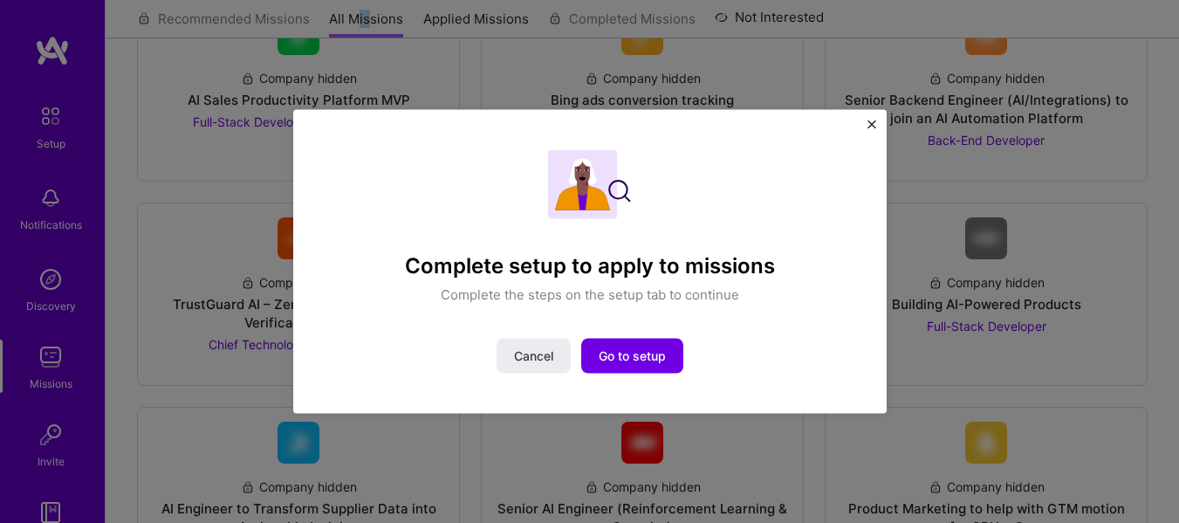
click at [867, 132] on button "Close" at bounding box center [871, 129] width 9 height 18
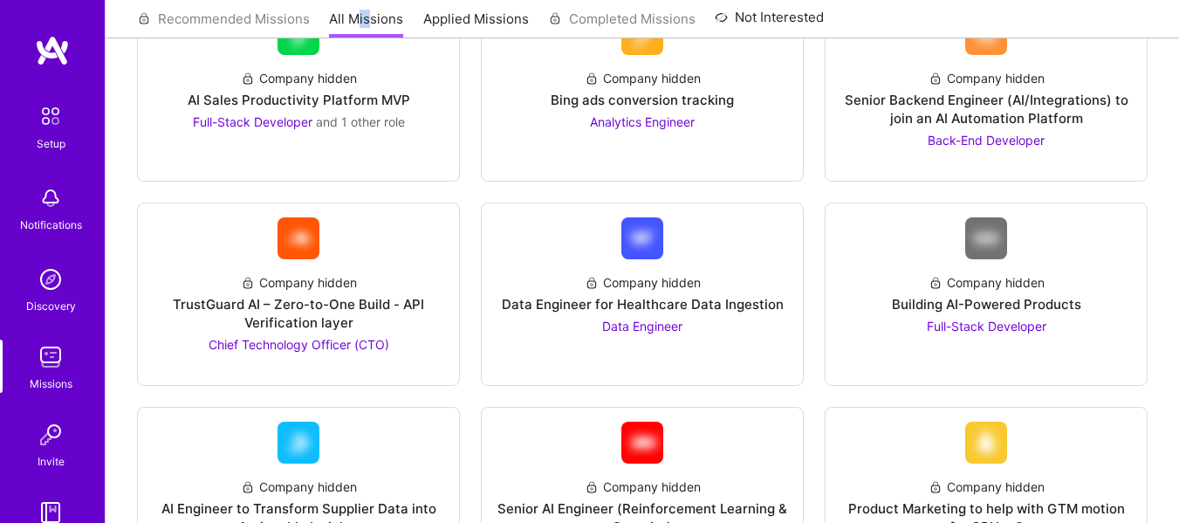
scroll to position [120, 0]
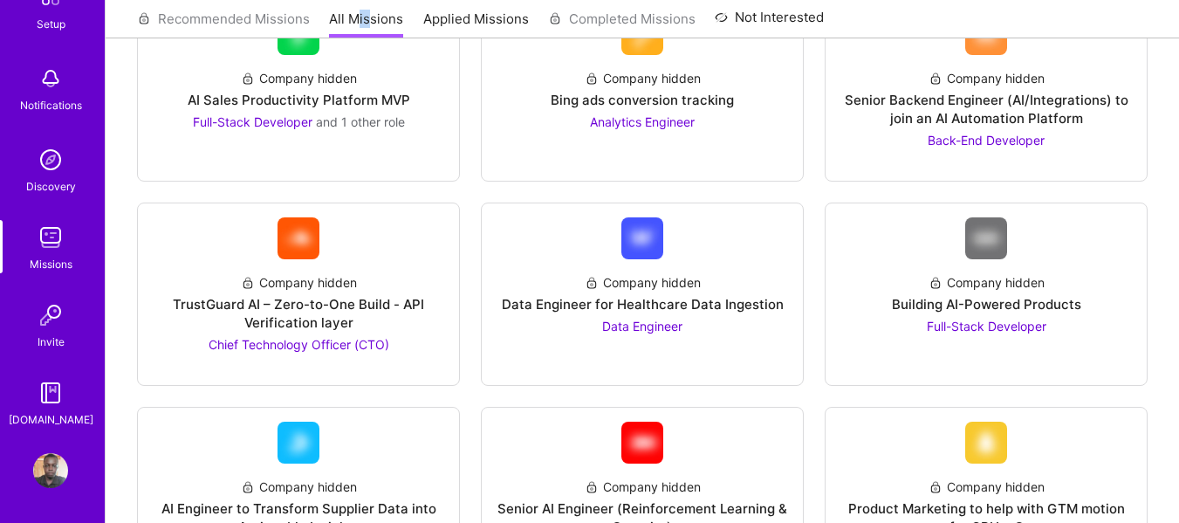
click at [42, 411] on div "[DOMAIN_NAME]" at bounding box center [51, 419] width 85 height 18
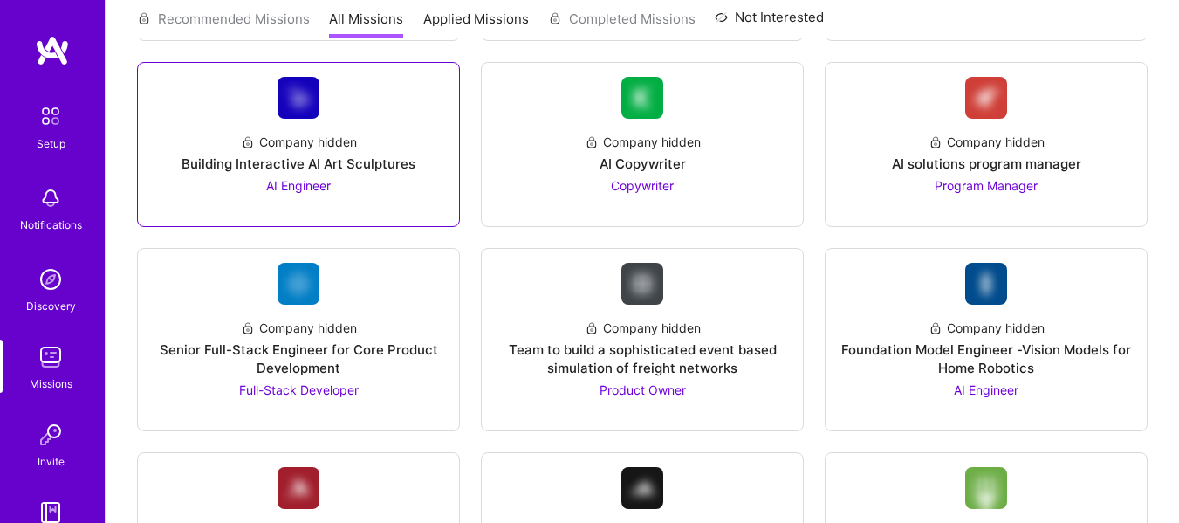
scroll to position [1411, 0]
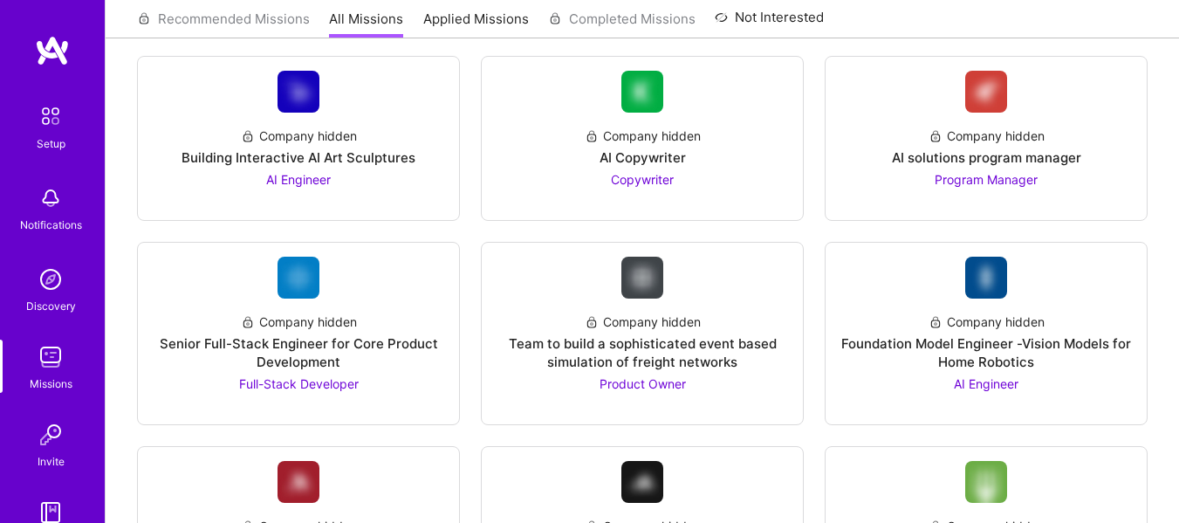
click at [57, 141] on div "Setup" at bounding box center [51, 143] width 29 height 18
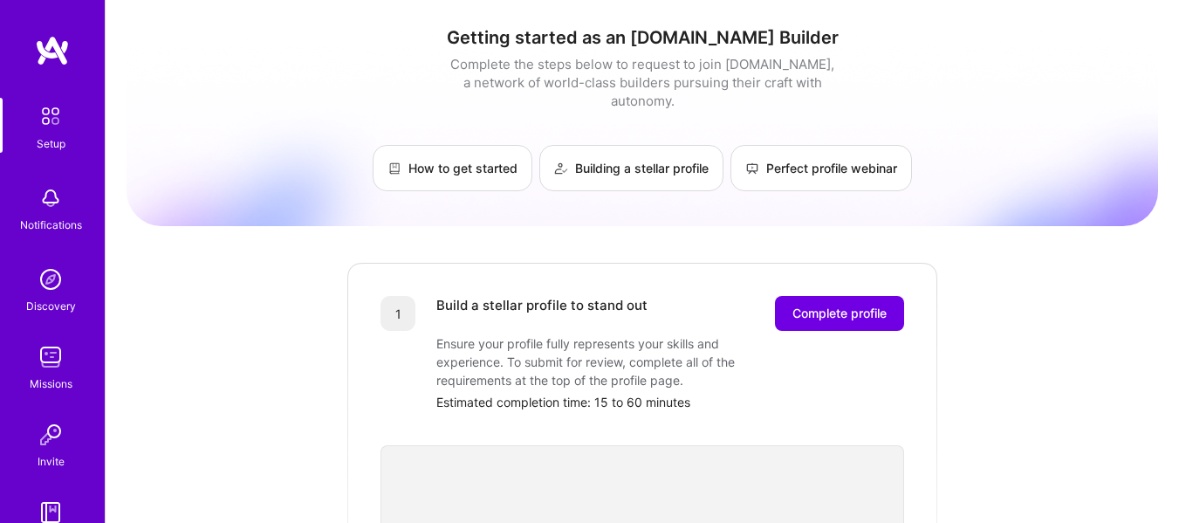
scroll to position [45, 0]
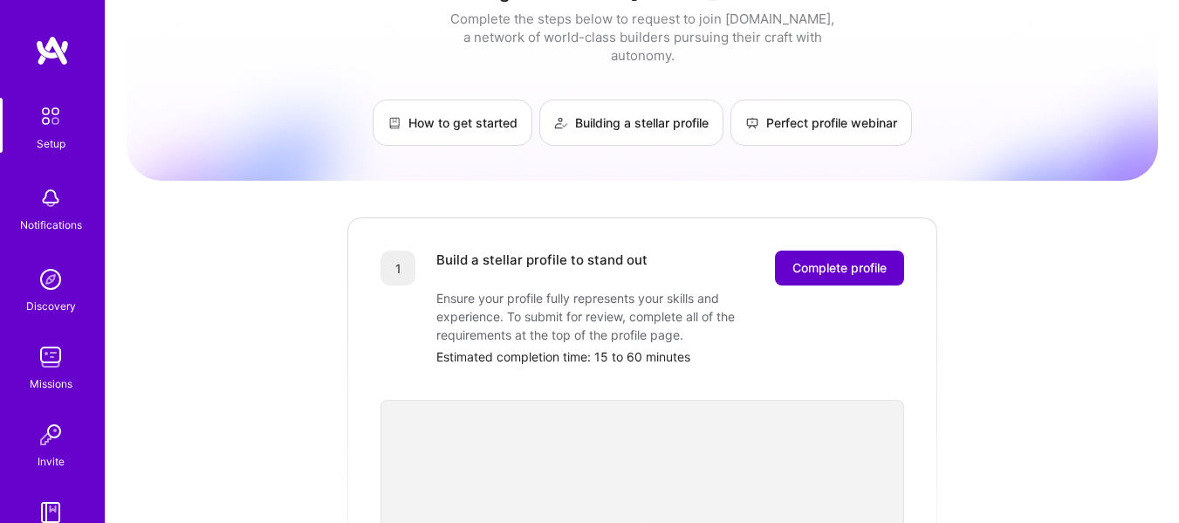
click at [809, 259] on span "Complete profile" at bounding box center [839, 267] width 94 height 17
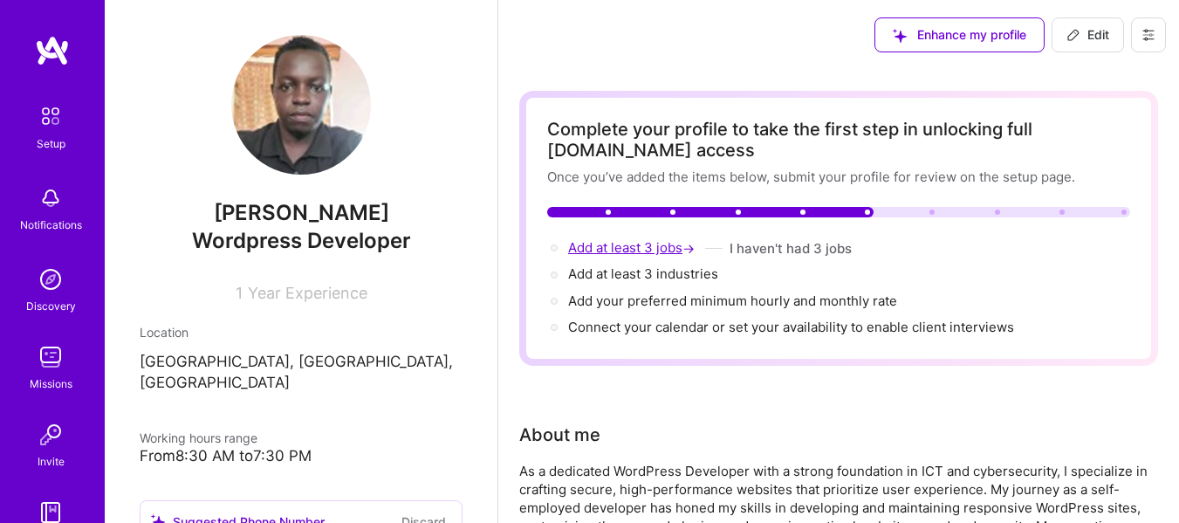
click at [617, 254] on span "Add at least 3 jobs →" at bounding box center [633, 247] width 130 height 17
select select "US"
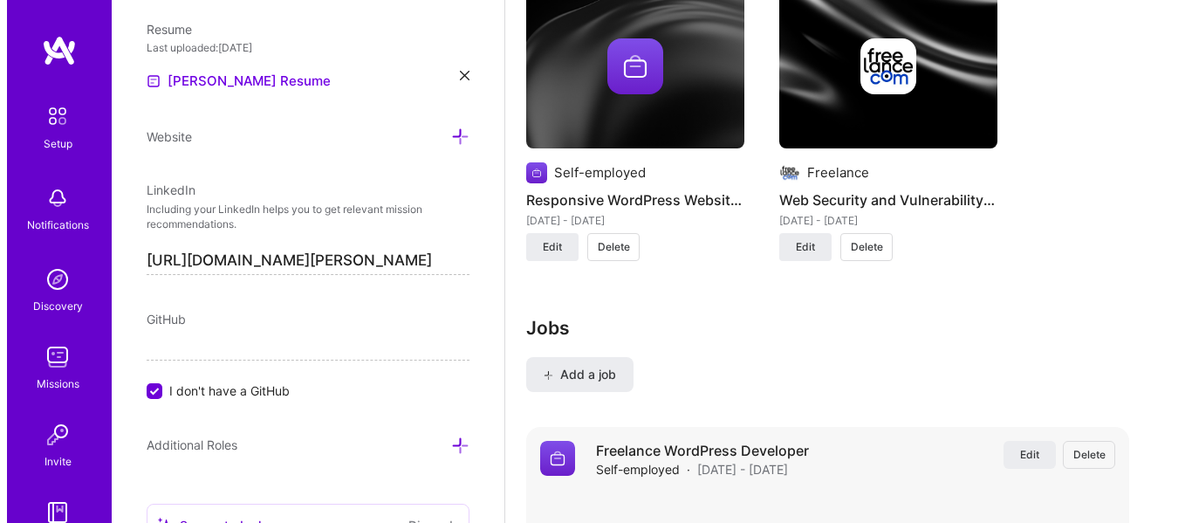
scroll to position [1582, 0]
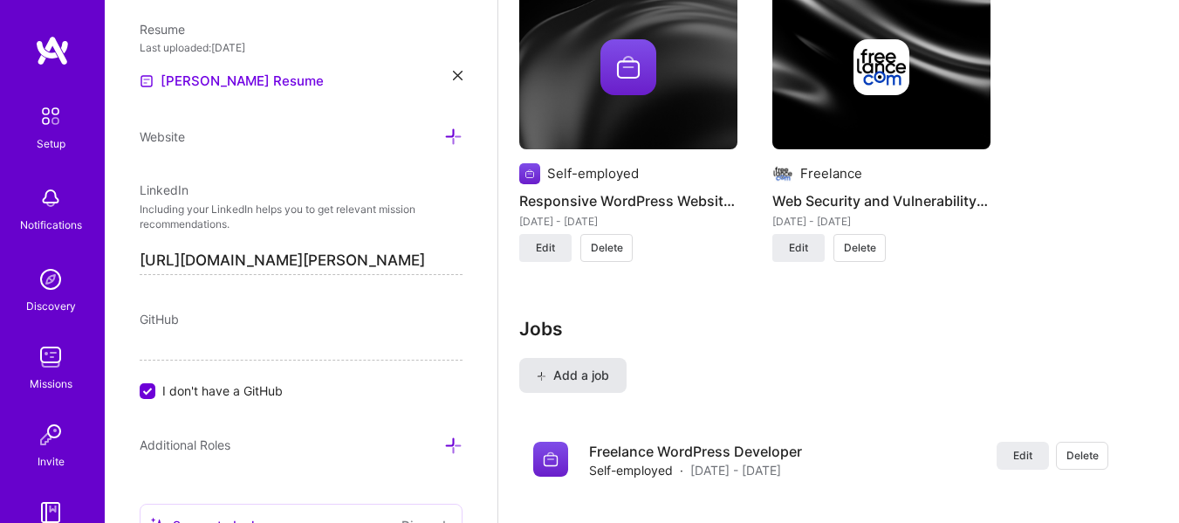
click at [569, 391] on button "Add a job" at bounding box center [572, 375] width 107 height 35
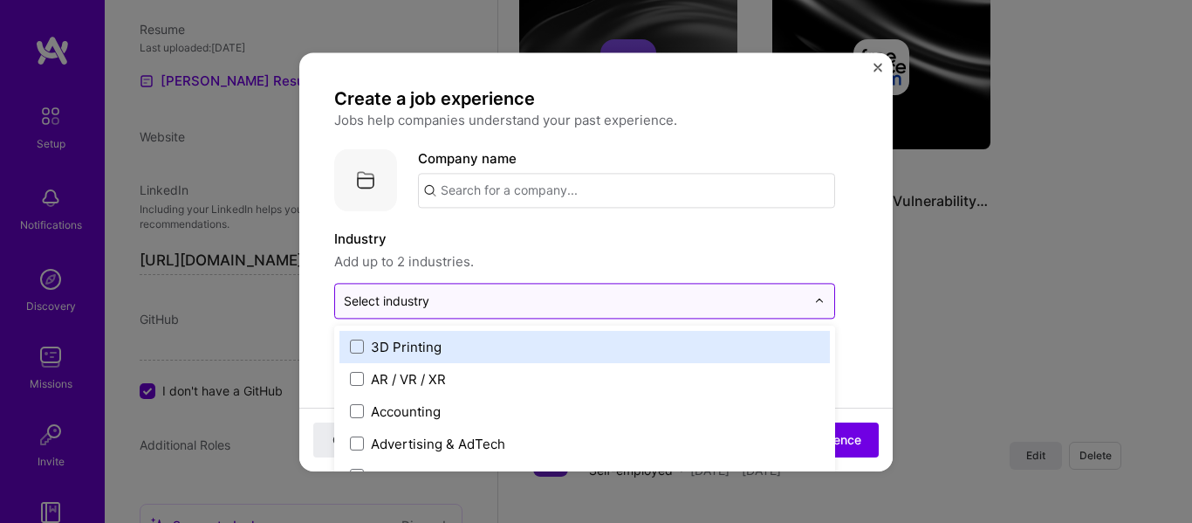
click at [623, 287] on div "Select industry 0" at bounding box center [574, 301] width 479 height 34
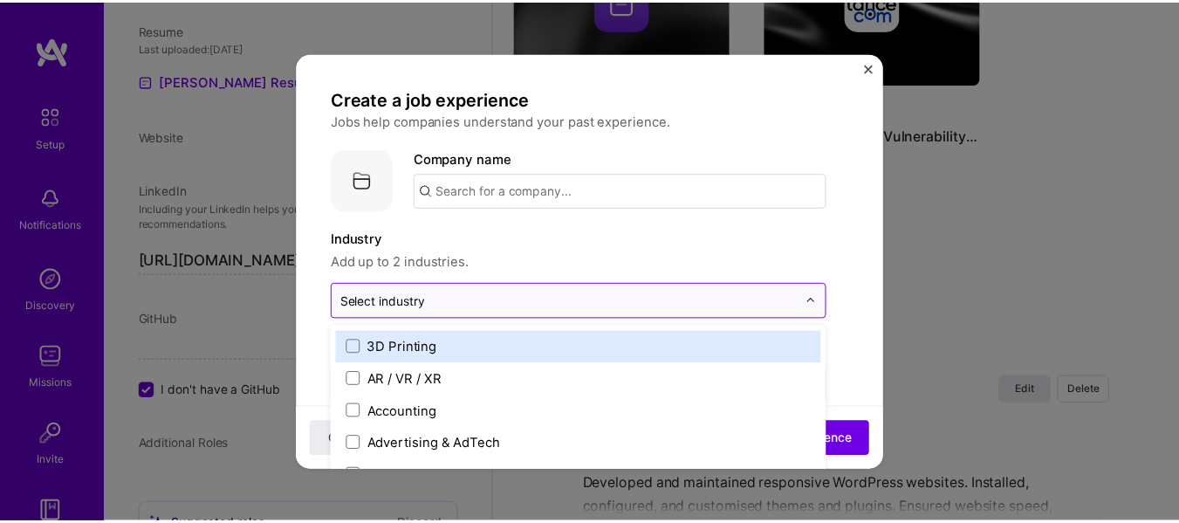
scroll to position [1654, 0]
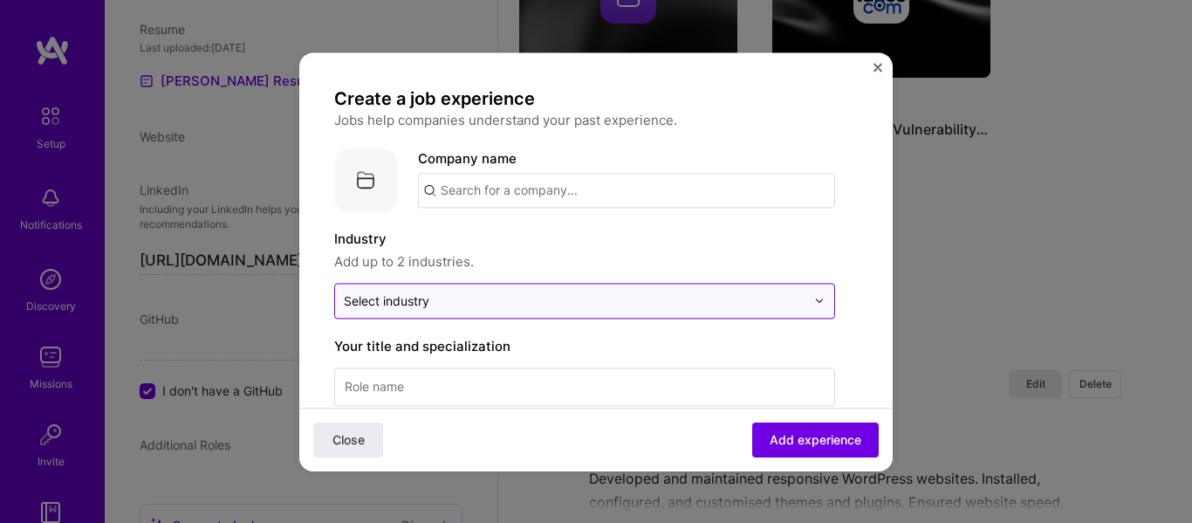
click at [623, 287] on div "Select industry 0" at bounding box center [574, 301] width 479 height 34
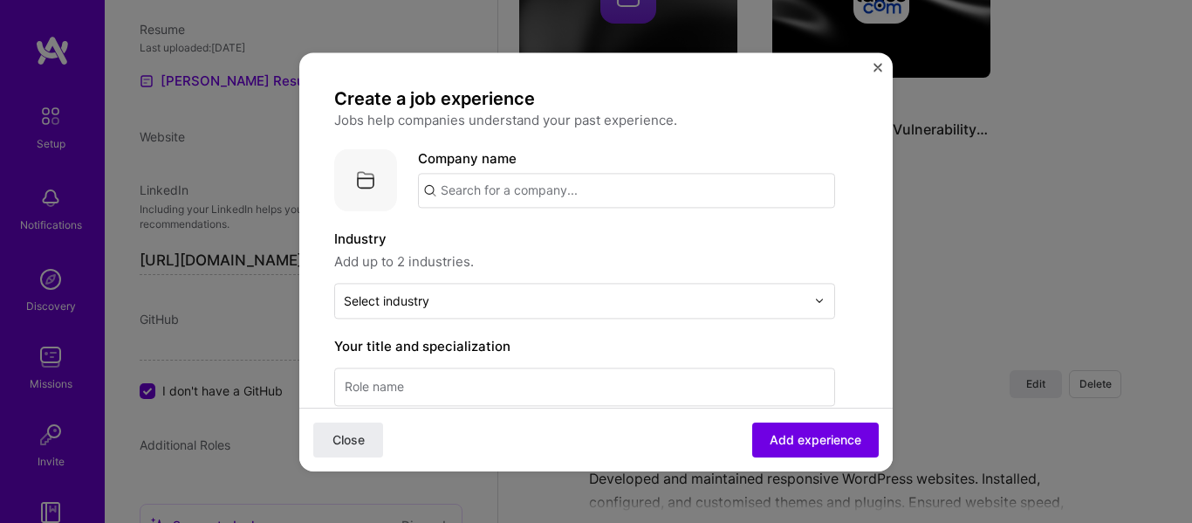
click at [873, 64] on img "Close" at bounding box center [877, 67] width 9 height 9
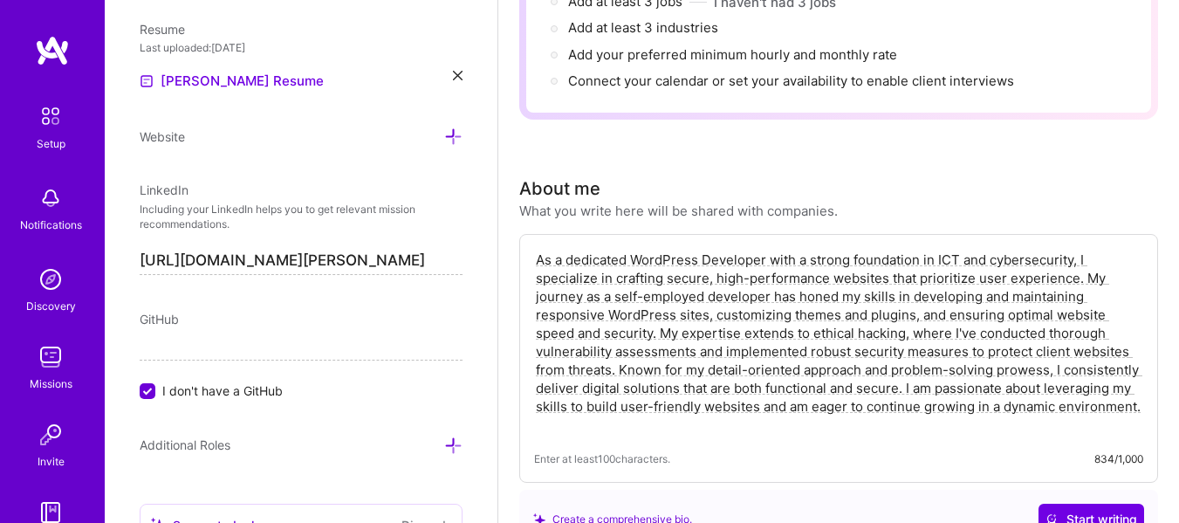
scroll to position [0, 0]
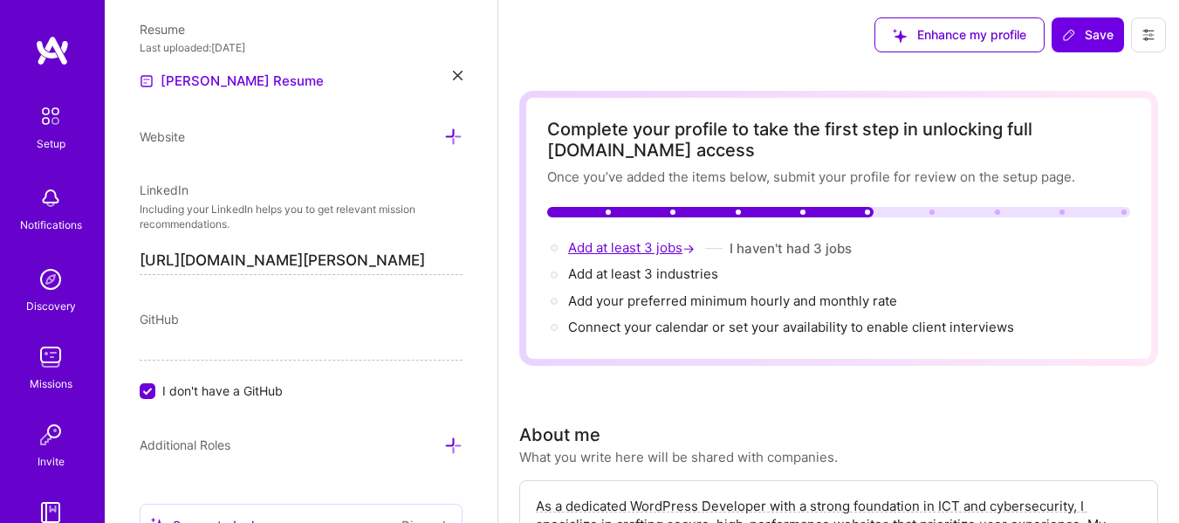
click at [579, 254] on span "Add at least 3 jobs →" at bounding box center [633, 247] width 130 height 17
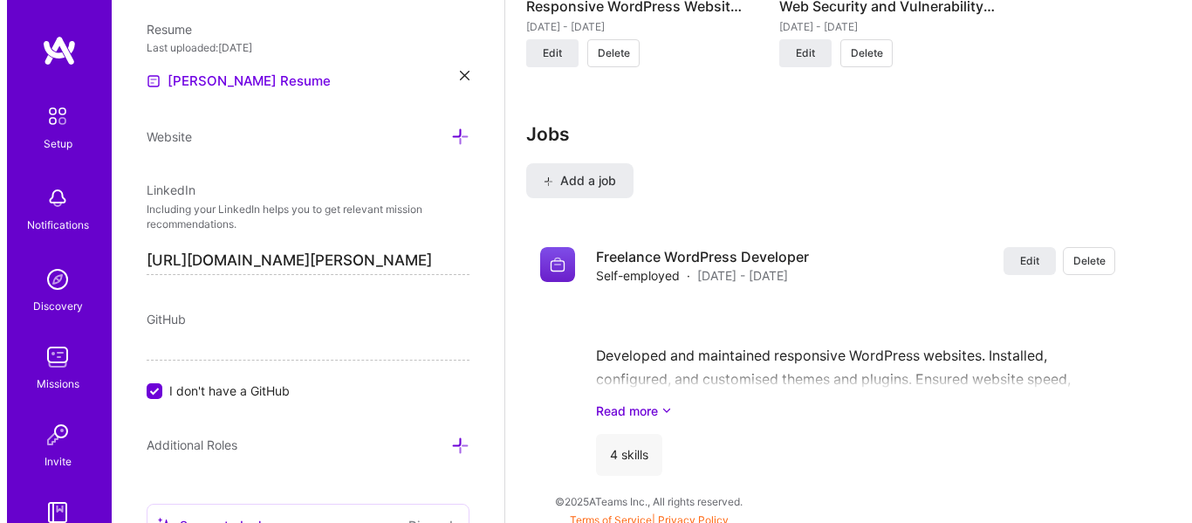
scroll to position [1786, 0]
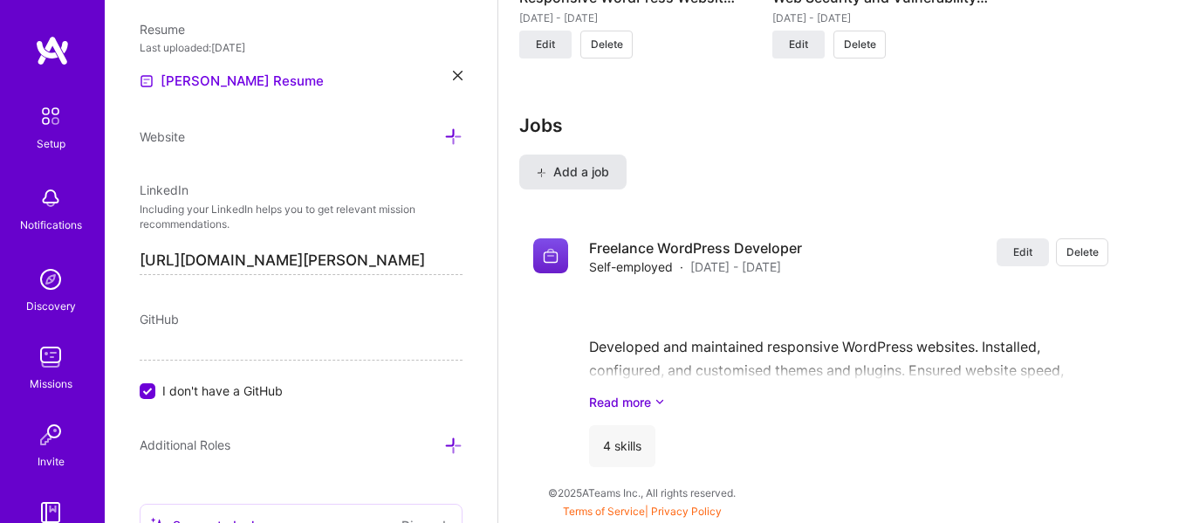
click at [592, 163] on span "Add a job" at bounding box center [572, 171] width 72 height 17
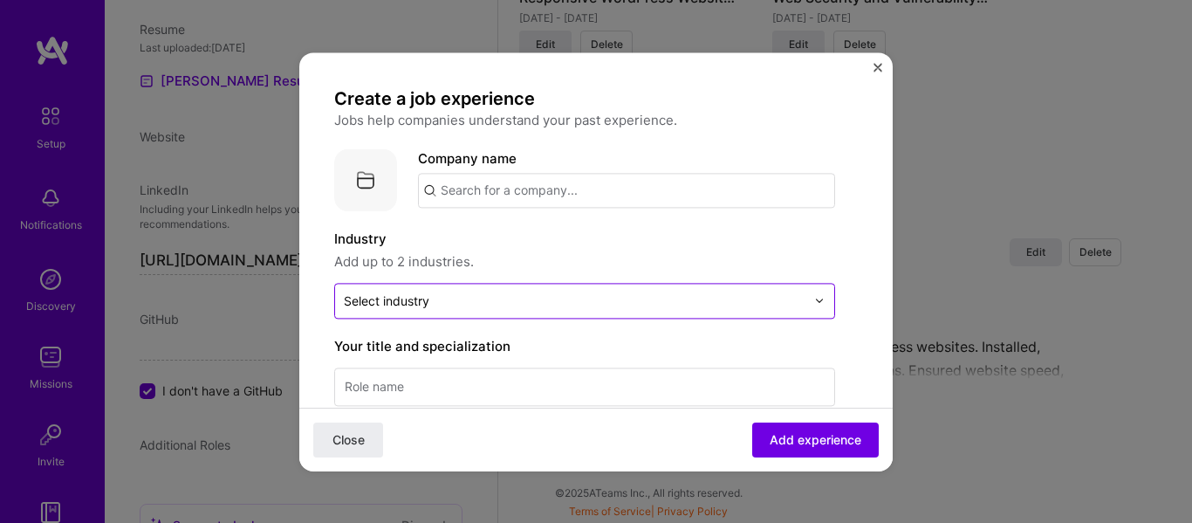
scroll to position [57, 0]
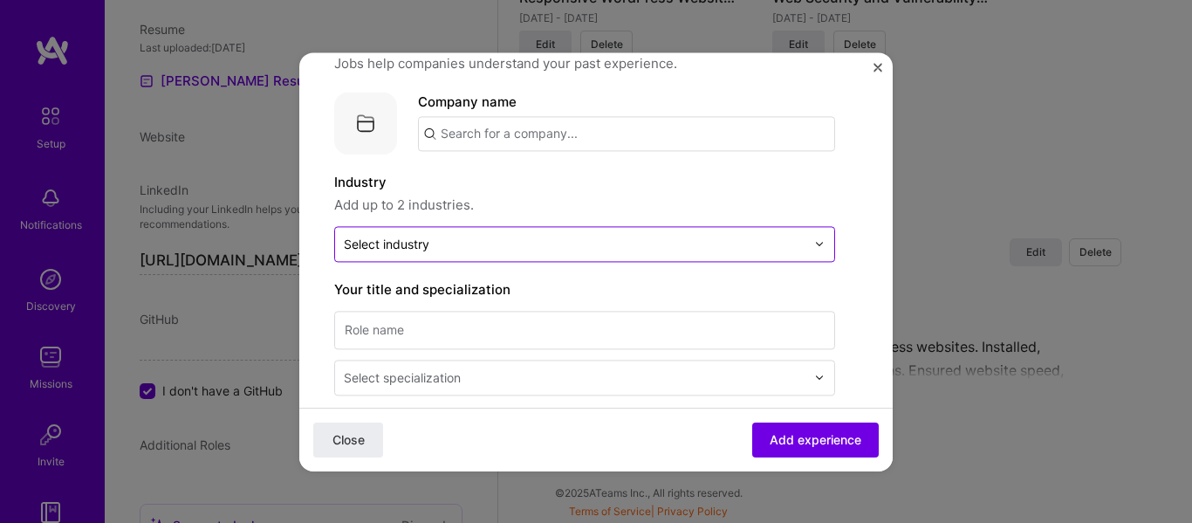
click at [544, 229] on div "Select industry 0" at bounding box center [574, 244] width 479 height 34
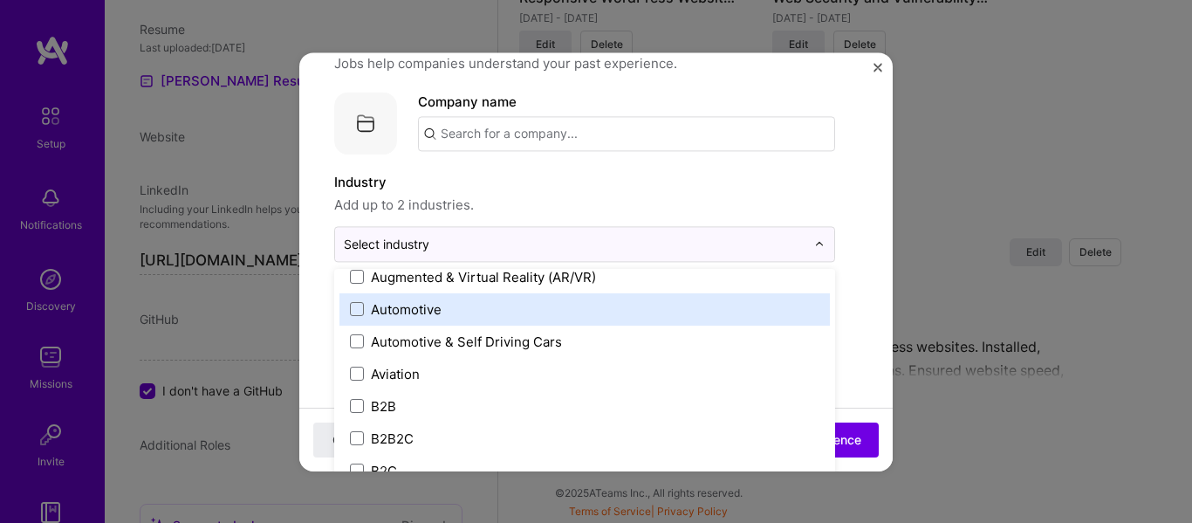
scroll to position [290, 0]
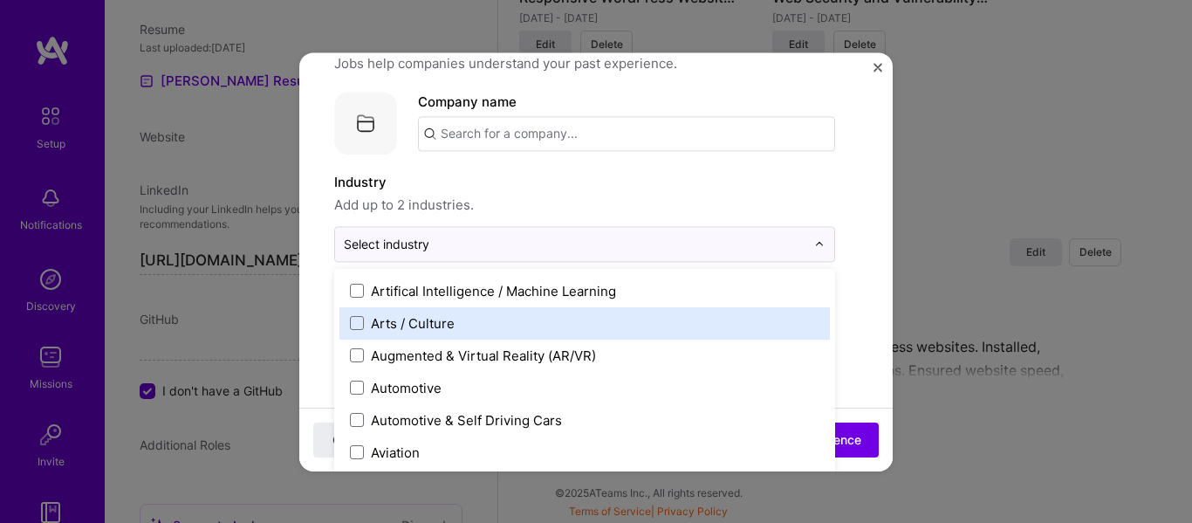
click at [519, 323] on label "Arts / Culture" at bounding box center [584, 323] width 469 height 18
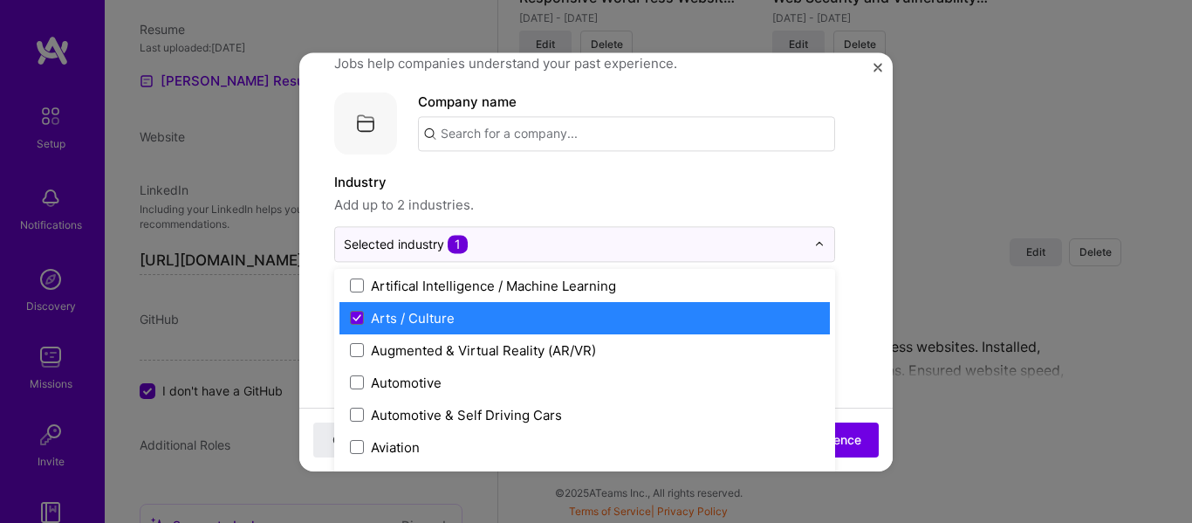
scroll to position [296, 0]
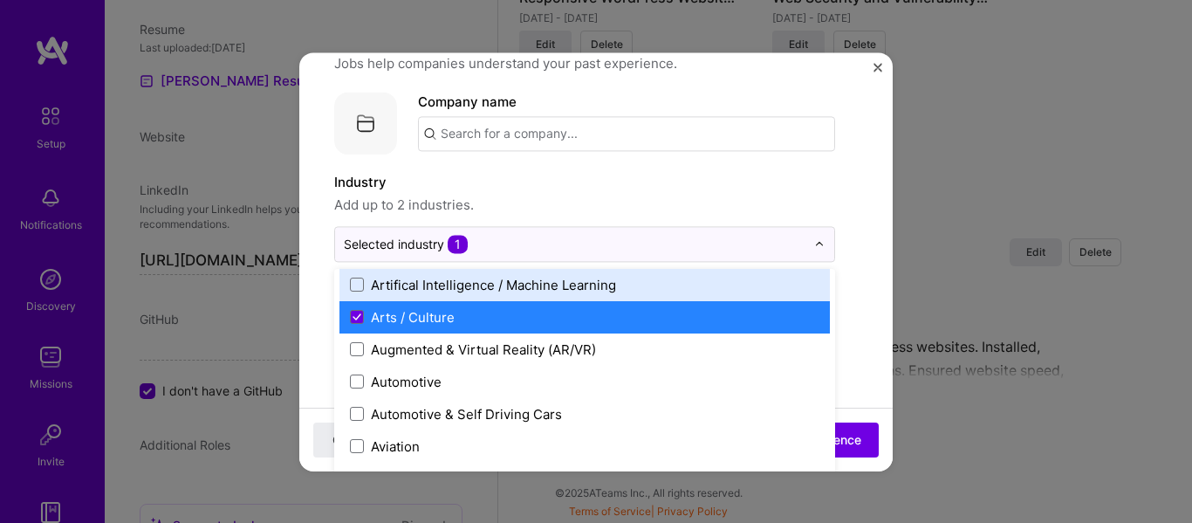
click at [495, 292] on div "Artifical Intelligence / Machine Learning" at bounding box center [493, 285] width 245 height 18
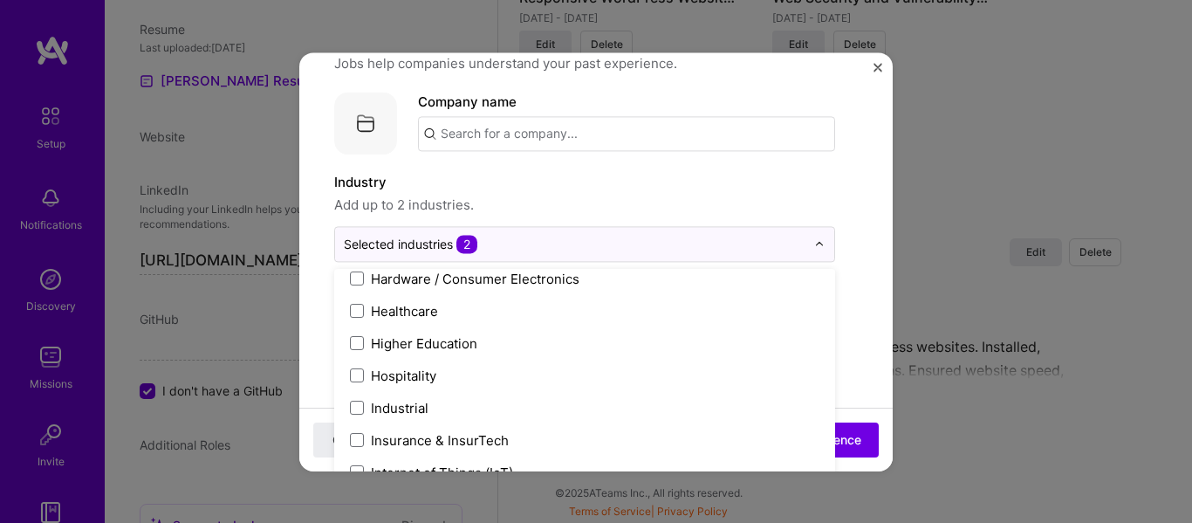
scroll to position [2035, 0]
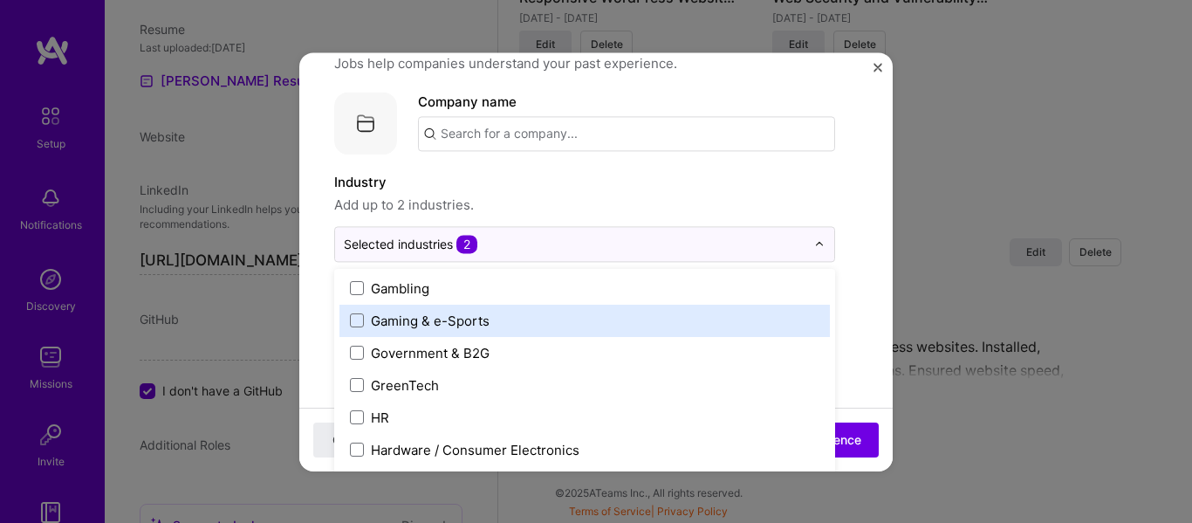
click at [484, 322] on div "Gaming & e-Sports" at bounding box center [430, 320] width 119 height 18
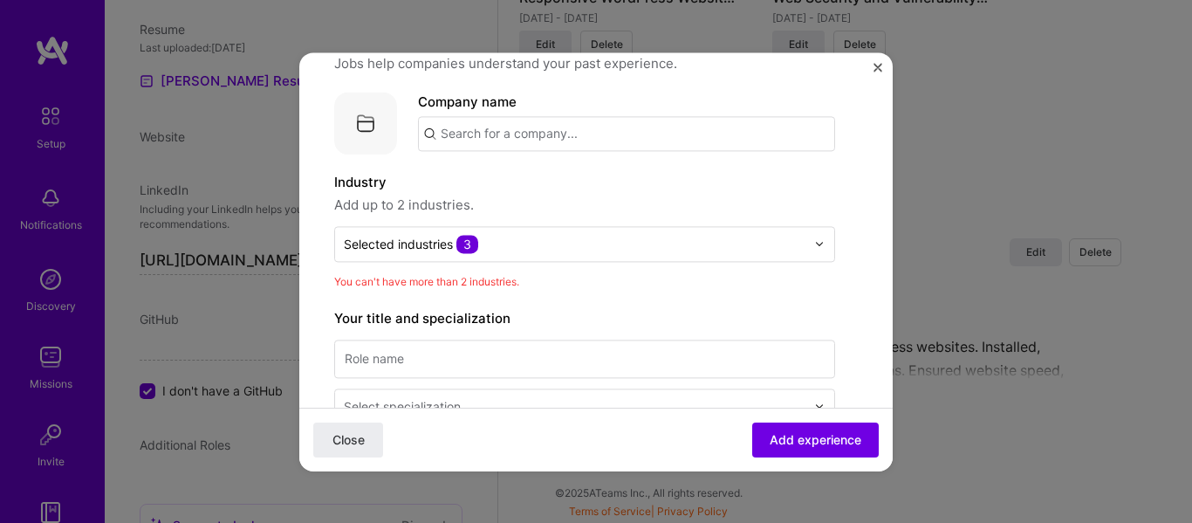
scroll to position [422, 0]
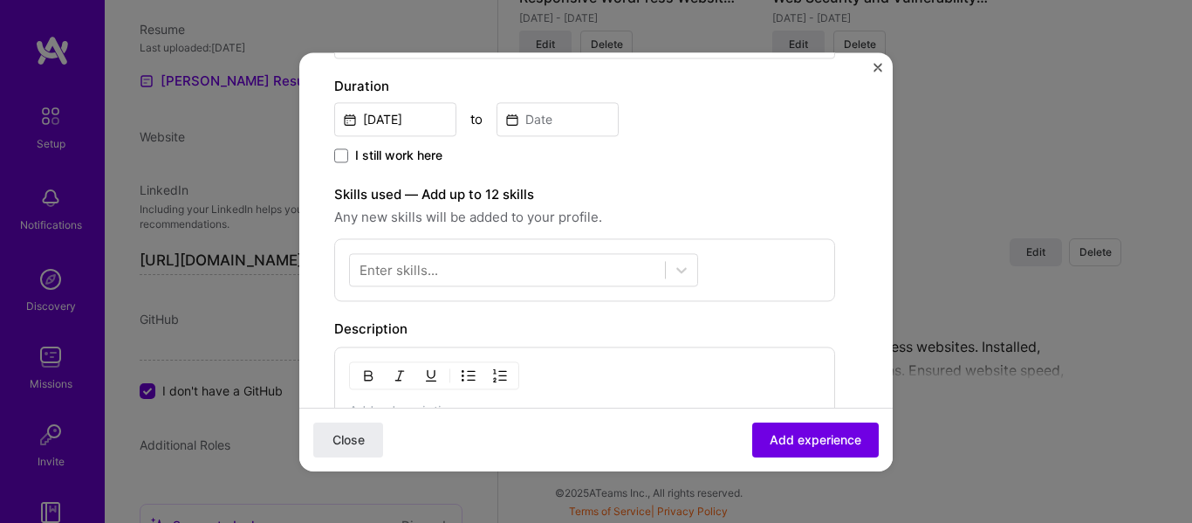
click at [663, 251] on div "Enter skills..." at bounding box center [584, 269] width 501 height 63
click at [651, 268] on div at bounding box center [507, 269] width 315 height 29
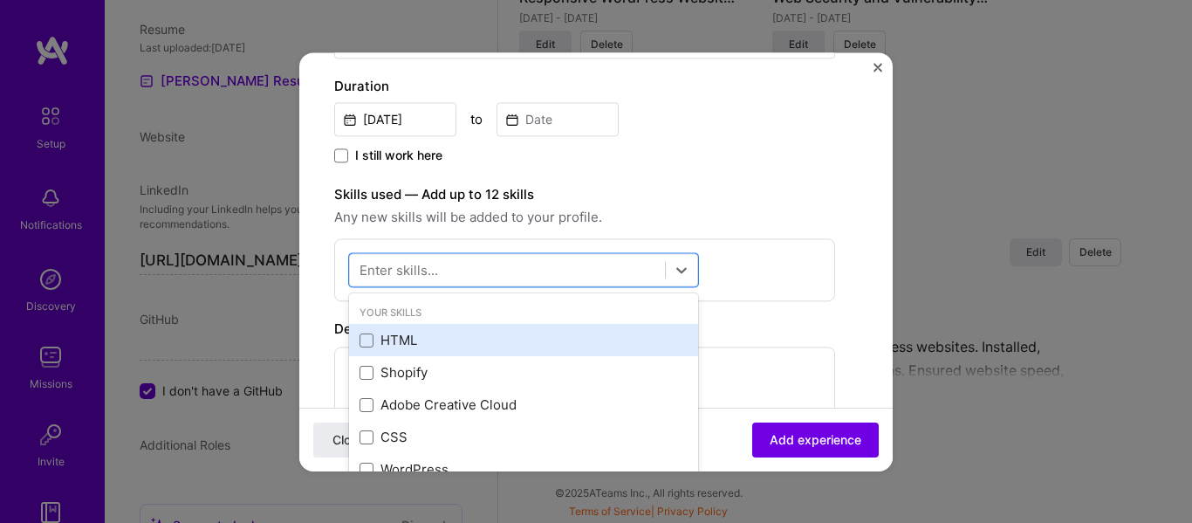
click at [592, 335] on div "HTML" at bounding box center [523, 340] width 328 height 18
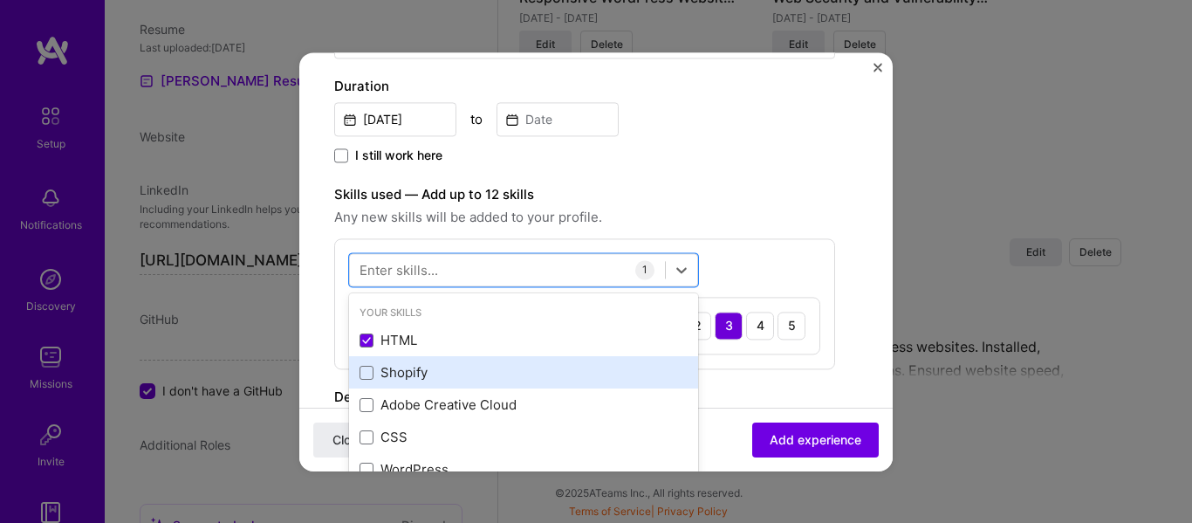
click at [566, 365] on div "Shopify" at bounding box center [523, 373] width 328 height 18
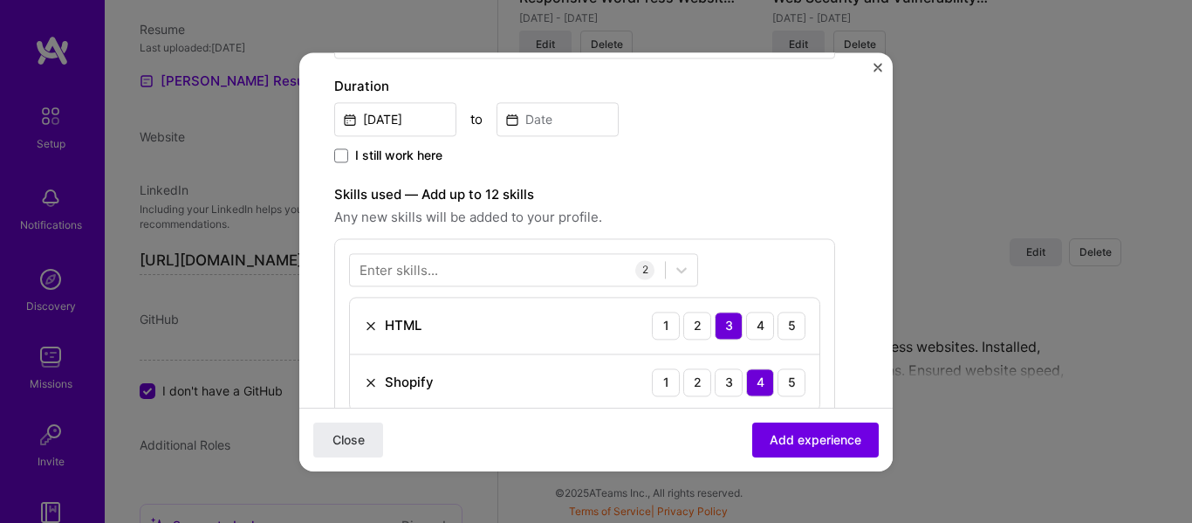
click at [869, 63] on form "Create a job experience Jobs help companies understand your past experience. Co…" at bounding box center [595, 316] width 593 height 1302
click at [874, 70] on img "Close" at bounding box center [877, 67] width 9 height 9
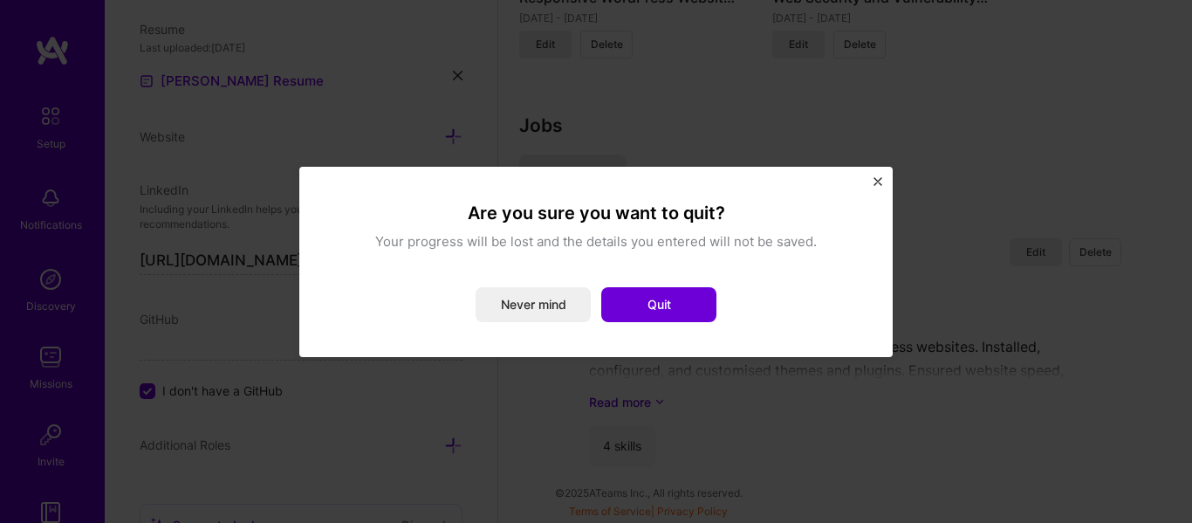
drag, startPoint x: 884, startPoint y: 181, endPoint x: 868, endPoint y: 186, distance: 16.3
click at [868, 186] on div "Are you sure you want to quit? Your progress will be lost and the details you e…" at bounding box center [595, 262] width 593 height 190
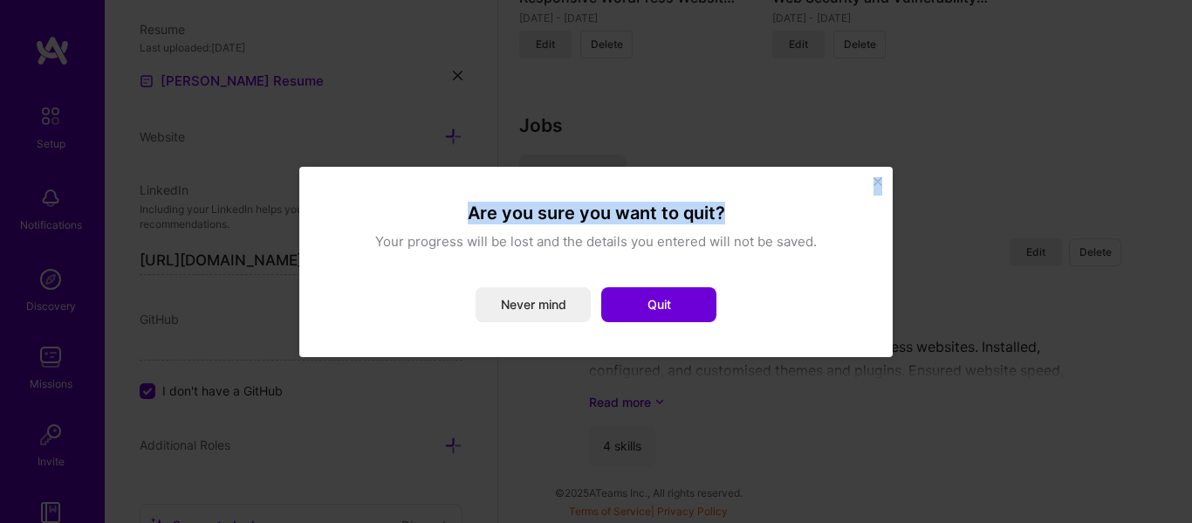
drag, startPoint x: 868, startPoint y: 186, endPoint x: 879, endPoint y: 177, distance: 14.3
click at [879, 177] on div "Are you sure you want to quit? Your progress will be lost and the details you e…" at bounding box center [595, 262] width 593 height 190
click at [879, 177] on img "Close" at bounding box center [877, 181] width 9 height 9
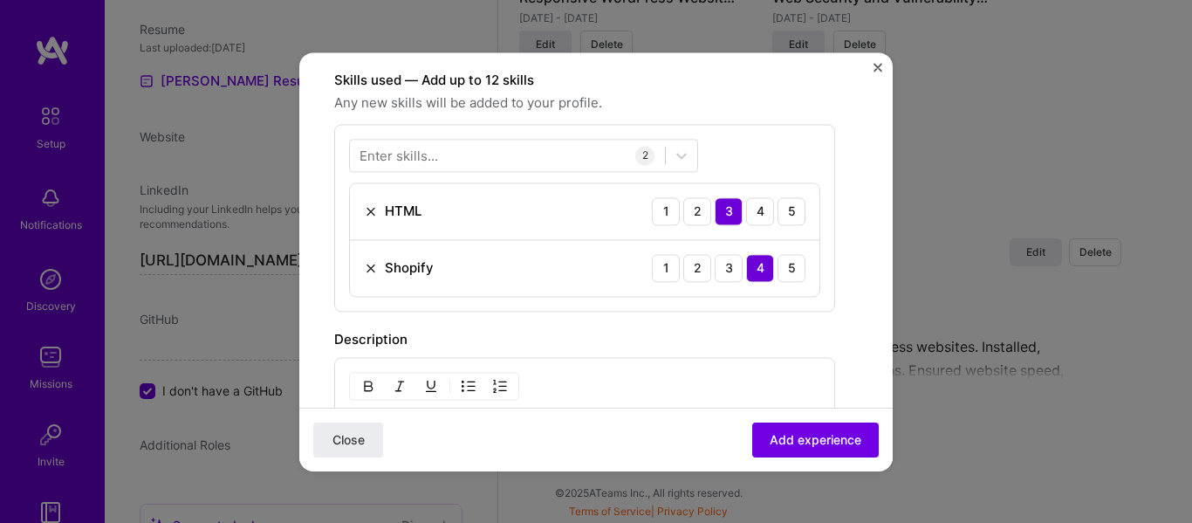
scroll to position [557, 0]
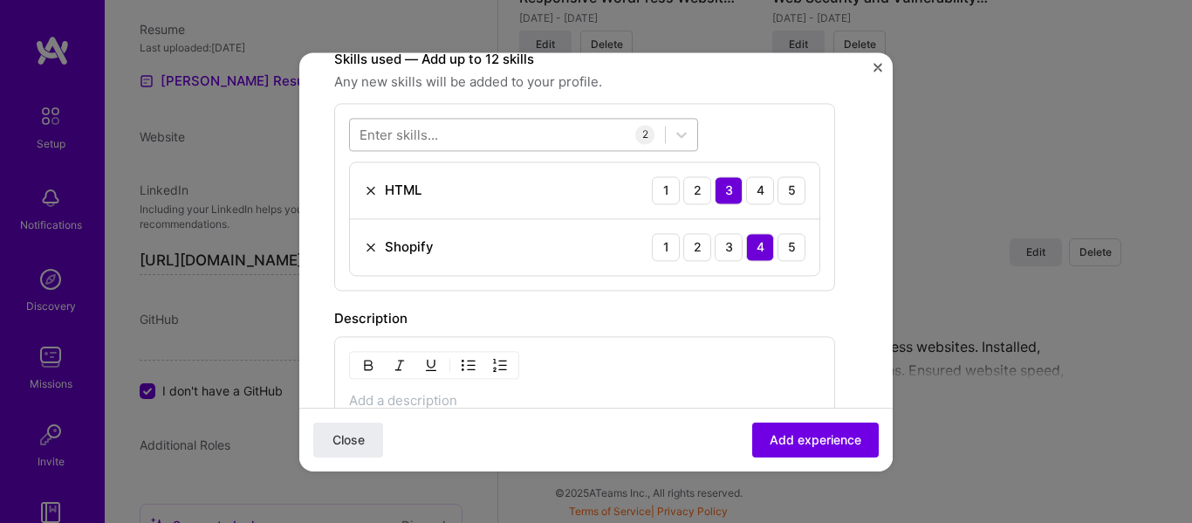
click at [593, 133] on div at bounding box center [507, 134] width 315 height 29
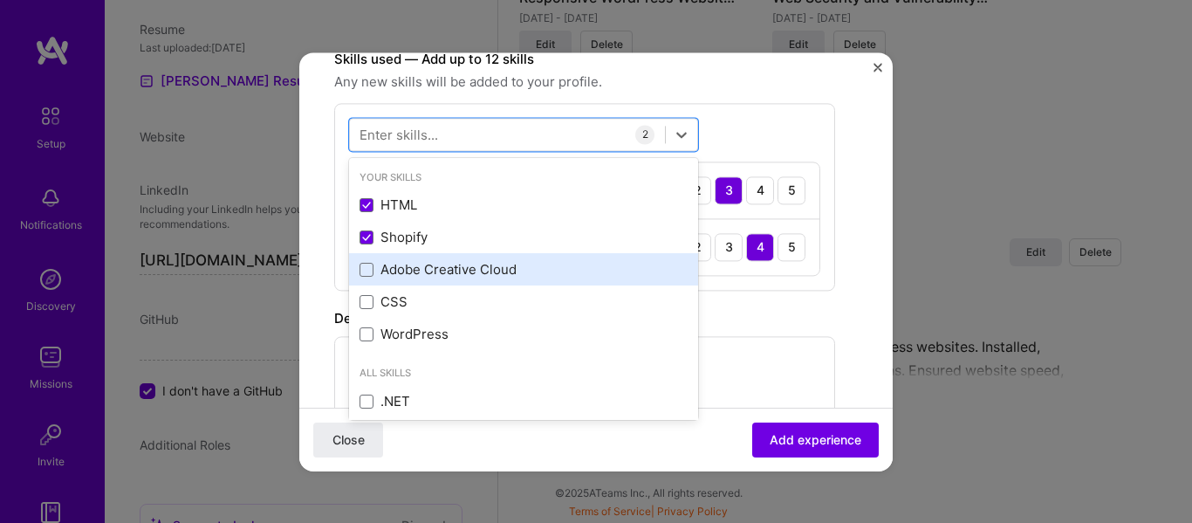
click at [509, 263] on div "Adobe Creative Cloud" at bounding box center [523, 270] width 328 height 18
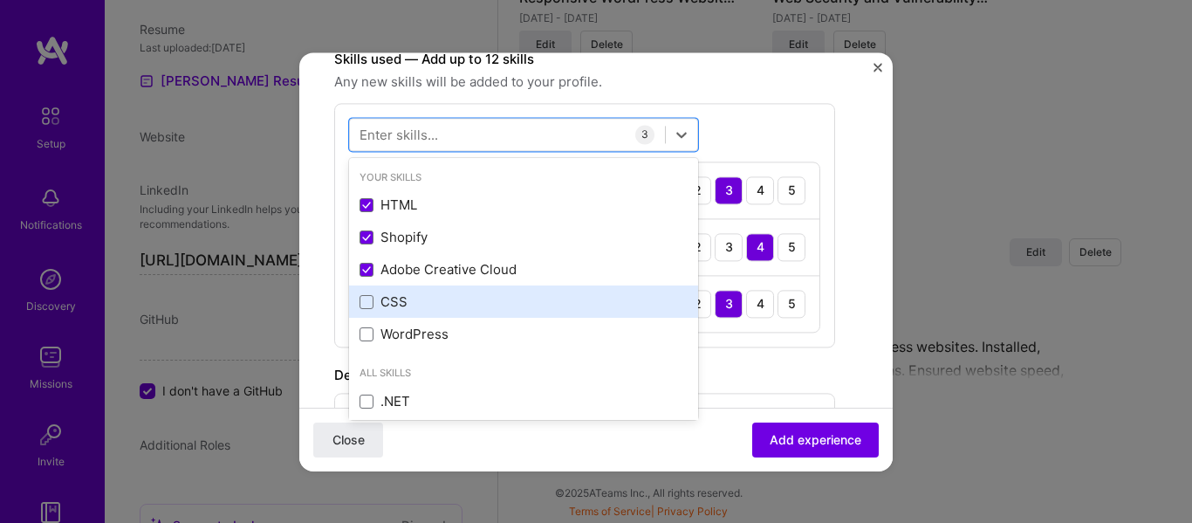
click at [493, 306] on div "CSS" at bounding box center [523, 302] width 328 height 18
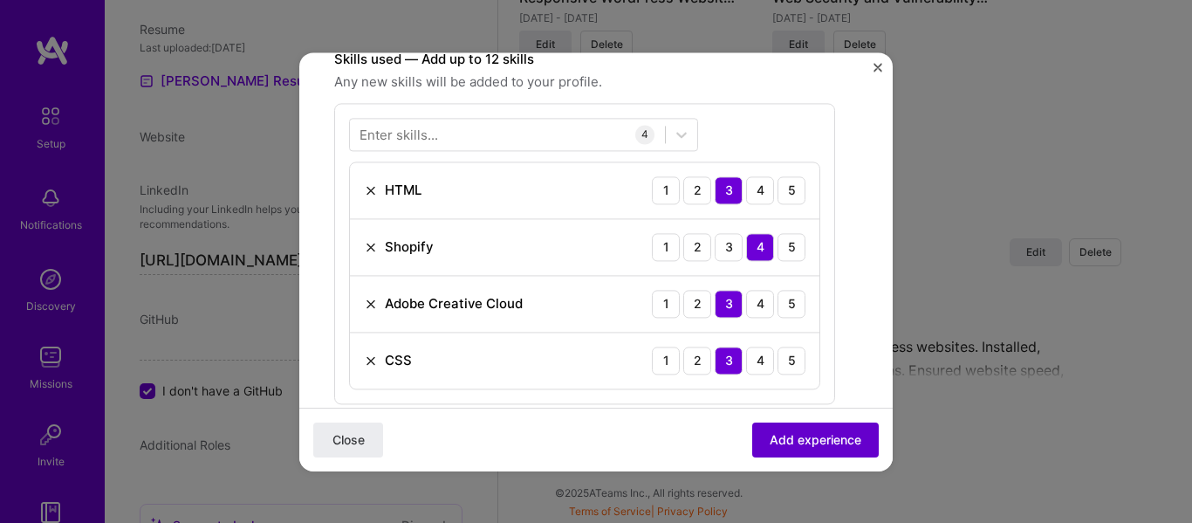
click at [816, 423] on button "Add experience" at bounding box center [815, 438] width 126 height 35
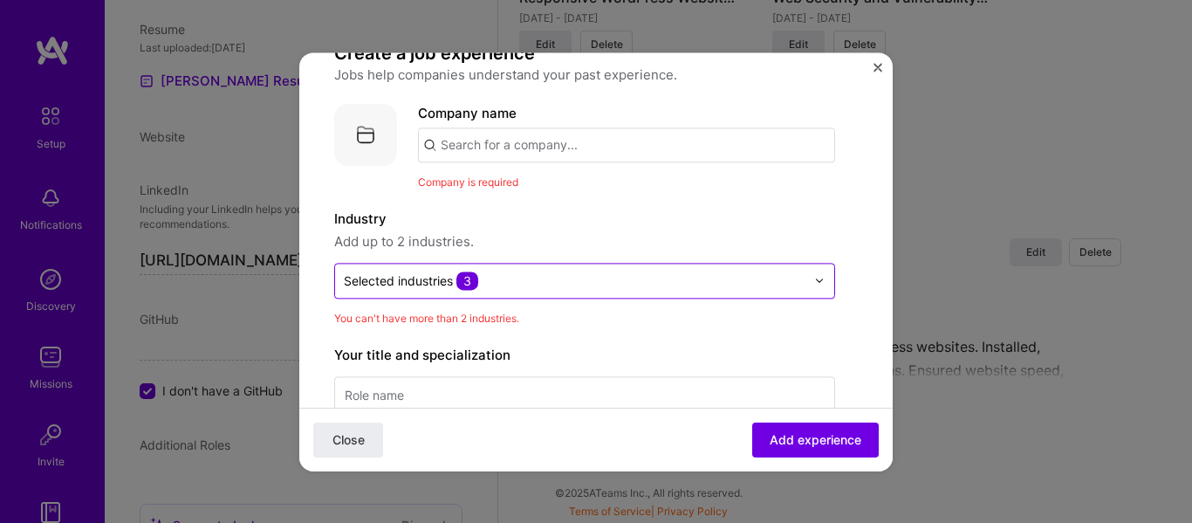
scroll to position [44, 0]
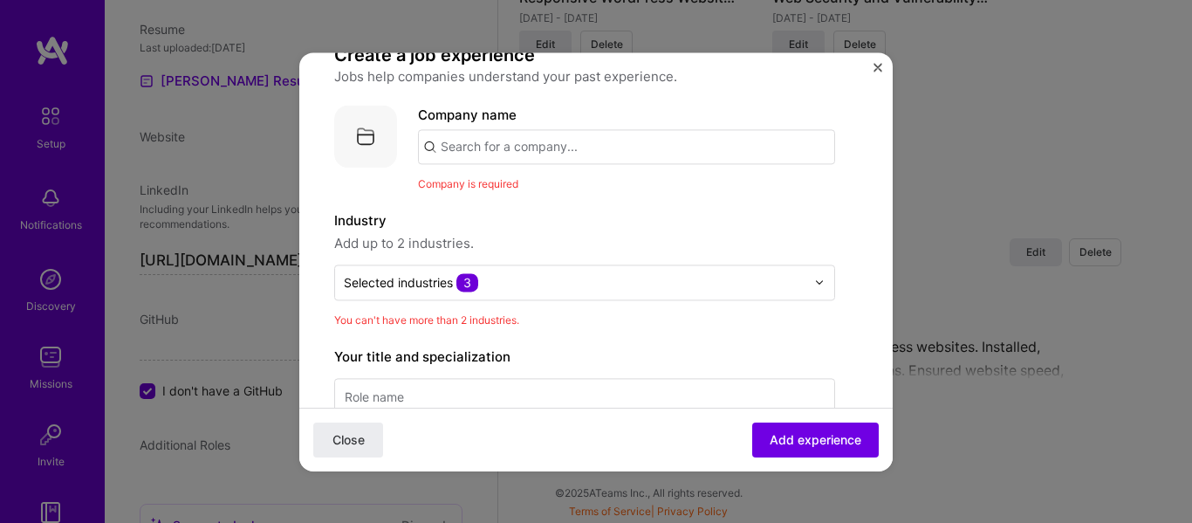
click at [673, 135] on input "text" at bounding box center [626, 146] width 417 height 35
